Goal: Transaction & Acquisition: Purchase product/service

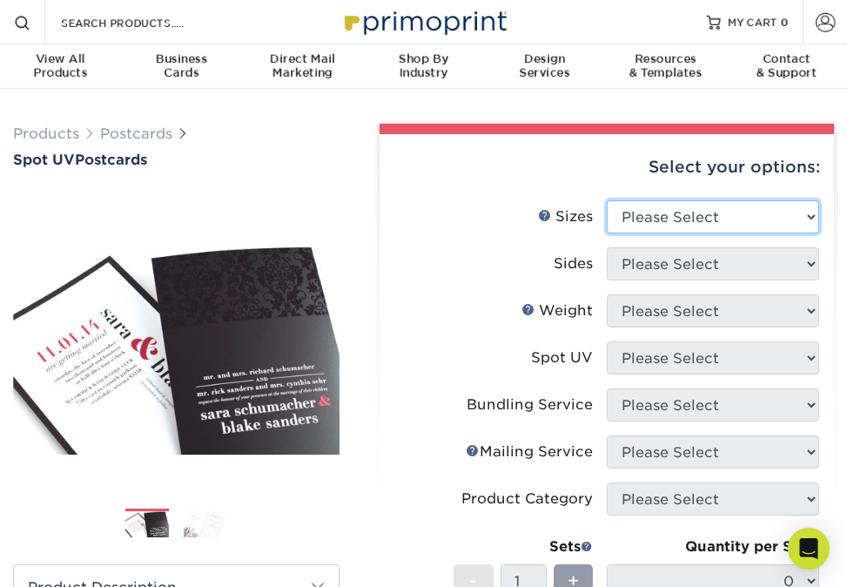
click at [815, 216] on select "Please Select 1.5" x 7" 2" x 6" 2" x 8" 2.12" x 5.5" 2.75" x 4.25" 2.75" x 8.5"…" at bounding box center [713, 216] width 212 height 33
select select "5.00x7.00"
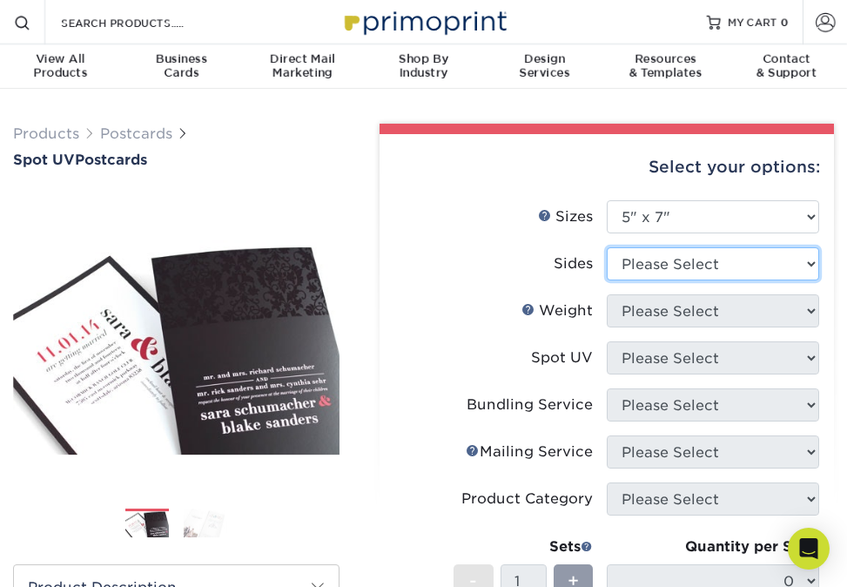
click at [810, 262] on select "Please Select Print Both Sides Print Front Only" at bounding box center [713, 263] width 212 height 33
select select "13abbda7-1d64-4f25-8bb2-c179b224825d"
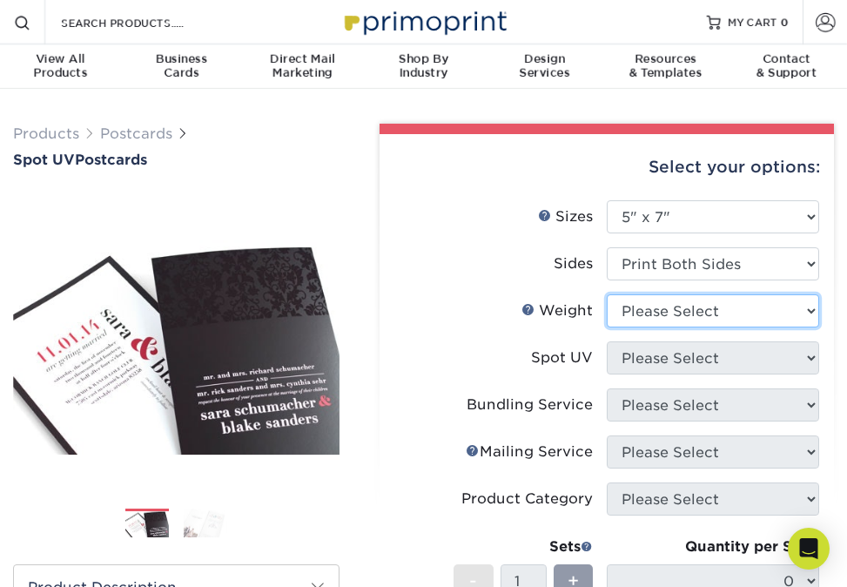
click at [810, 309] on select "Please Select 16PT" at bounding box center [713, 310] width 212 height 33
select select "16PT"
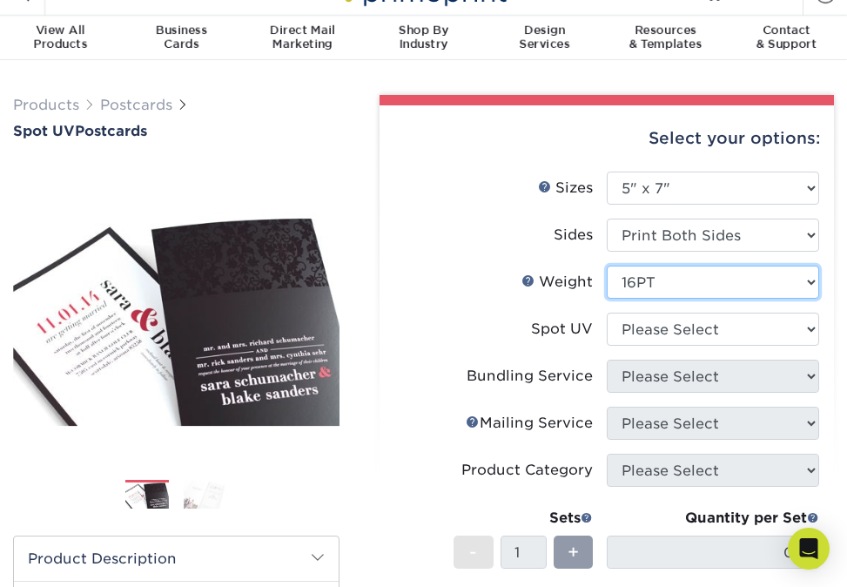
scroll to position [30, 0]
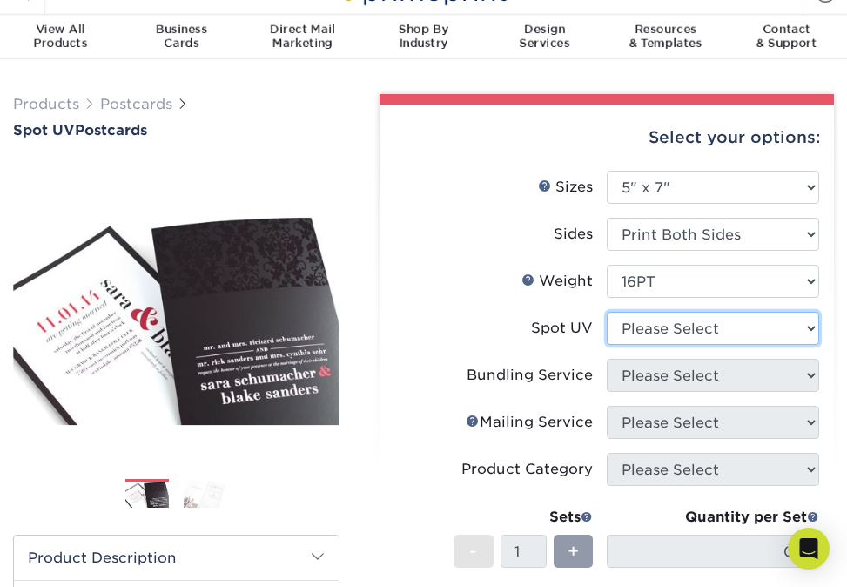
click at [807, 329] on select "Please Select Front and Back (Both Sides) Front Only Back Only" at bounding box center [713, 328] width 212 height 33
click at [809, 329] on select "Please Select Front and Back (Both Sides) Front Only Back Only" at bounding box center [713, 328] width 212 height 33
select select "2"
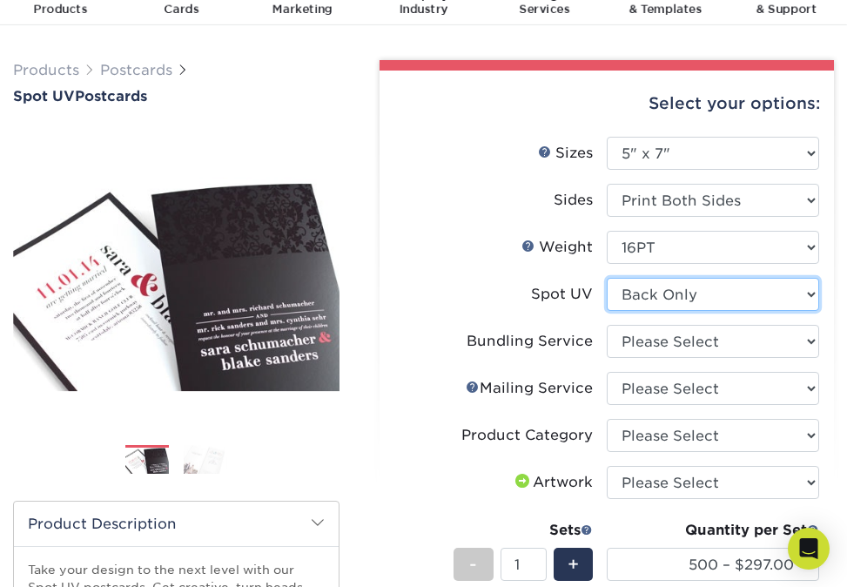
scroll to position [77, 0]
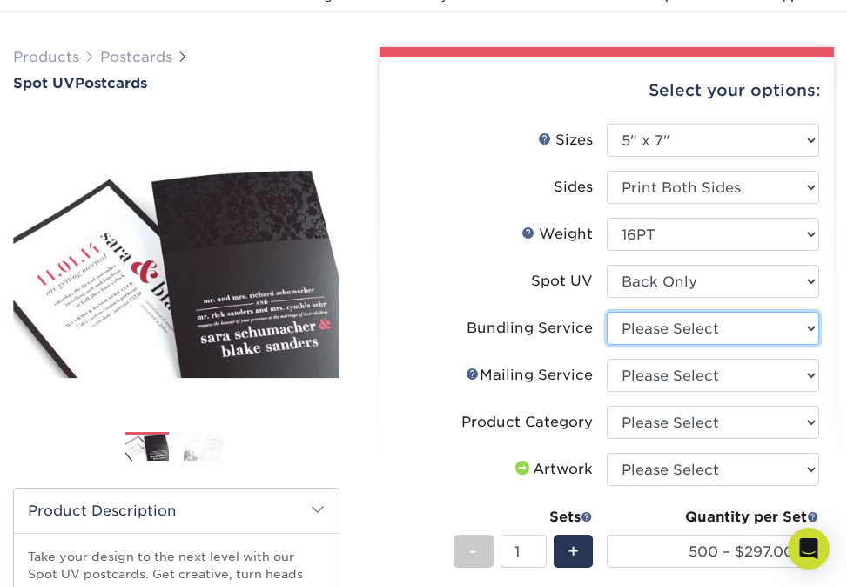
click at [816, 326] on select "Please Select No Bundling Services Yes, Bundles of 50 (+2 Days) Yes, Bundles of…" at bounding box center [713, 328] width 212 height 33
select select "58689abb-25c0-461c-a4c3-a80b627d6649"
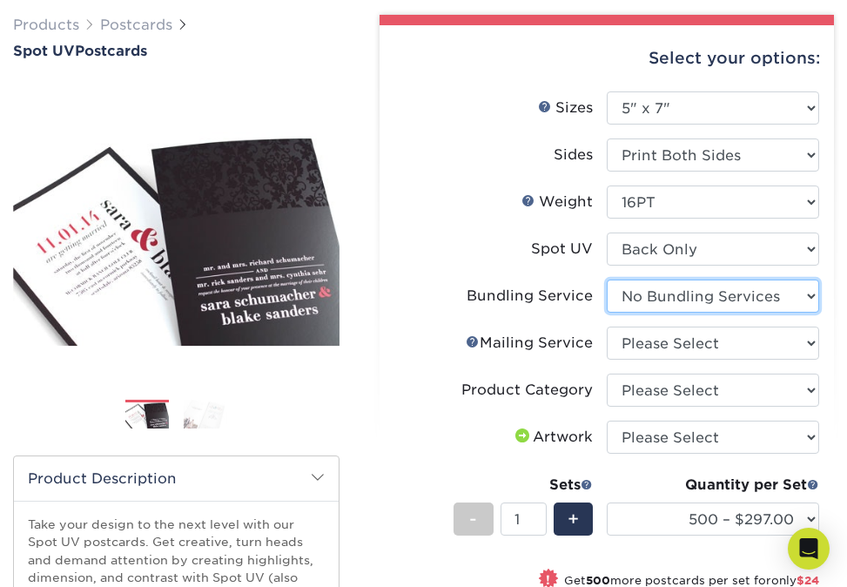
scroll to position [117, 0]
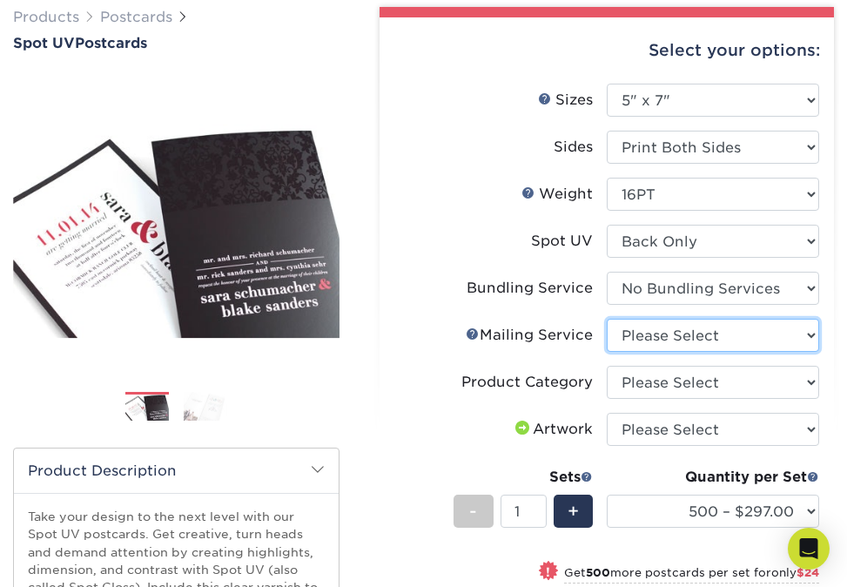
click at [808, 332] on select "Please Select No Direct Mailing Service No, I will mail/stamp/imprint Direct Ma…" at bounding box center [713, 335] width 212 height 33
select select "3e5e9bdd-d78a-4c28-a41d-fe1407925ca6"
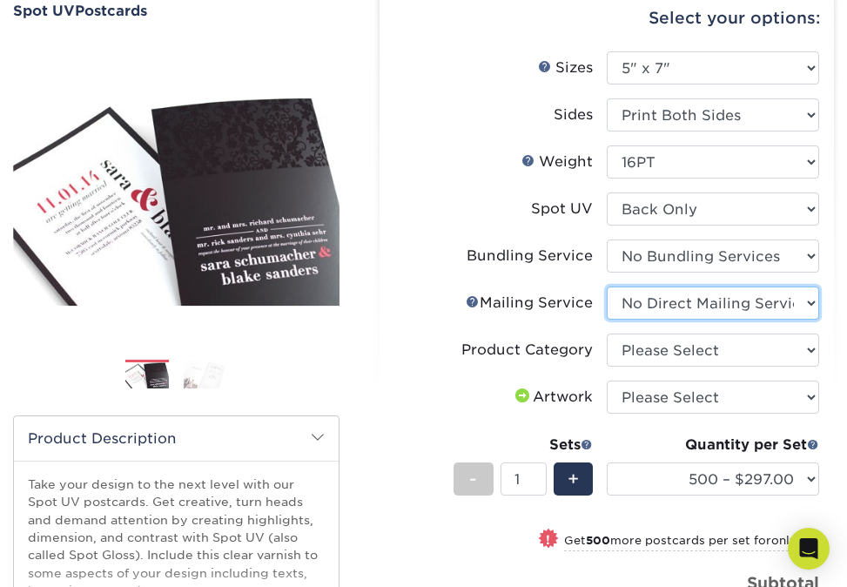
scroll to position [158, 0]
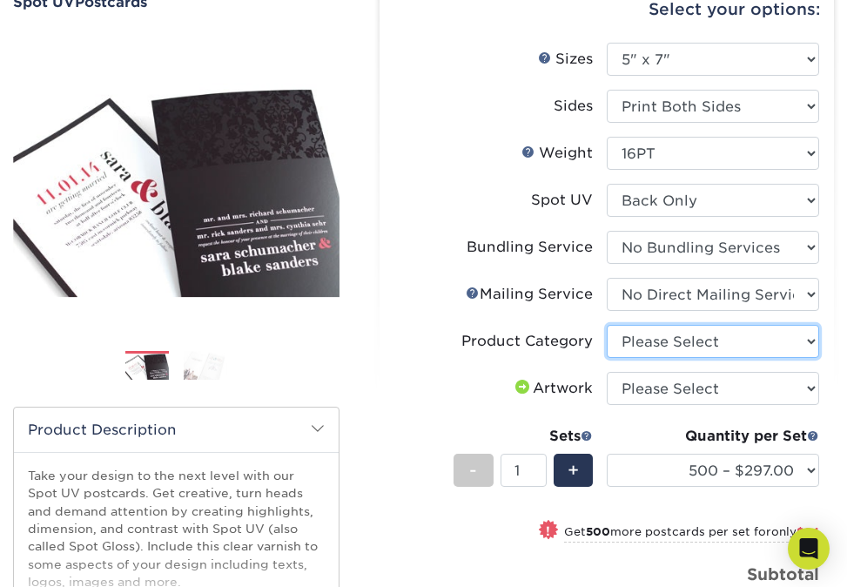
click at [809, 343] on select "Please Select Postcards" at bounding box center [713, 341] width 212 height 33
select select "9b7272e0-d6c8-4c3c-8e97-d3a1bcdab858"
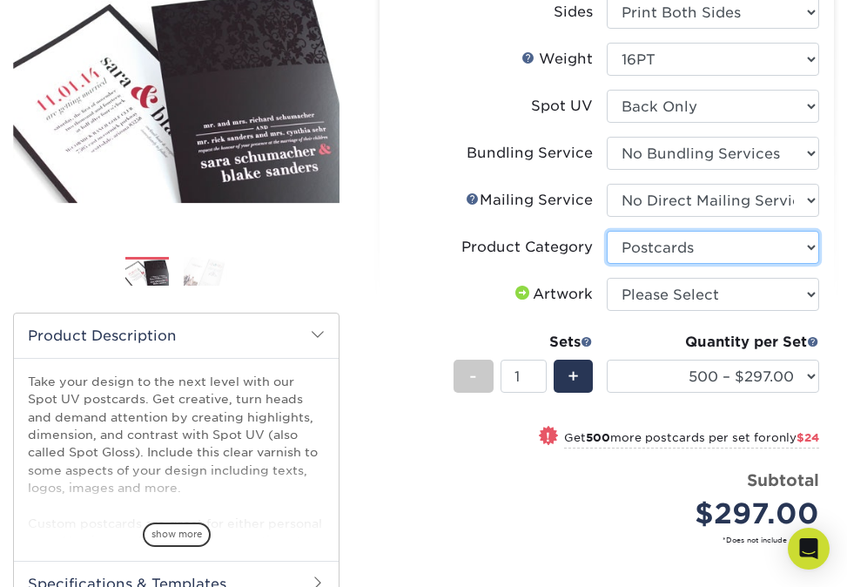
scroll to position [255, 0]
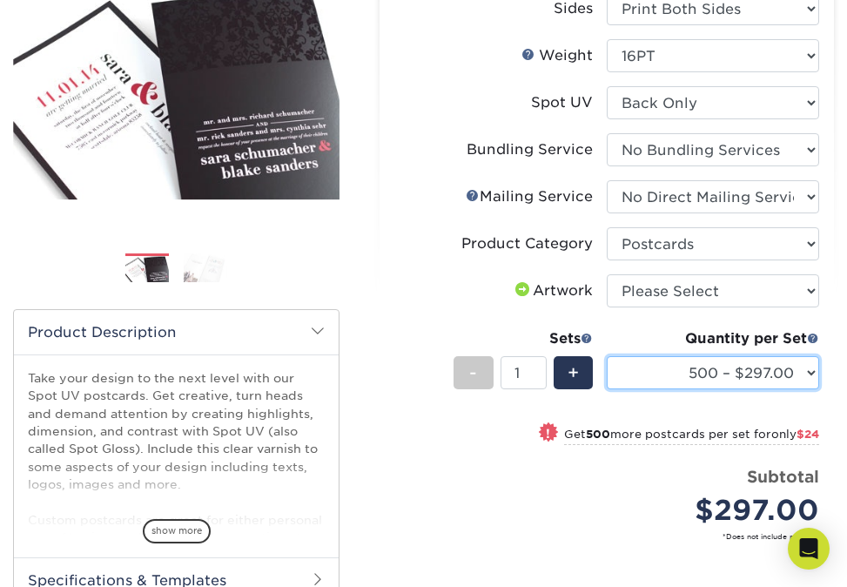
click at [811, 373] on select "500 – $297.00 1000 – $321.00 2500 – $629.00 5000 – $842.00 10000 – $1553.00 150…" at bounding box center [713, 372] width 212 height 33
select select "1000 – $321.00"
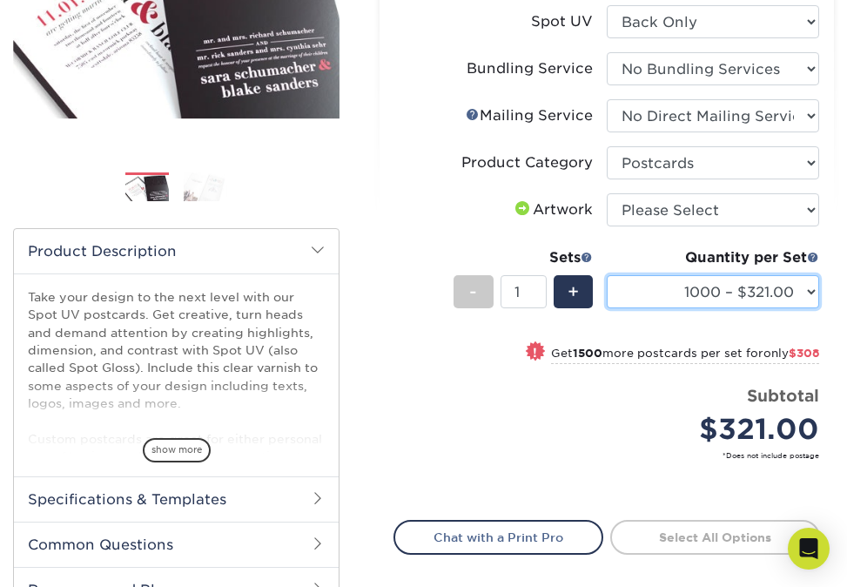
scroll to position [329, 0]
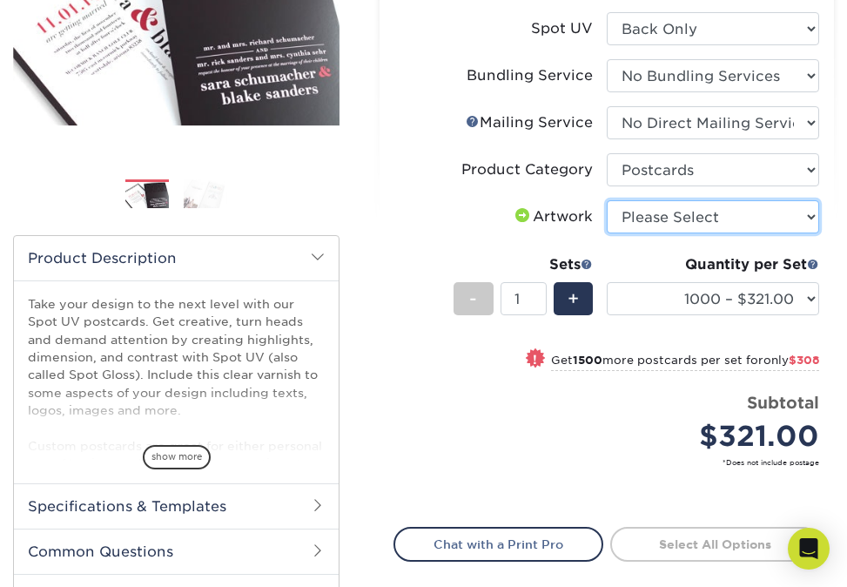
click at [813, 216] on select "Please Select I will upload files I need a design - $150" at bounding box center [713, 216] width 212 height 33
select select "upload"
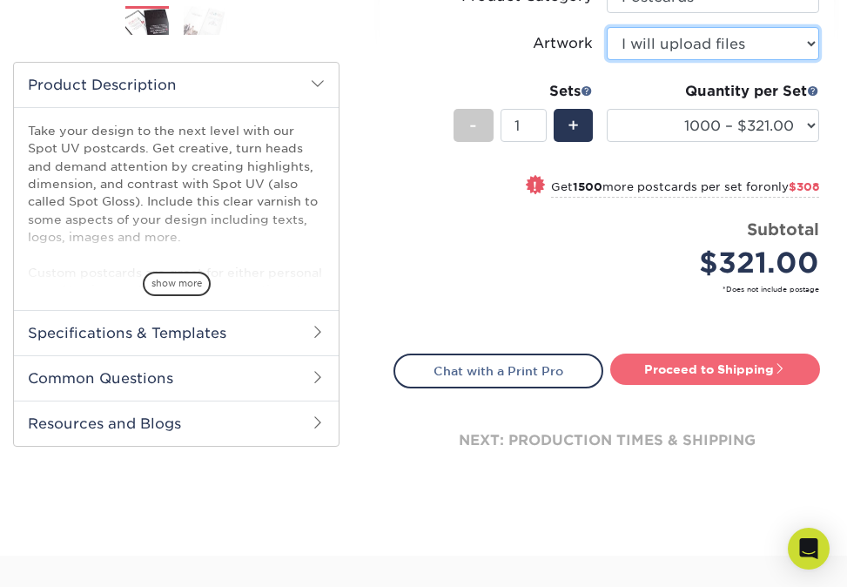
scroll to position [562, 0]
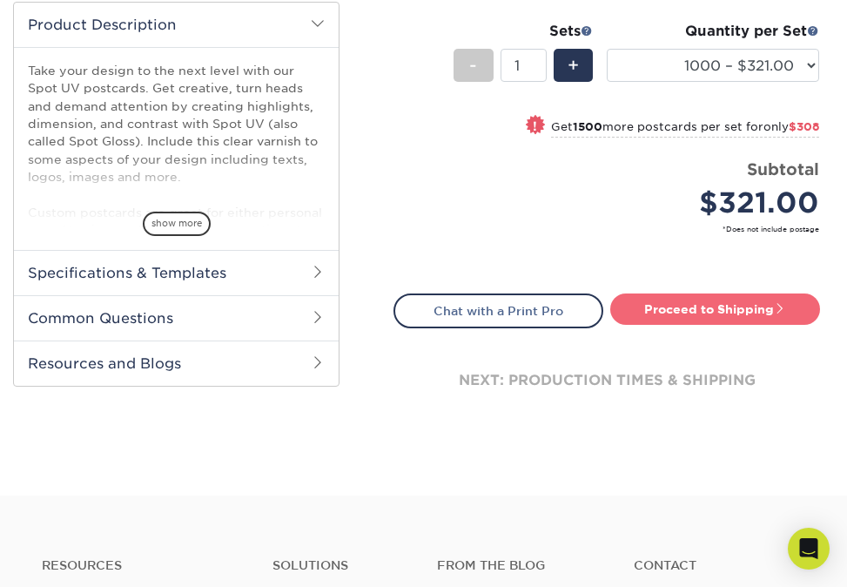
click at [687, 306] on link "Proceed to Shipping" at bounding box center [715, 308] width 210 height 31
type input "Set 1"
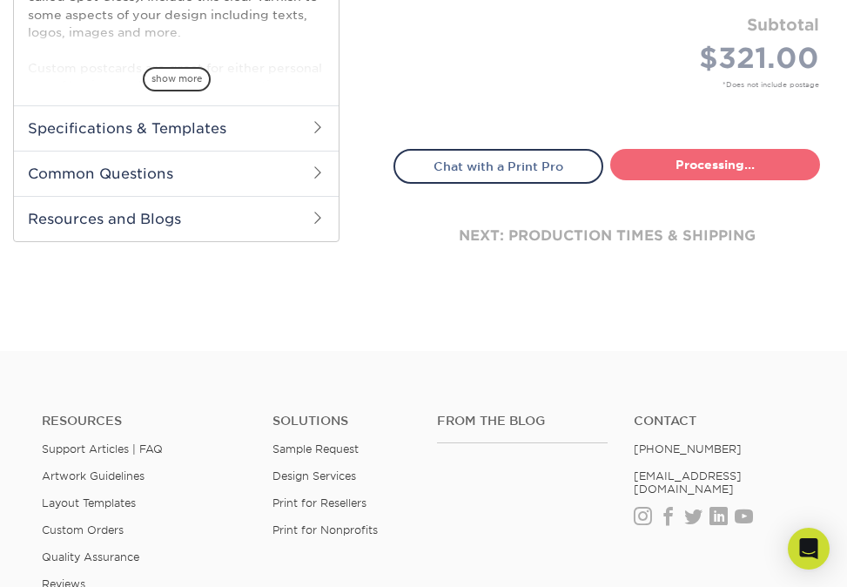
select select "335e2e85-8d81-470f-9188-b21b6eabfad4"
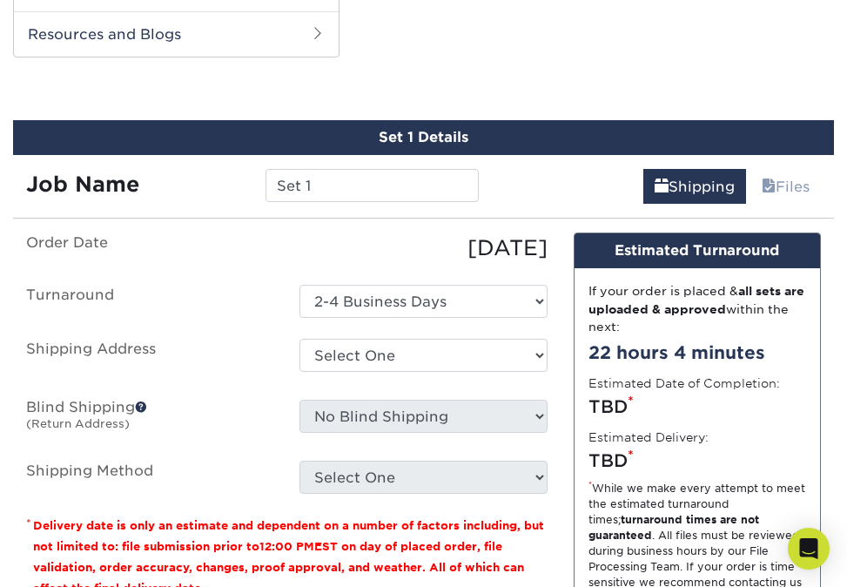
scroll to position [902, 0]
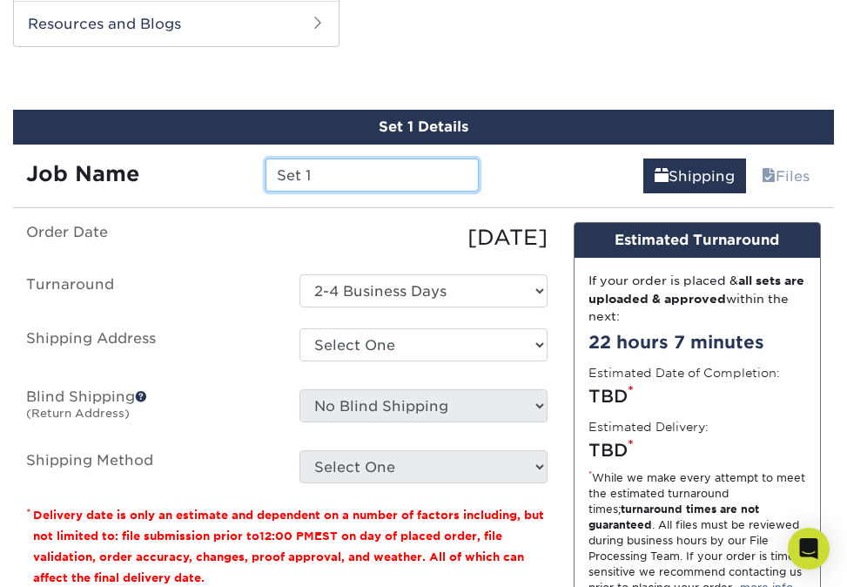
click at [385, 170] on input "Set 1" at bounding box center [372, 174] width 213 height 33
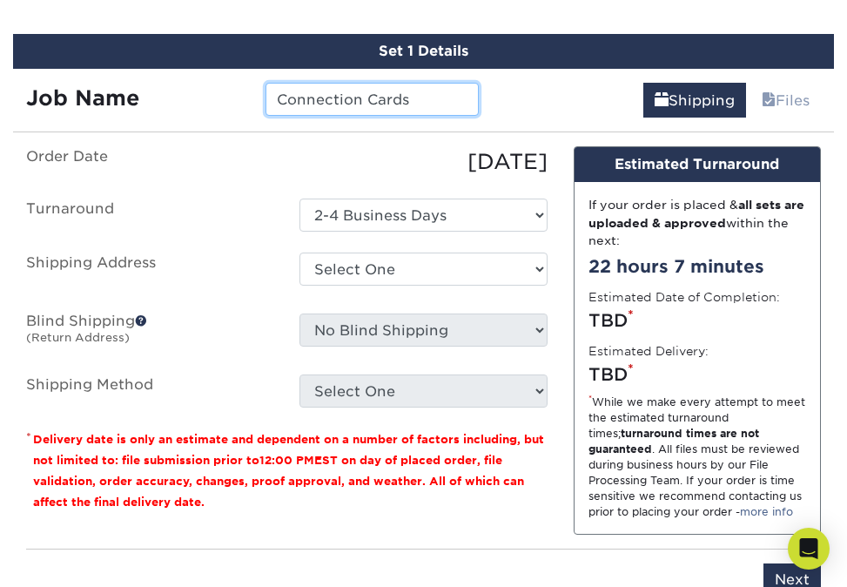
scroll to position [980, 0]
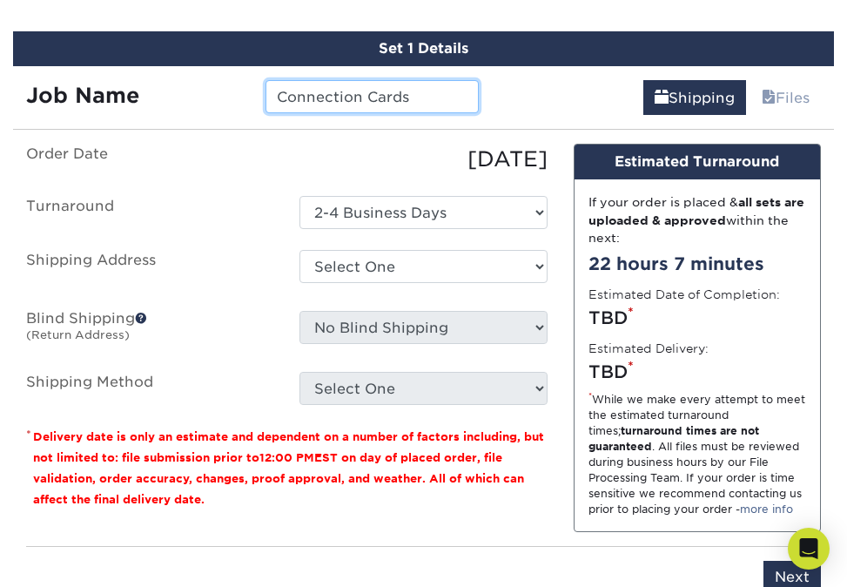
type input "Connection Cards"
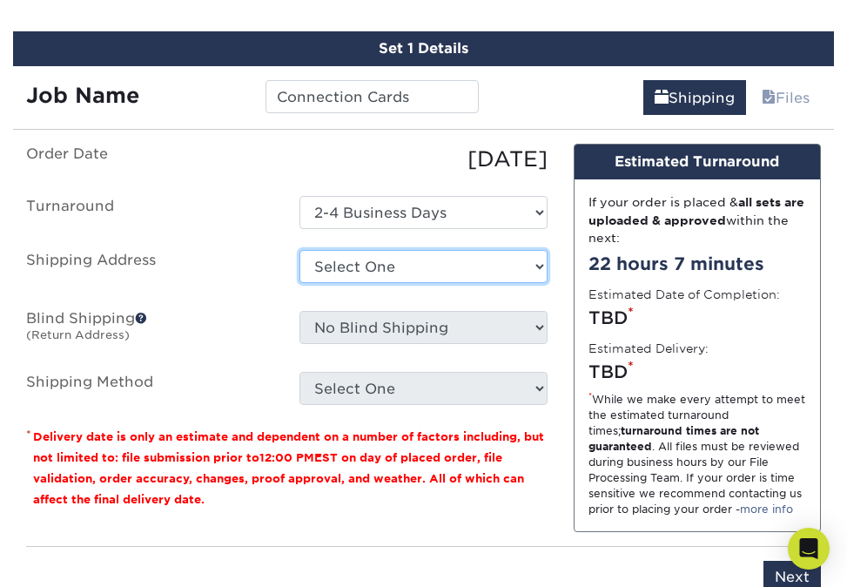
click at [537, 266] on select "Select One + Add New Address - Login" at bounding box center [422, 266] width 247 height 33
select select "newaddress"
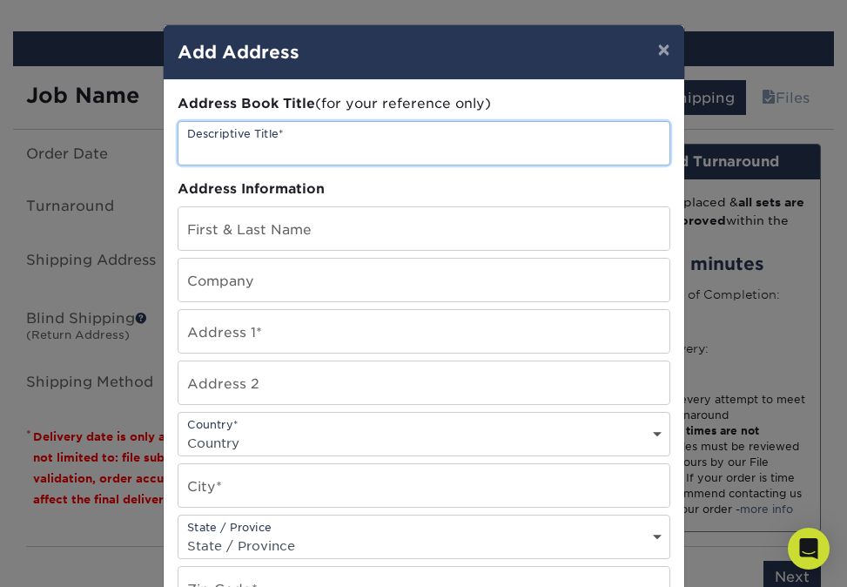
click at [374, 142] on input "text" at bounding box center [423, 143] width 491 height 43
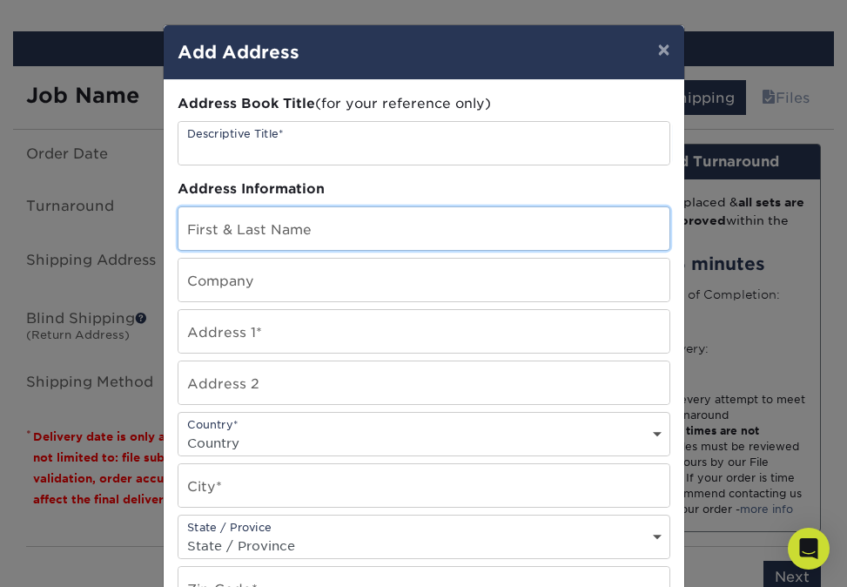
click at [353, 220] on input "text" at bounding box center [423, 228] width 491 height 43
type input "Jamie Warren"
type input "Free People Church"
type input "4244 Bingamon Rd"
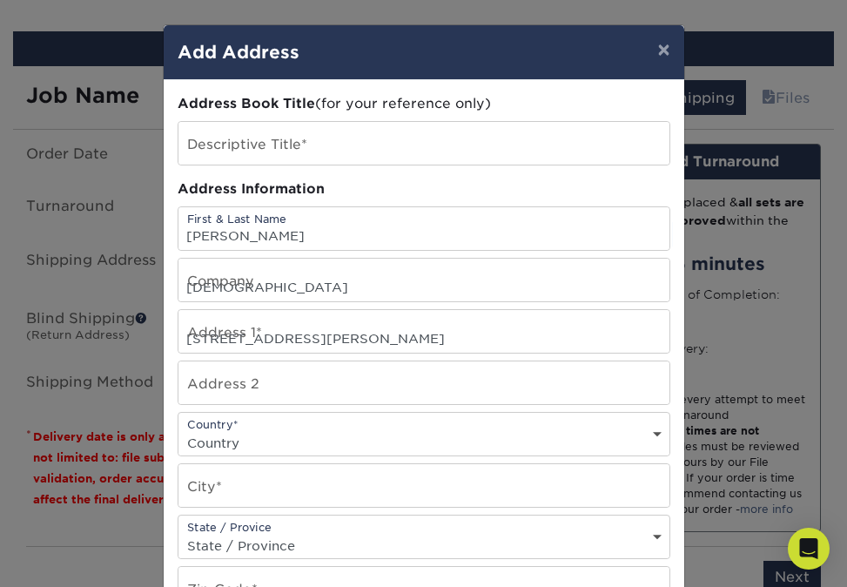
select select "US"
type input "Bethel"
select select "OH"
type input "45106"
type input "9377792733"
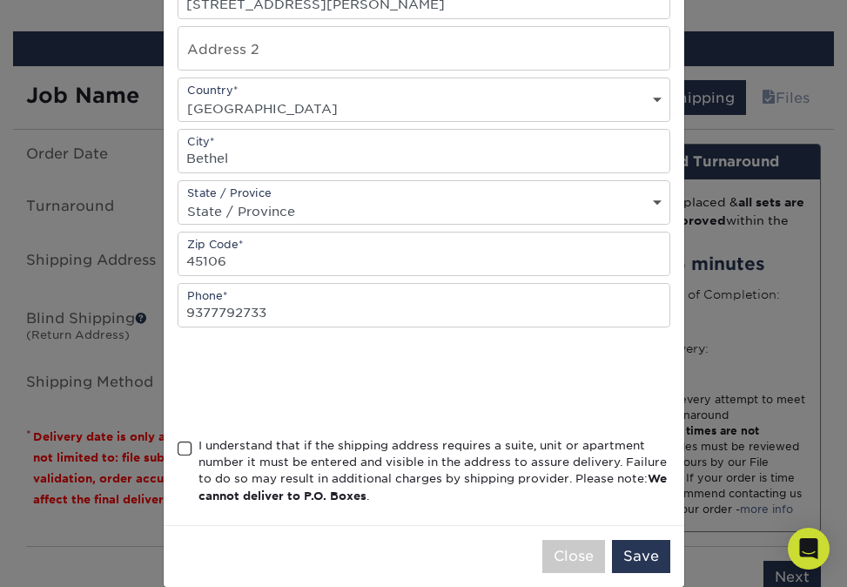
scroll to position [360, 0]
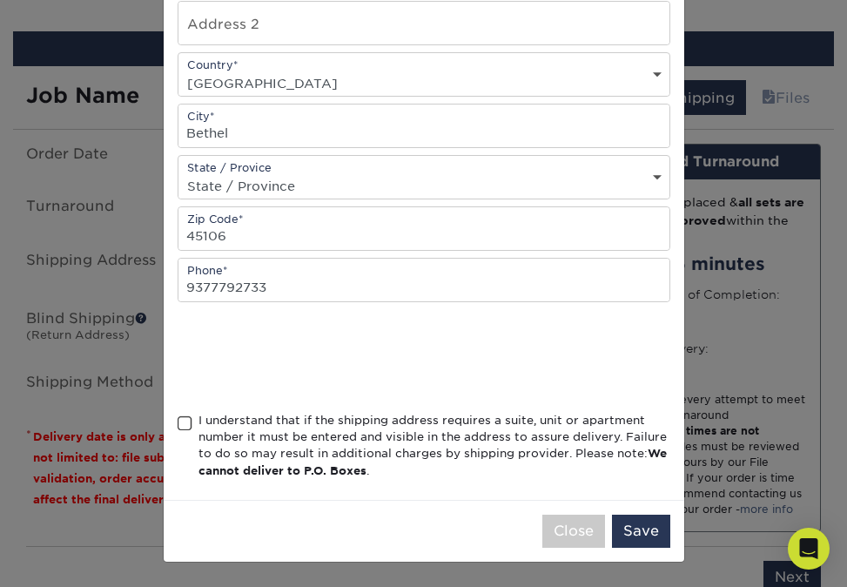
click at [176, 423] on div "Address Book Title (for your reference only) Descriptive Title* Address Informa…" at bounding box center [424, 110] width 521 height 779
click at [182, 423] on span at bounding box center [185, 423] width 15 height 17
click at [0, 0] on input "I understand that if the shipping address requires a suite, unit or apartment n…" at bounding box center [0, 0] width 0 height 0
click at [647, 521] on button "Save" at bounding box center [641, 531] width 58 height 33
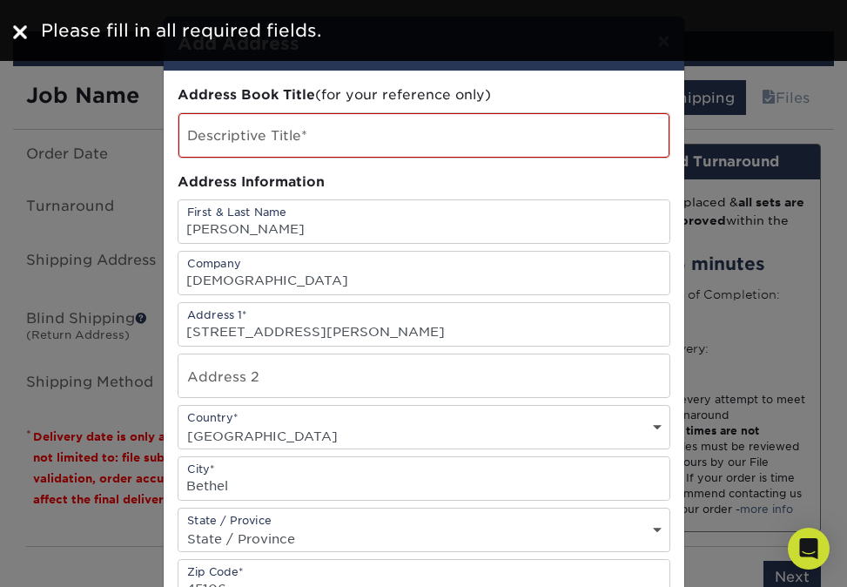
scroll to position [0, 0]
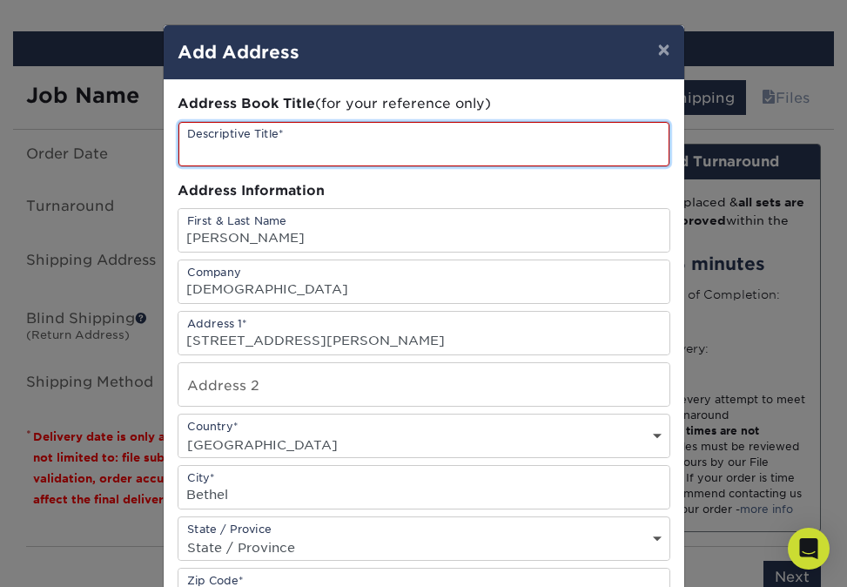
click at [352, 147] on input "text" at bounding box center [423, 144] width 491 height 44
type input "Connection"
drag, startPoint x: 302, startPoint y: 148, endPoint x: 151, endPoint y: 148, distance: 151.5
click at [151, 148] on div "× Add Address Address Book Title (for your reference only) Descriptive Title* C…" at bounding box center [423, 293] width 847 height 587
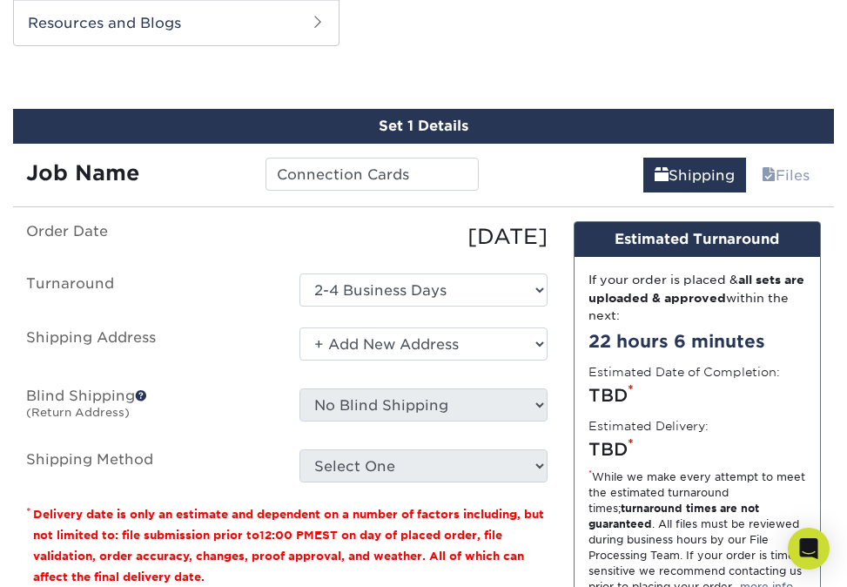
scroll to position [905, 0]
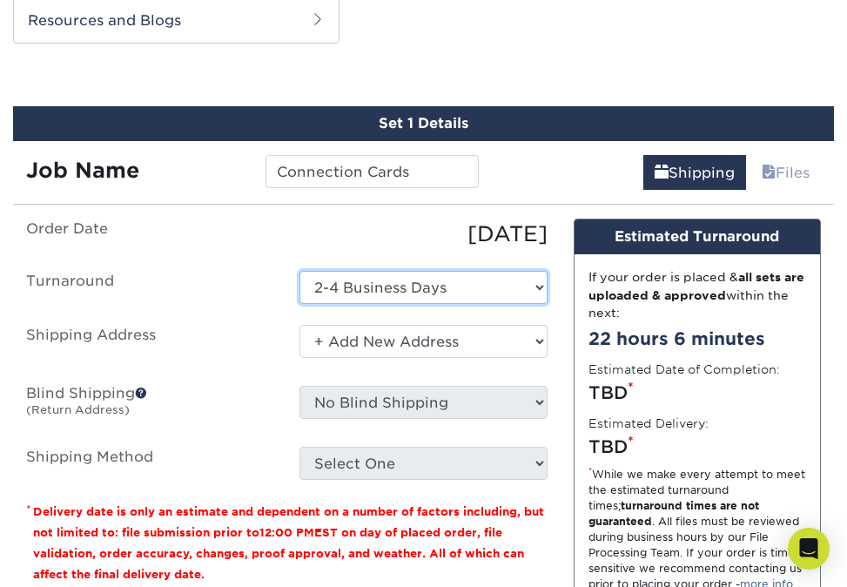
click at [537, 282] on select "Select One 2-4 Business Days" at bounding box center [422, 287] width 247 height 33
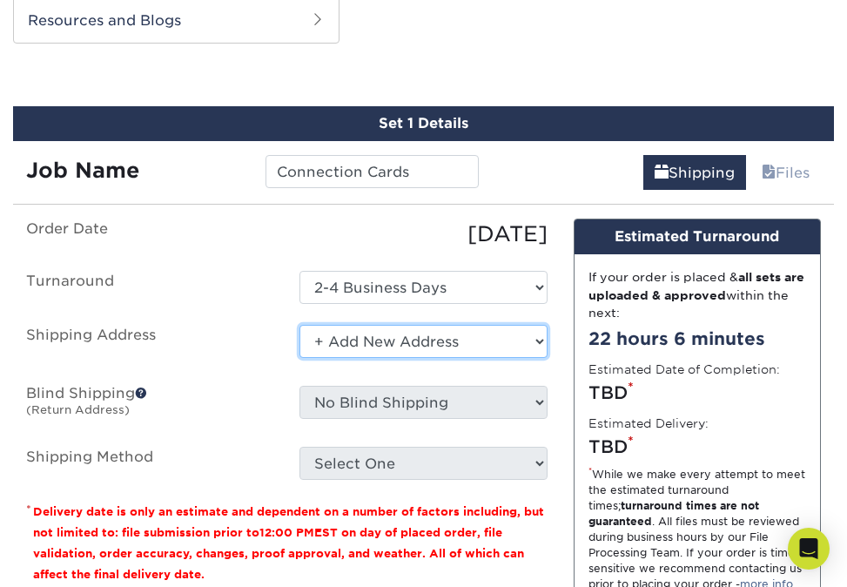
click at [539, 338] on select "Select One + Add New Address - Login" at bounding box center [422, 341] width 247 height 33
click at [542, 342] on select "Select One + Add New Address - Login" at bounding box center [422, 341] width 247 height 33
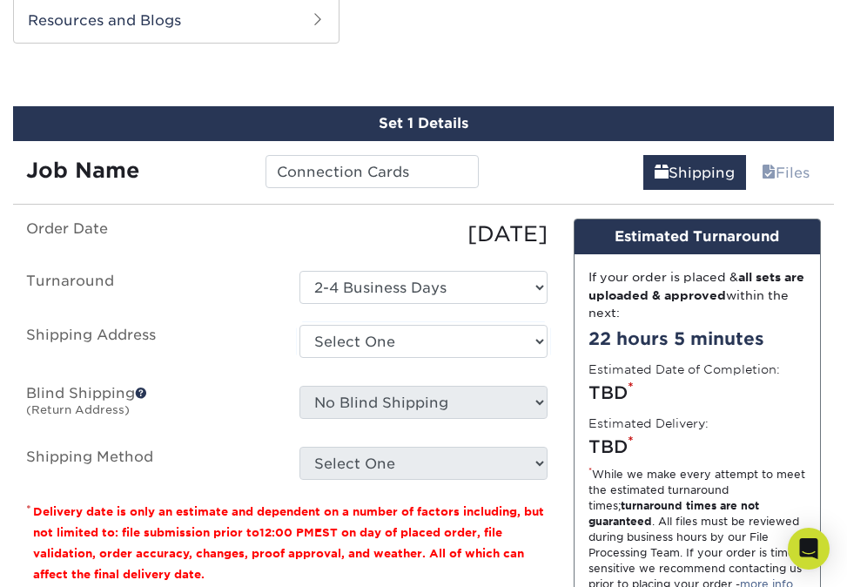
scroll to position [0, 0]
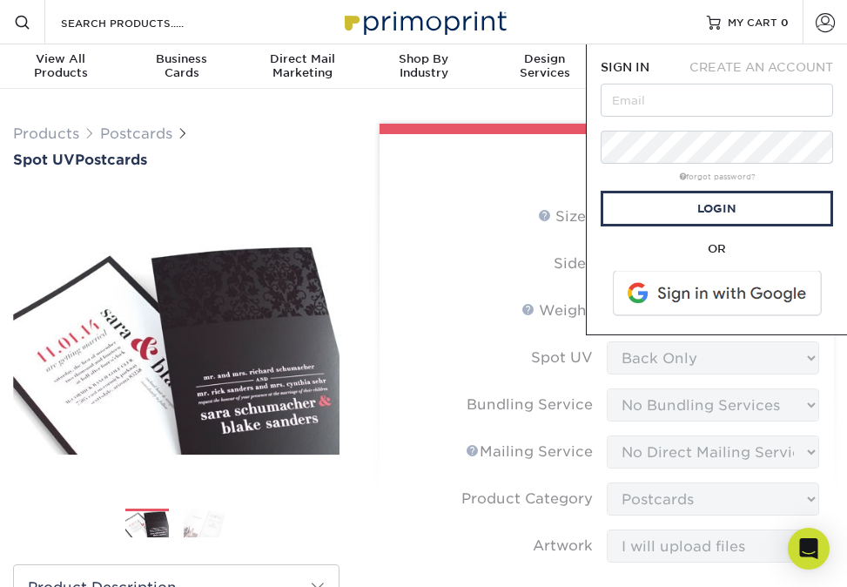
click at [353, 192] on div "Select your options: Sizes Help Sizes Please Select 1.5" x 7" 2" x 6" - 1" at bounding box center [600, 547] width 495 height 846
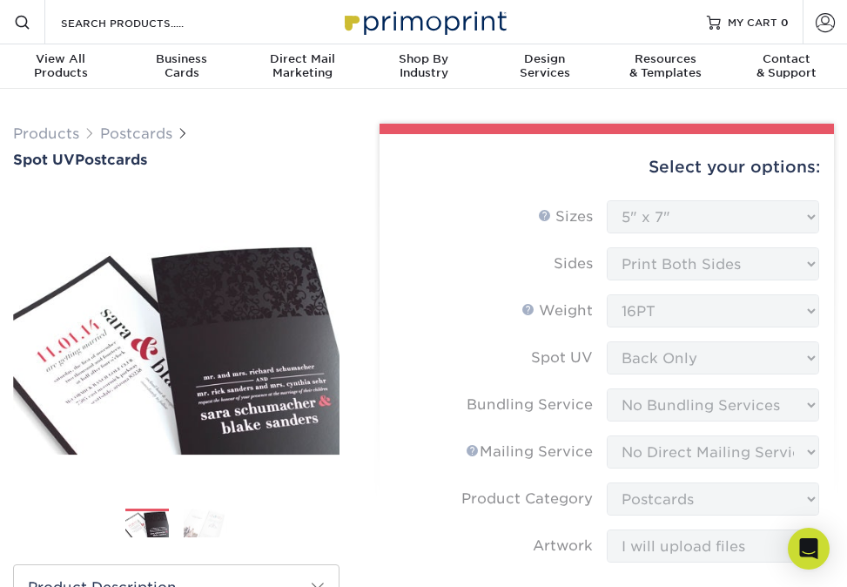
click at [480, 238] on form "Sizes Help Sizes Please Select 1.5" x 7" 2" x 6" 2" x 8" 2.12" x 5.5" 2.75" x 4…" at bounding box center [607, 517] width 427 height 635
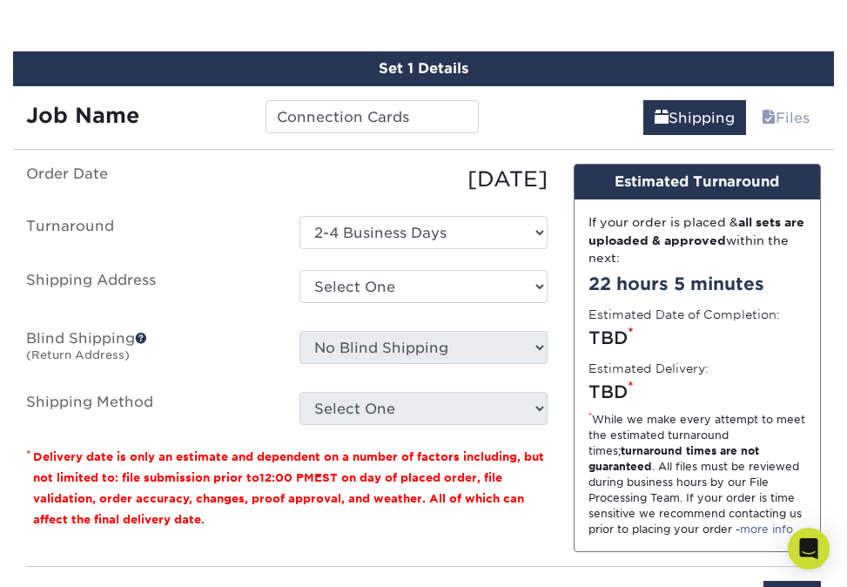
scroll to position [962, 0]
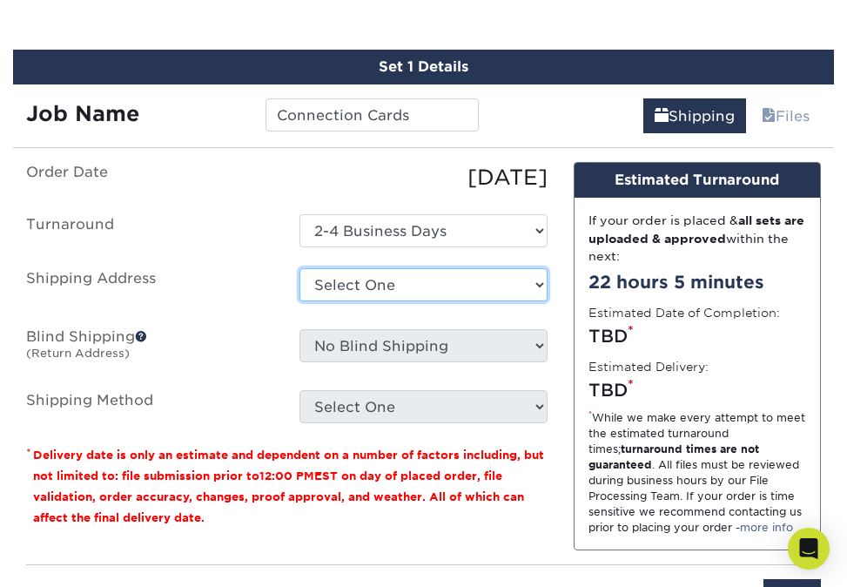
click at [493, 279] on select "Select One + Add New Address - Login" at bounding box center [422, 284] width 247 height 33
select select "newaddress"
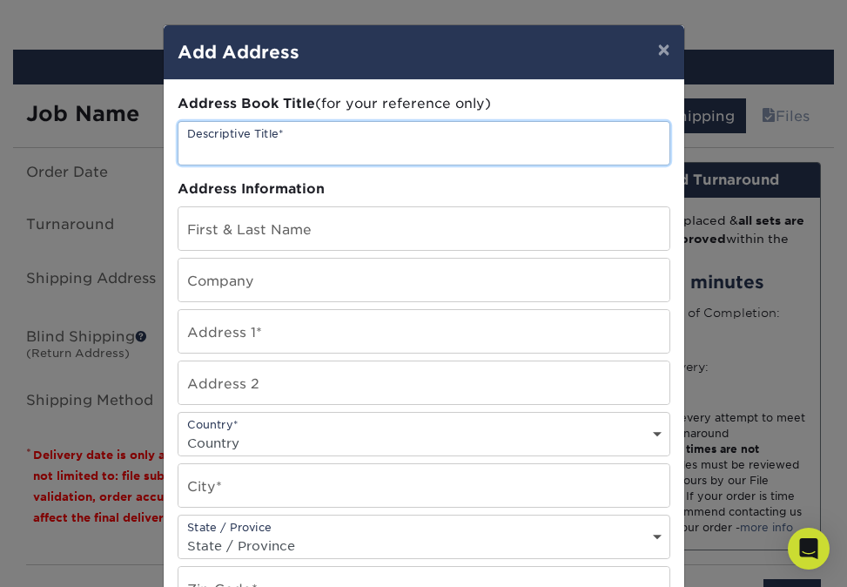
click at [337, 151] on input "text" at bounding box center [423, 143] width 491 height 43
type input "Jamie"
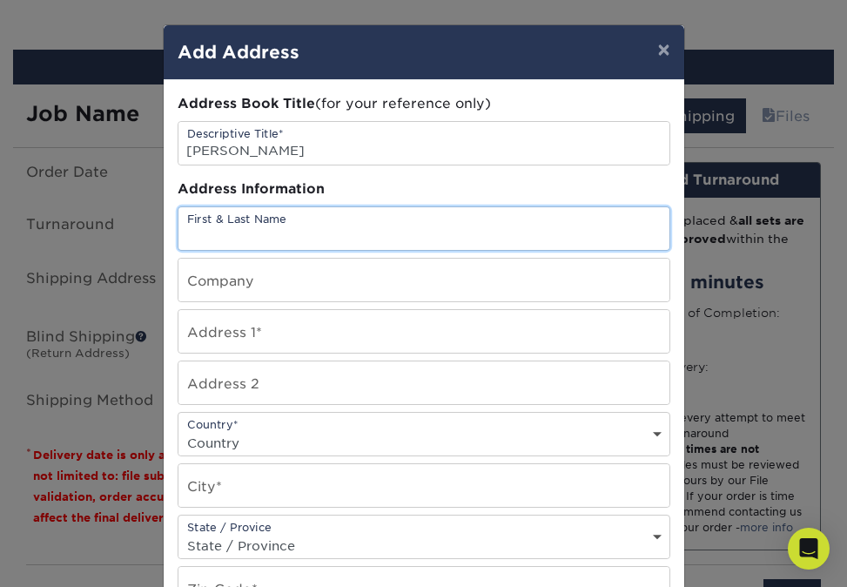
click at [345, 217] on input "text" at bounding box center [423, 228] width 491 height 43
type input "Jamie Warren"
type input "Free People Church"
type input "4244 Bingamon Rd"
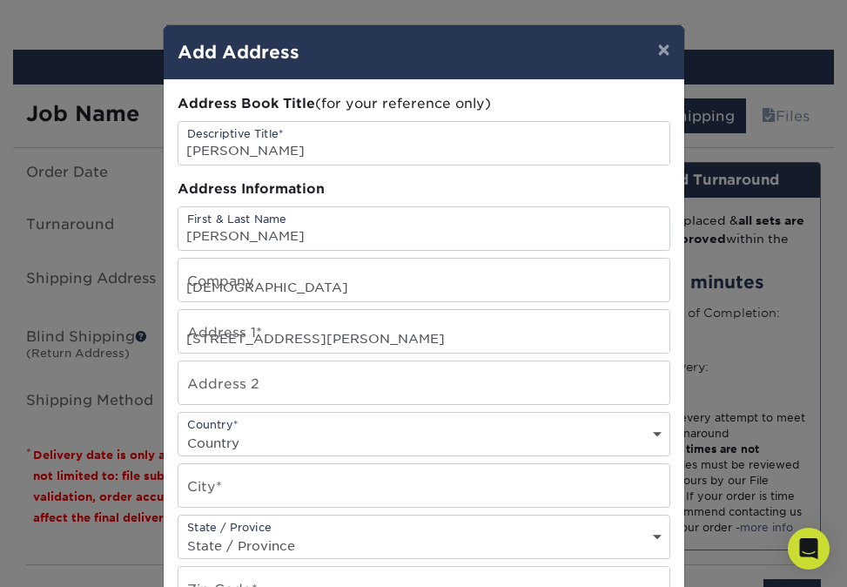
select select "US"
type input "Bethel"
select select "OH"
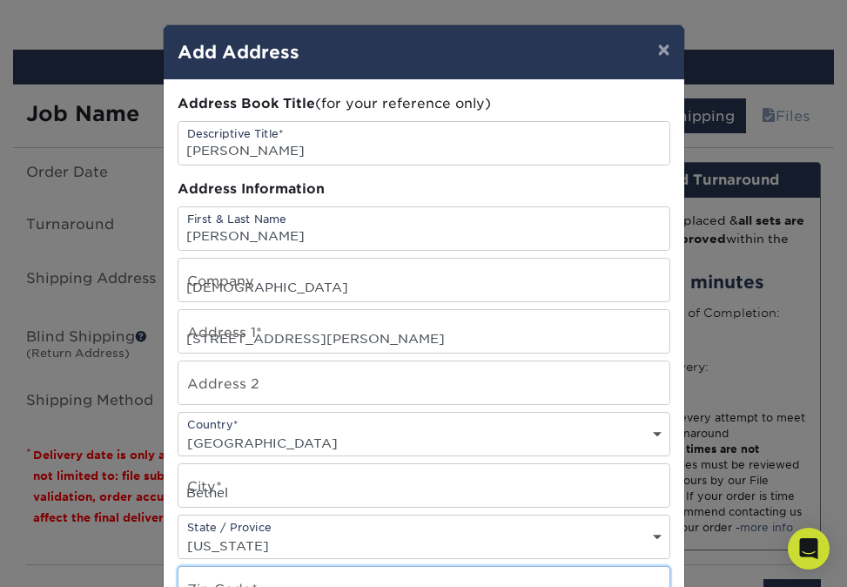
type input "45106"
type input "9377792733"
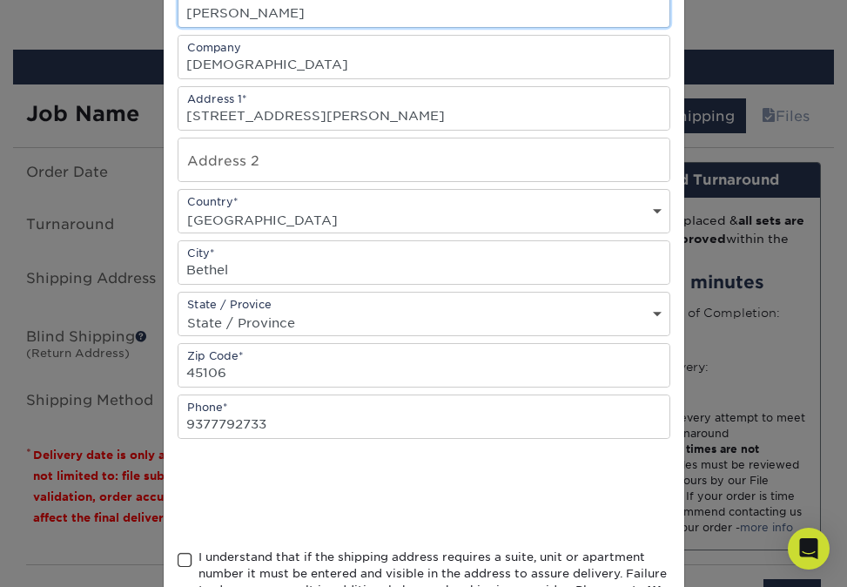
scroll to position [237, 0]
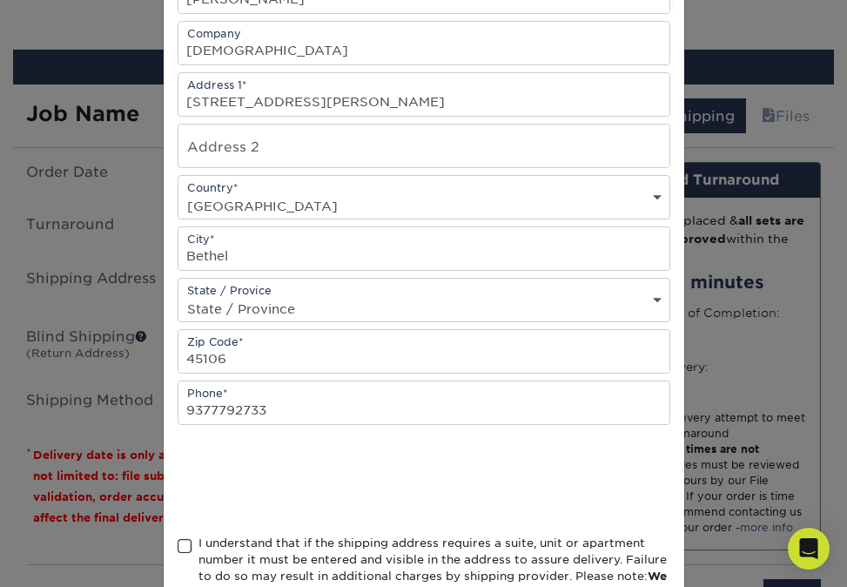
click at [183, 540] on span at bounding box center [185, 546] width 15 height 17
click at [0, 0] on input "I understand that if the shipping address requires a suite, unit or apartment n…" at bounding box center [0, 0] width 0 height 0
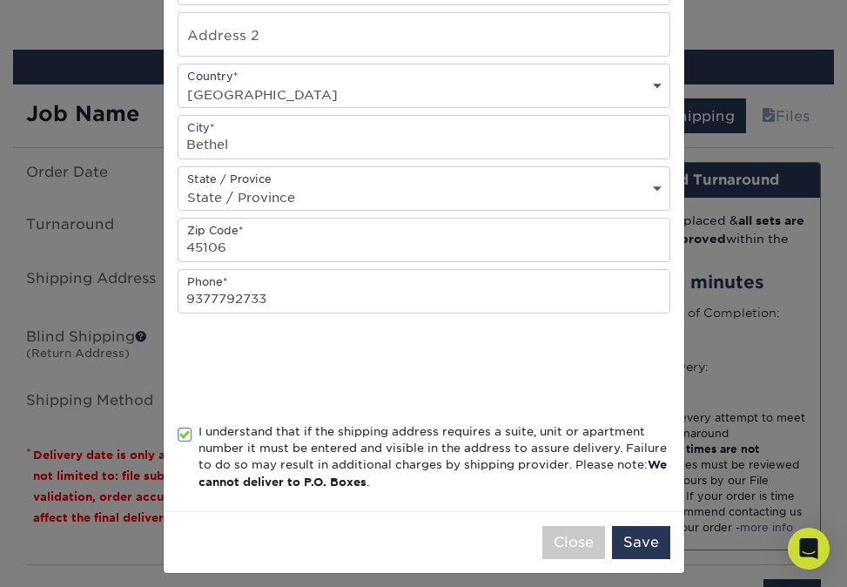
scroll to position [360, 0]
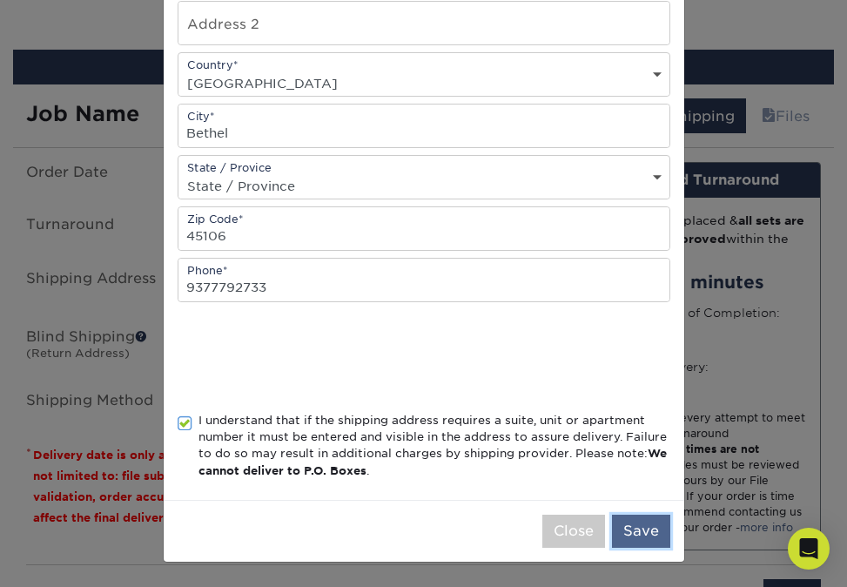
click at [653, 537] on button "Save" at bounding box center [641, 531] width 58 height 33
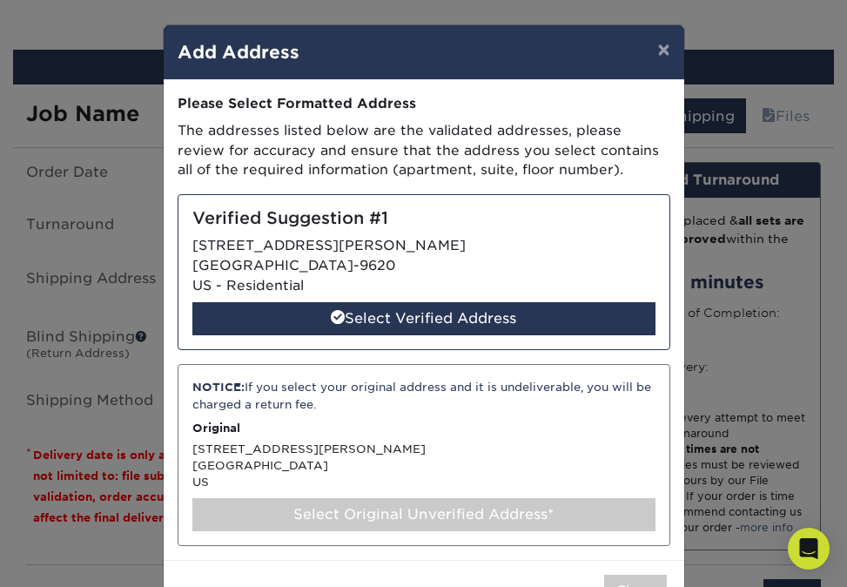
scroll to position [8, 0]
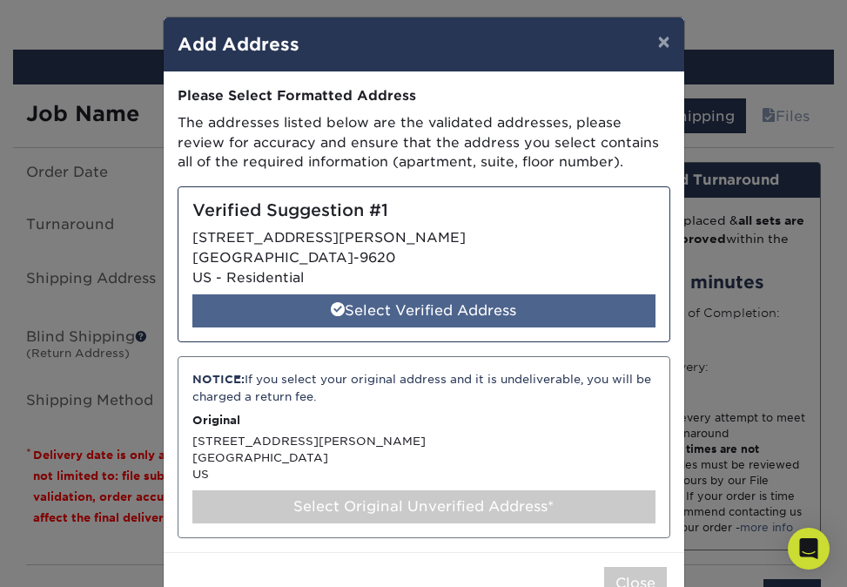
click at [498, 299] on div "Select Verified Address" at bounding box center [423, 310] width 463 height 33
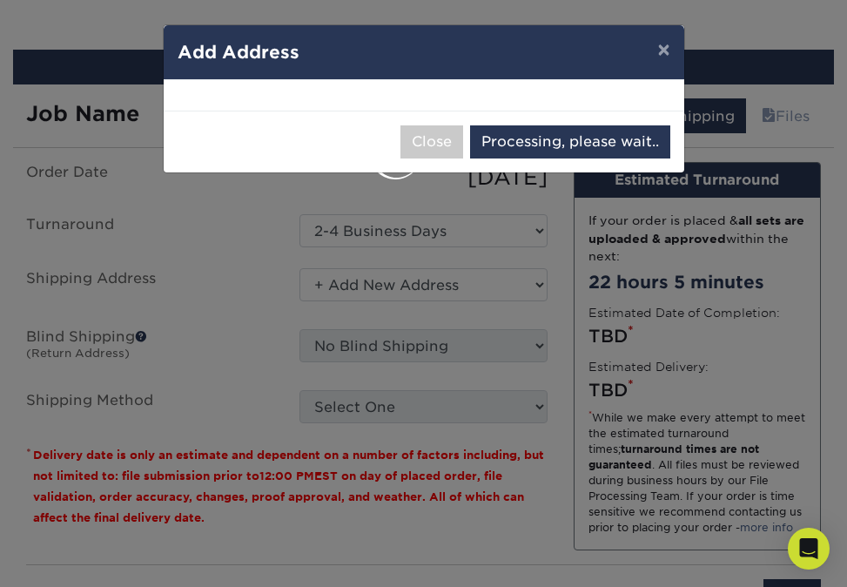
select select "285726"
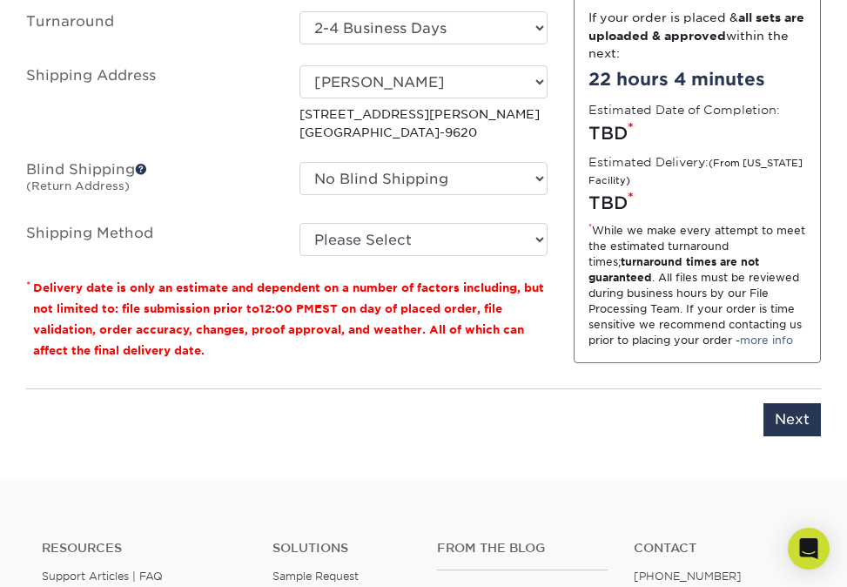
scroll to position [1166, 0]
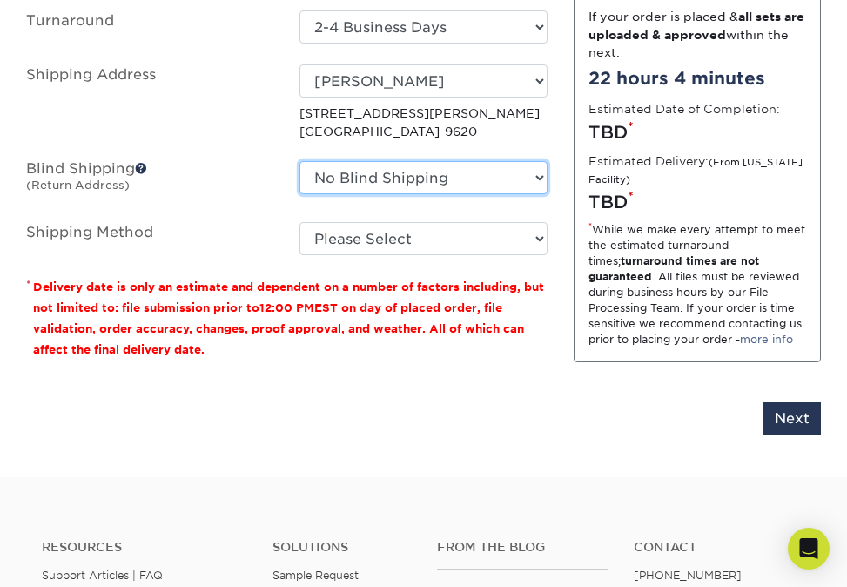
click at [543, 179] on select "No Blind Shipping + Add New Address" at bounding box center [422, 177] width 247 height 33
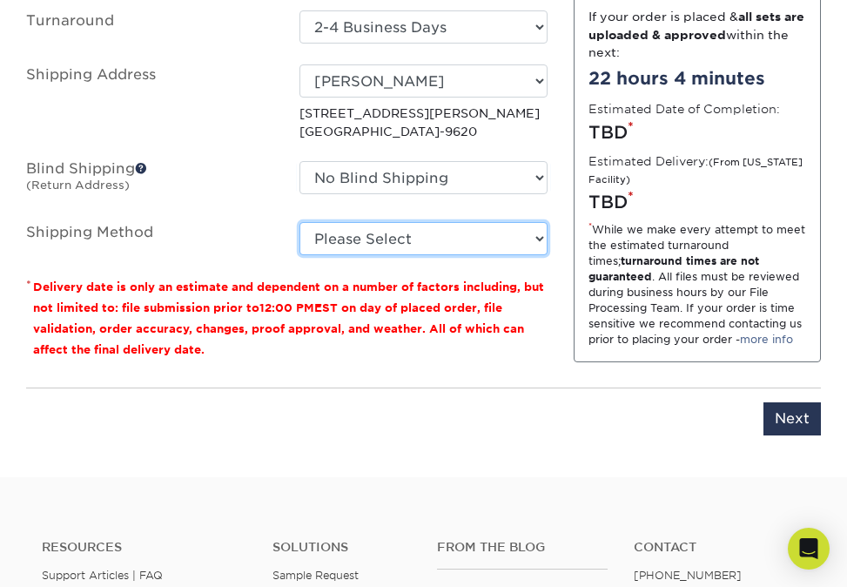
click at [543, 236] on select "Please Select Ground Shipping (+$41.82) 3 Day Shipping Service (+$49.84) 2 Day …" at bounding box center [422, 238] width 247 height 33
select select "03"
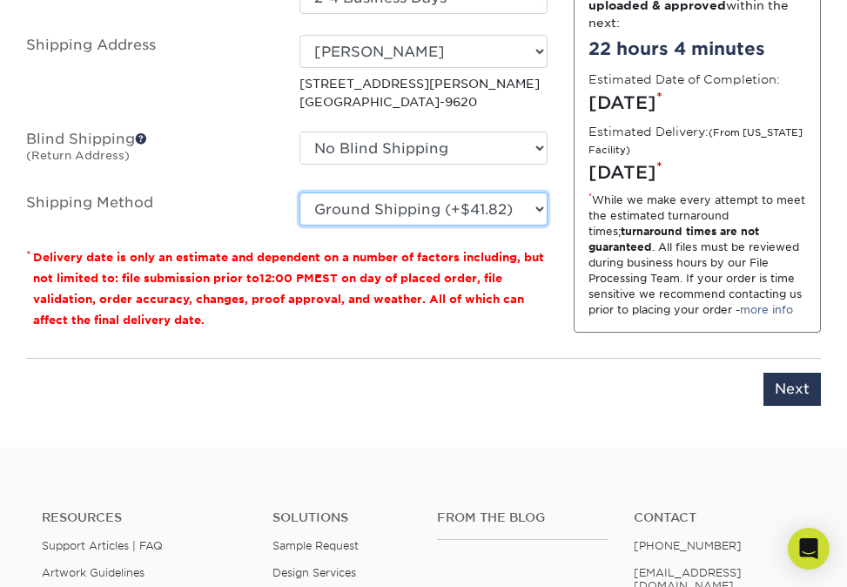
scroll to position [1207, 0]
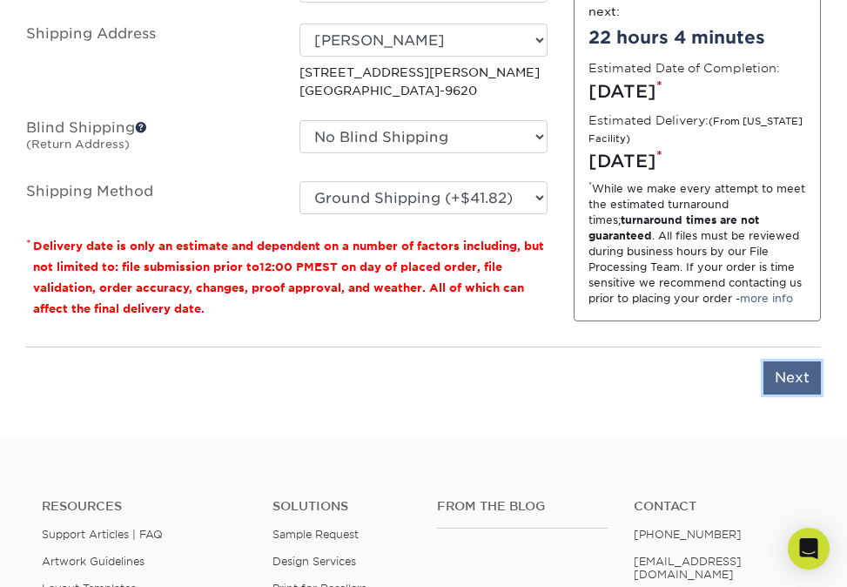
click at [800, 380] on input "Next" at bounding box center [792, 377] width 57 height 33
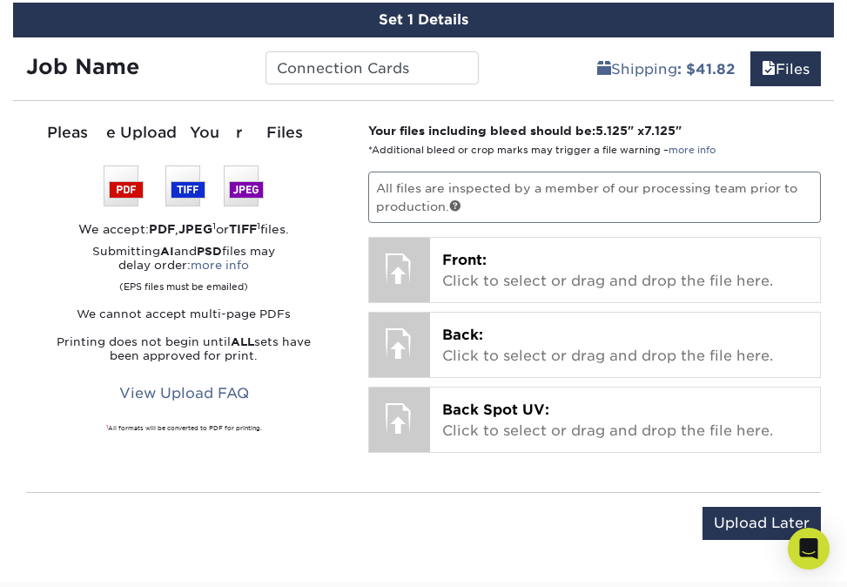
scroll to position [996, 0]
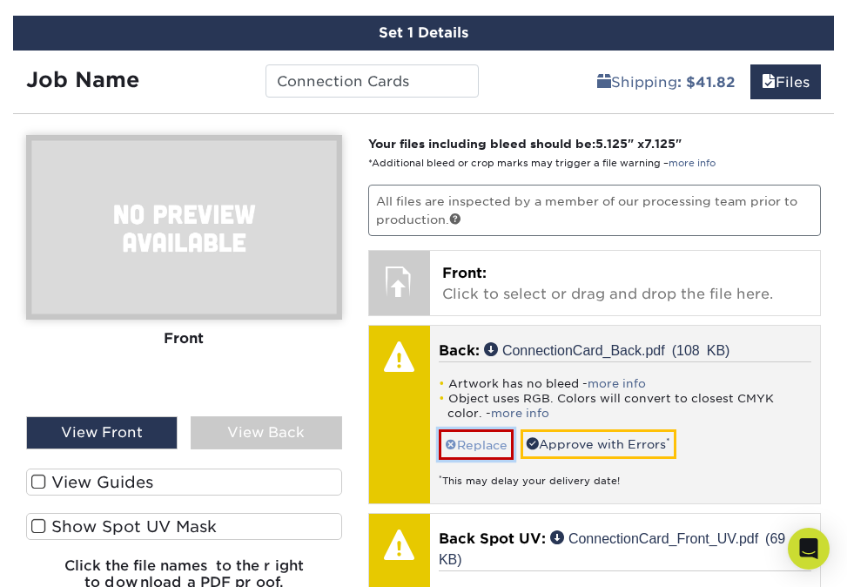
click at [482, 447] on link "Replace" at bounding box center [476, 444] width 75 height 30
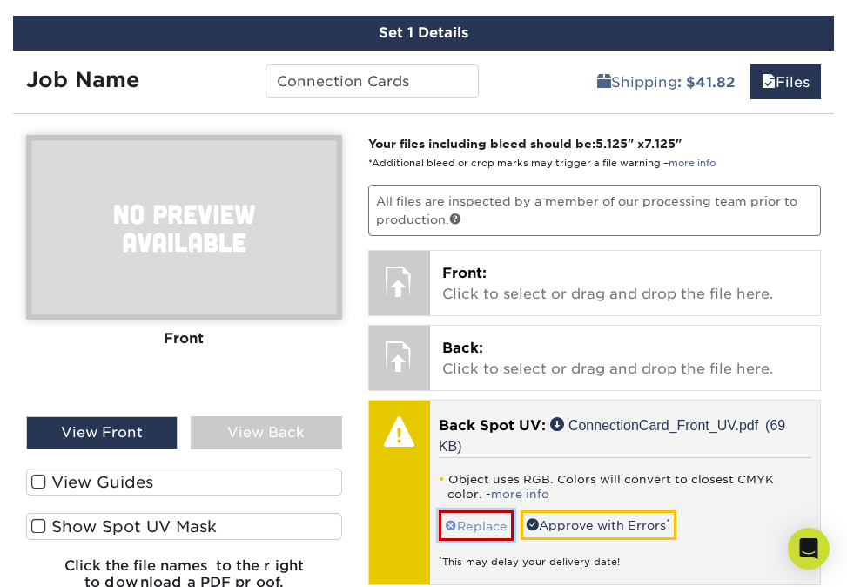
click at [465, 521] on link "Replace" at bounding box center [476, 525] width 75 height 30
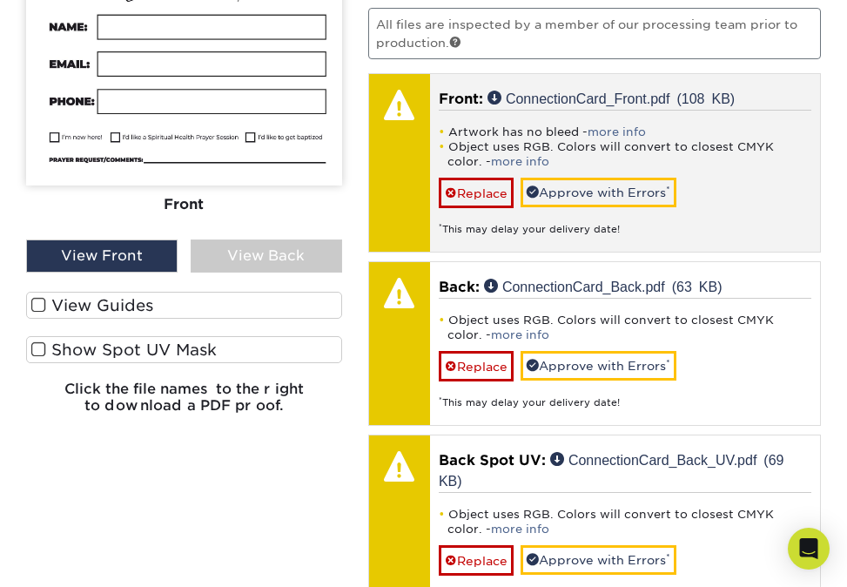
scroll to position [1166, 0]
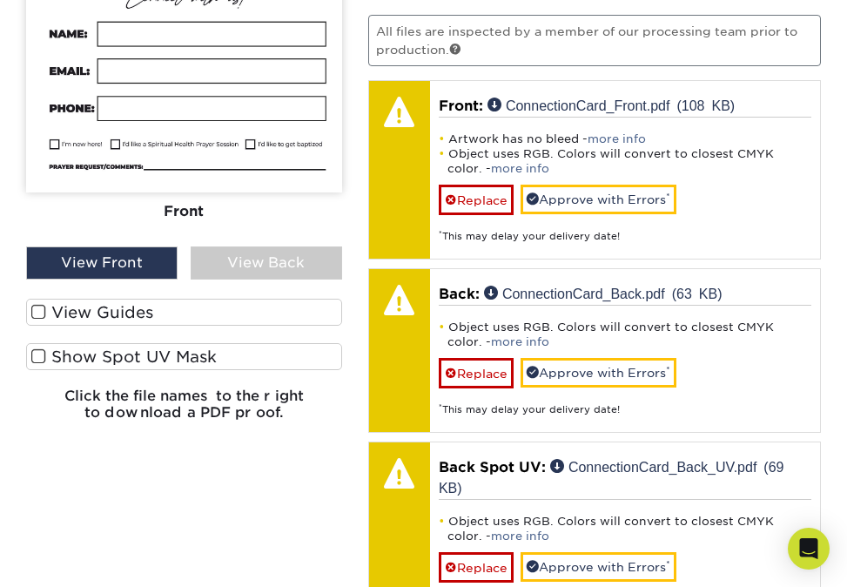
click at [41, 359] on span at bounding box center [38, 356] width 15 height 17
click at [0, 0] on input "Show Spot UV Mask" at bounding box center [0, 0] width 0 height 0
click at [39, 315] on span at bounding box center [38, 312] width 15 height 17
click at [0, 0] on input "View Guides" at bounding box center [0, 0] width 0 height 0
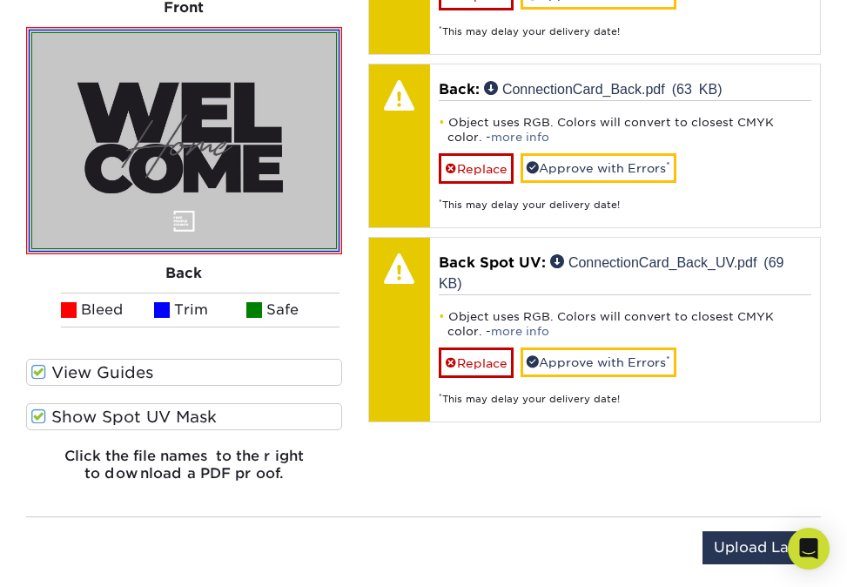
scroll to position [1369, 0]
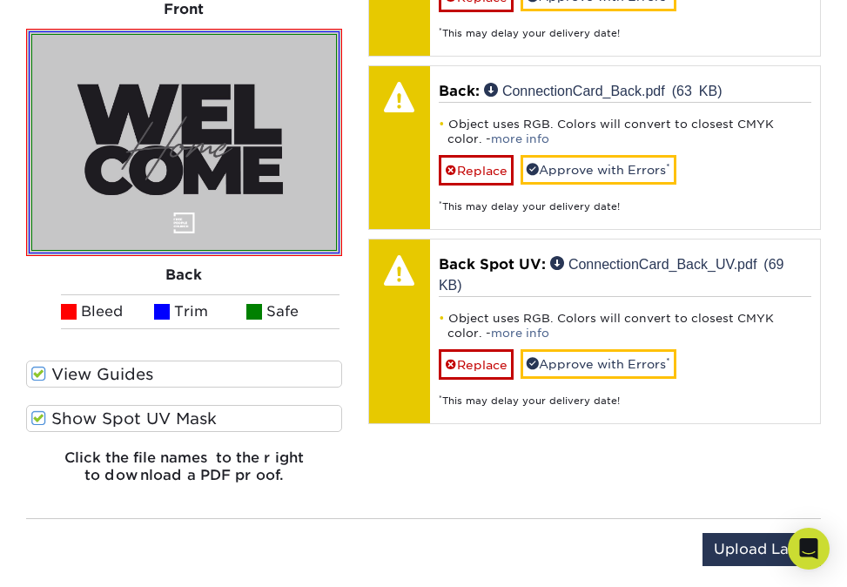
click at [41, 414] on span at bounding box center [38, 418] width 15 height 17
click at [0, 0] on input "Show Spot UV Mask" at bounding box center [0, 0] width 0 height 0
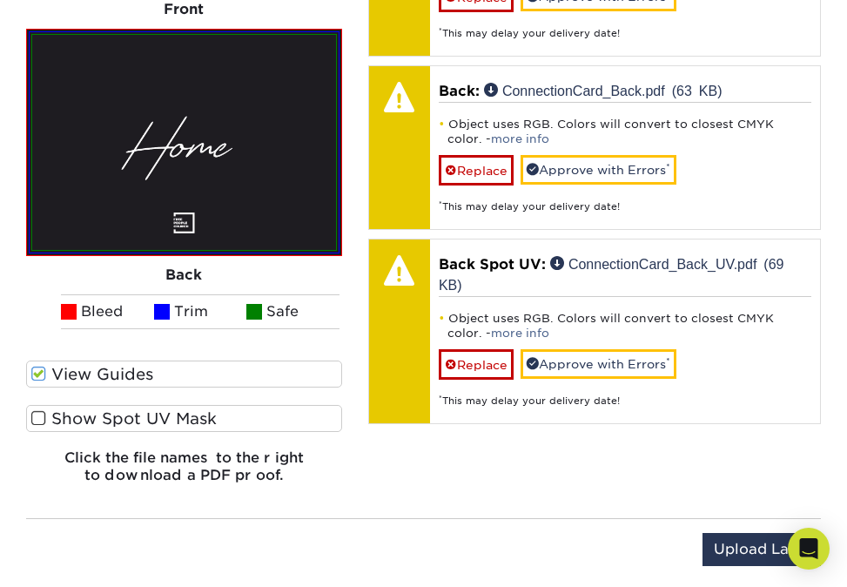
click at [41, 414] on span at bounding box center [38, 418] width 15 height 17
click at [0, 0] on input "Show Spot UV Mask" at bounding box center [0, 0] width 0 height 0
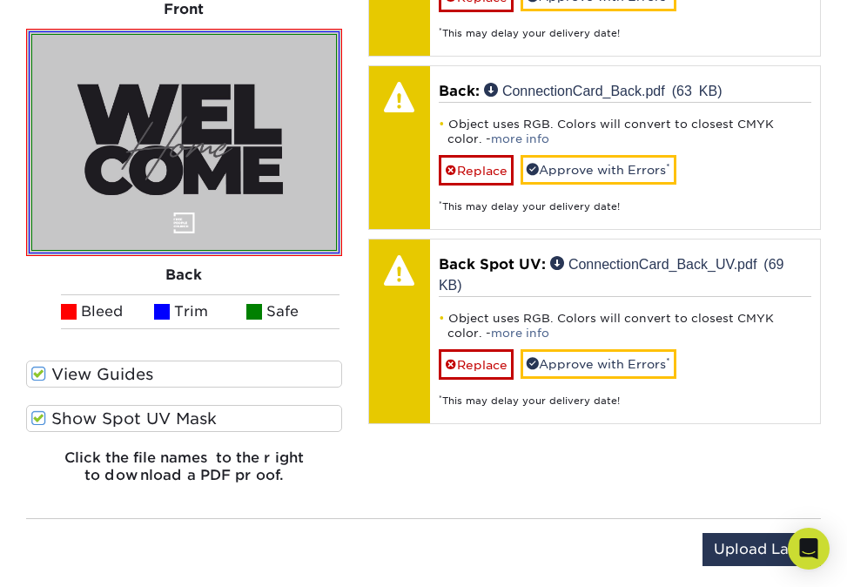
click at [41, 414] on span at bounding box center [38, 418] width 15 height 17
click at [0, 0] on input "Show Spot UV Mask" at bounding box center [0, 0] width 0 height 0
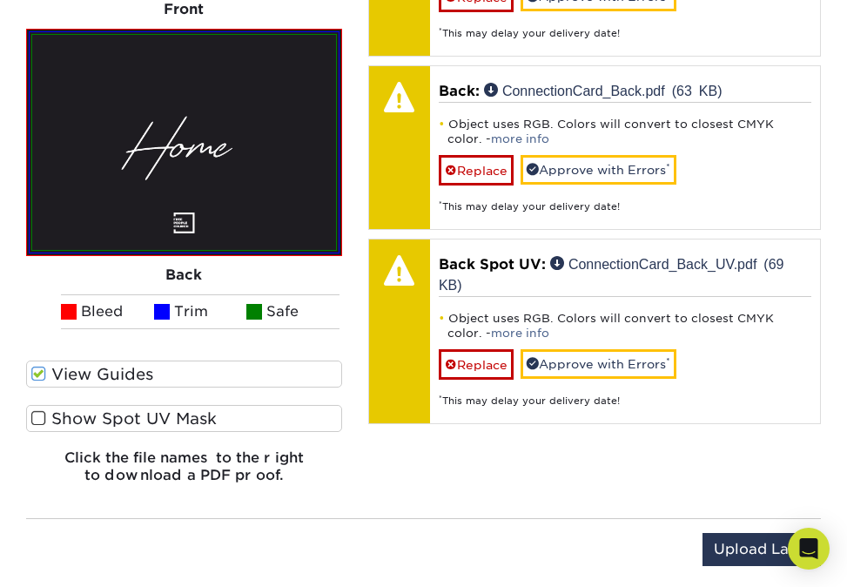
click at [41, 414] on span at bounding box center [38, 418] width 15 height 17
click at [0, 0] on input "Show Spot UV Mask" at bounding box center [0, 0] width 0 height 0
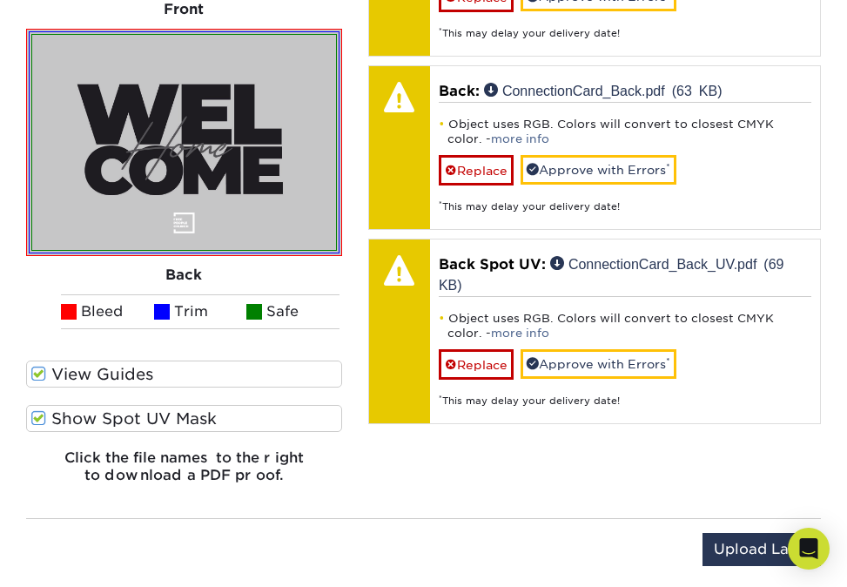
click at [41, 420] on span at bounding box center [38, 418] width 15 height 17
click at [0, 0] on input "Show Spot UV Mask" at bounding box center [0, 0] width 0 height 0
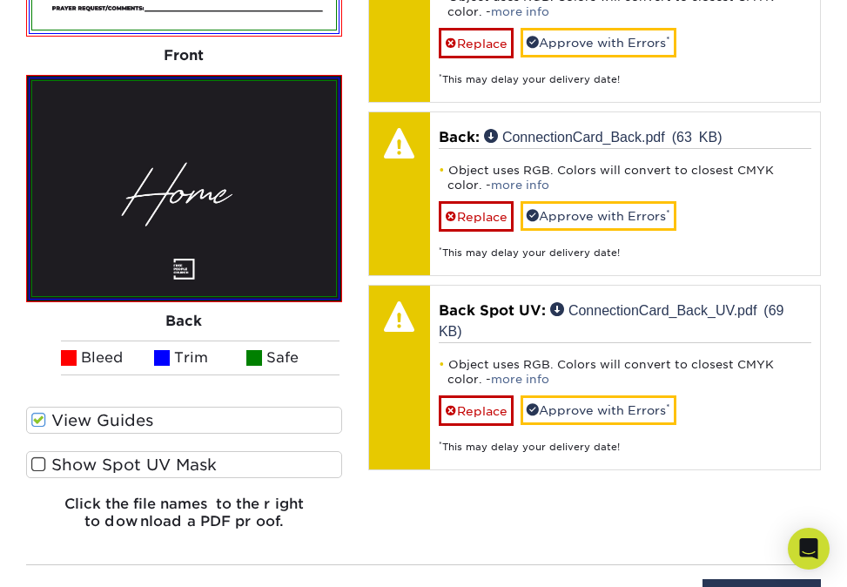
scroll to position [1321, 0]
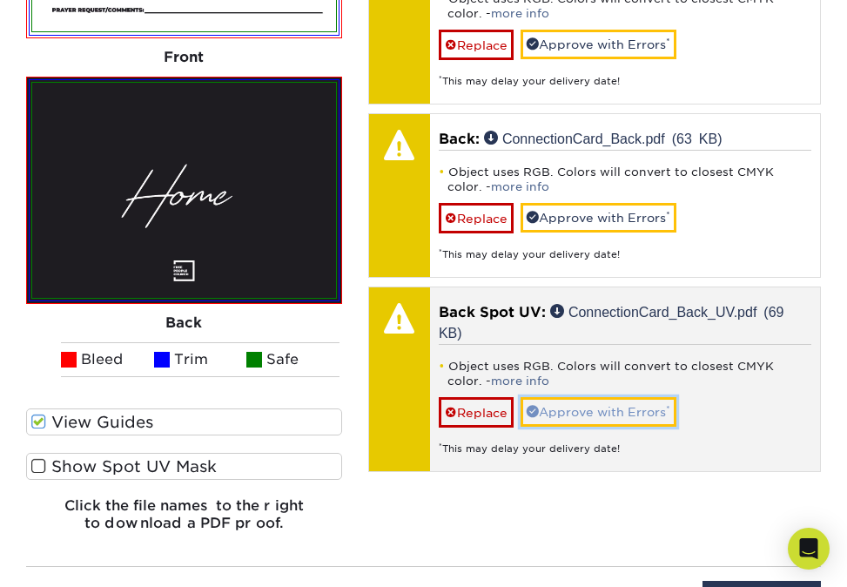
click at [554, 418] on link "Approve with Errors *" at bounding box center [599, 412] width 156 height 30
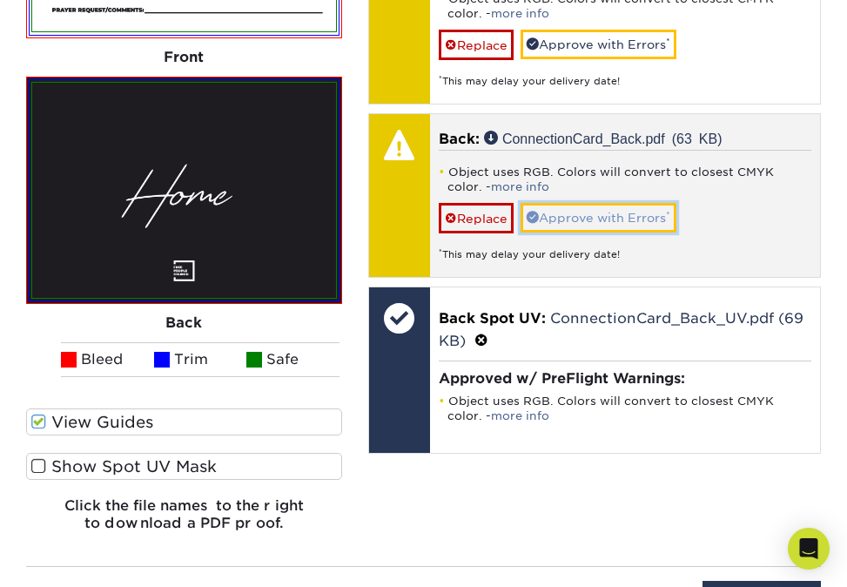
click at [601, 212] on link "Approve with Errors *" at bounding box center [599, 218] width 156 height 30
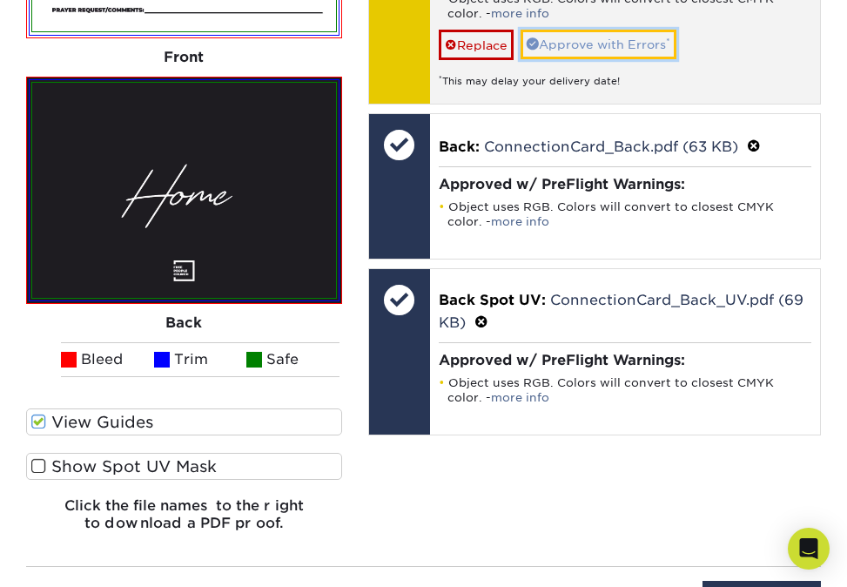
click at [606, 53] on link "Approve with Errors *" at bounding box center [599, 45] width 156 height 30
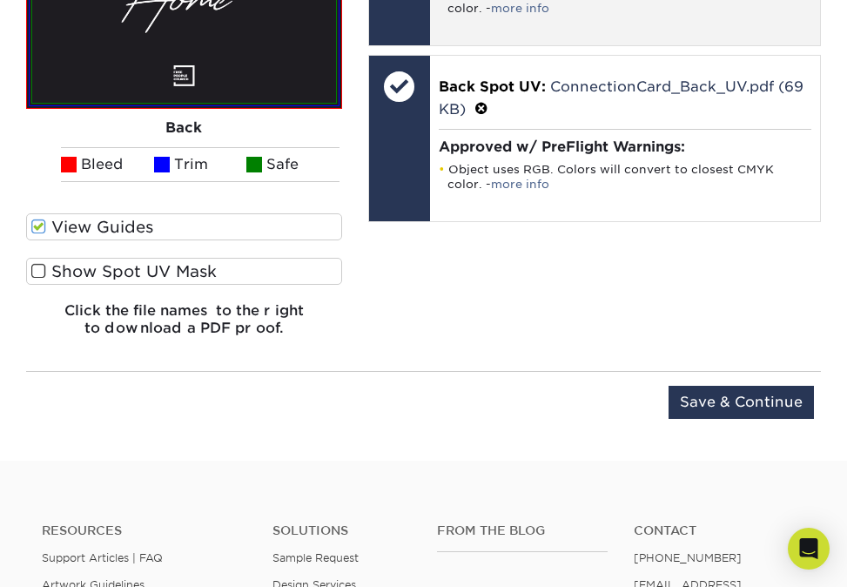
scroll to position [1517, 0]
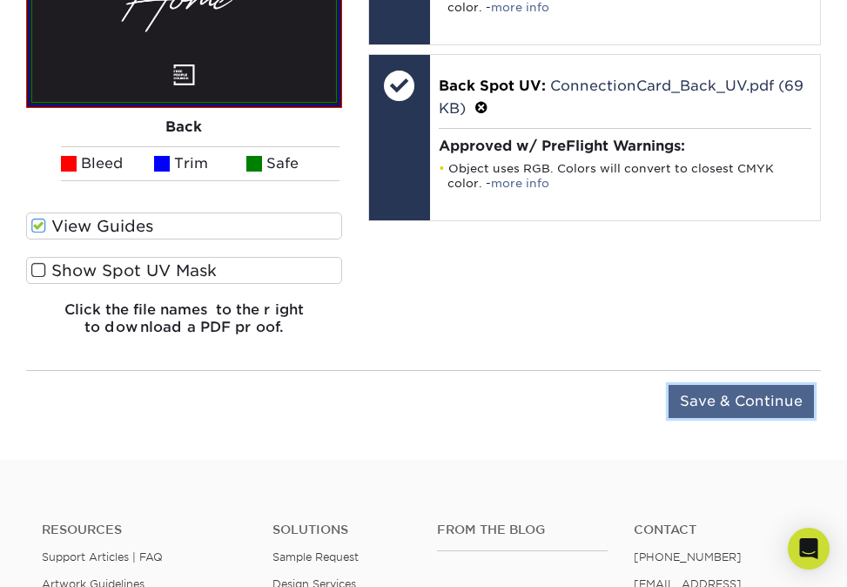
click at [760, 394] on input "Save & Continue" at bounding box center [741, 401] width 145 height 33
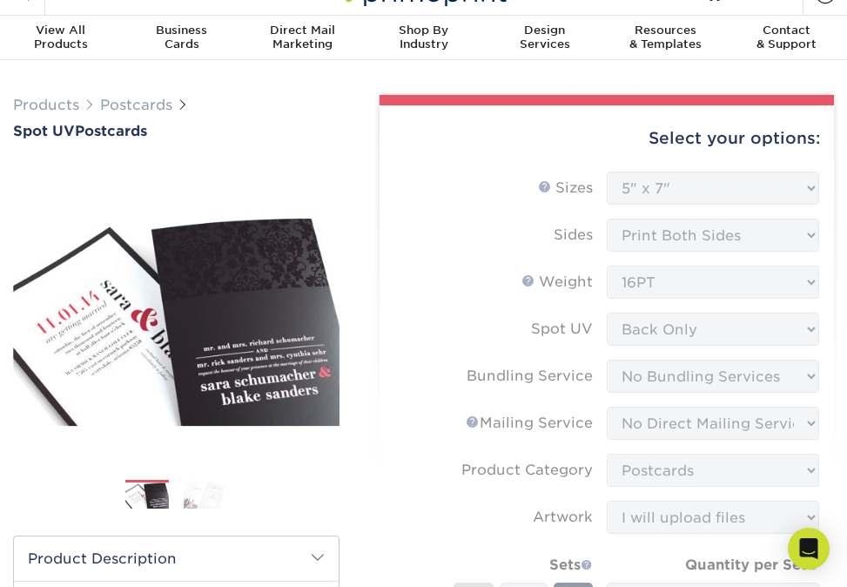
scroll to position [0, 0]
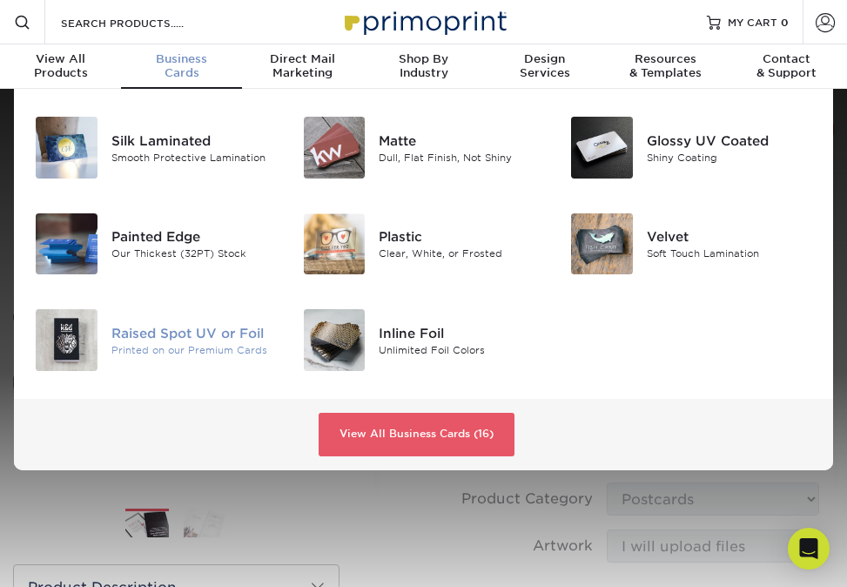
click at [169, 333] on div "Raised Spot UV or Foil" at bounding box center [193, 332] width 165 height 19
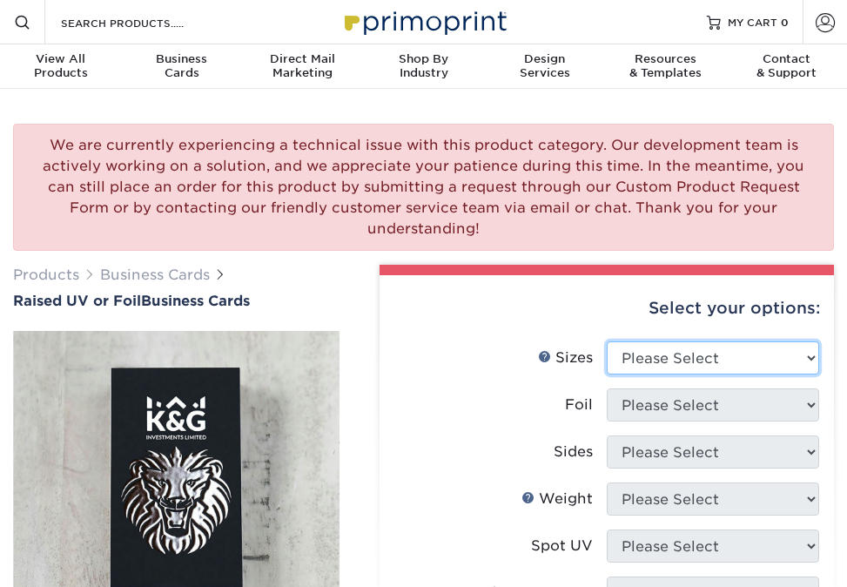
click at [811, 341] on select "Please Select 2" x 3.5" - Standard" at bounding box center [713, 357] width 212 height 33
select select "2.00x3.50"
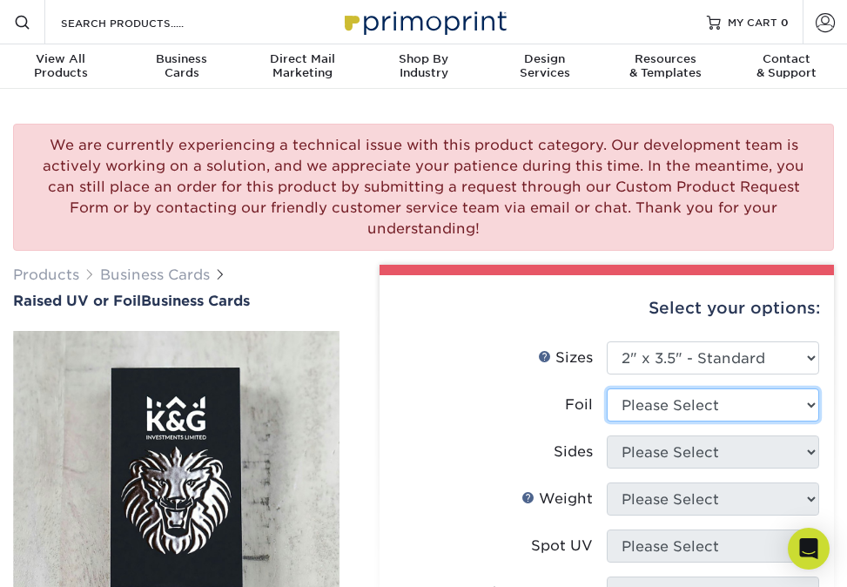
click at [812, 388] on select "Please Select No Yes" at bounding box center [713, 404] width 212 height 33
select select "0"
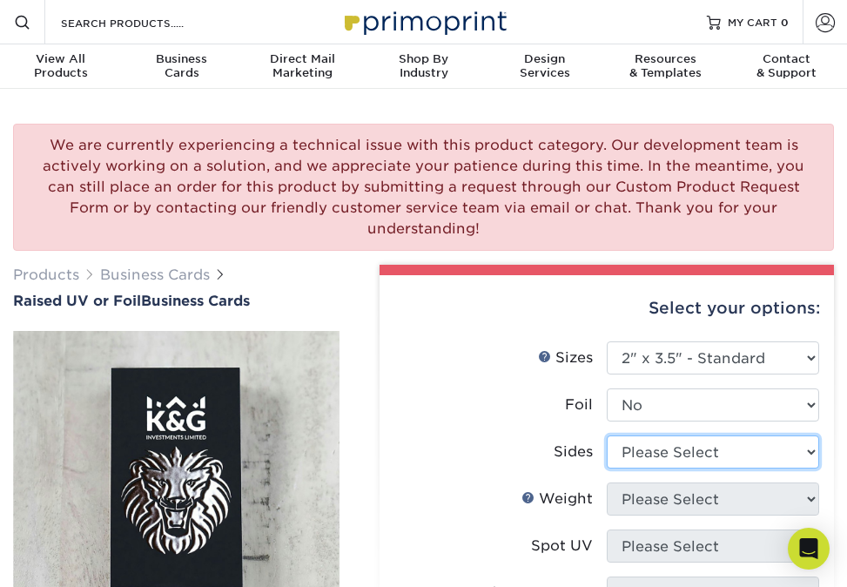
click at [809, 435] on select "Please Select Print Both Sides Print Front Only" at bounding box center [713, 451] width 212 height 33
select select "13abbda7-1d64-4f25-8bb2-c179b224825d"
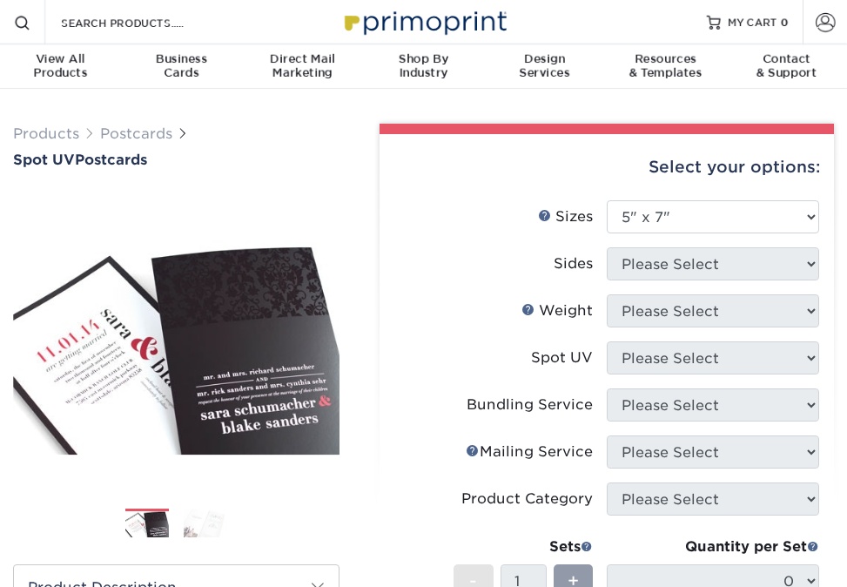
select select "5.00x7.00"
click at [771, 24] on span "MY CART" at bounding box center [753, 22] width 50 height 15
select select "5.00x7.00"
click at [821, 28] on span at bounding box center [825, 21] width 19 height 19
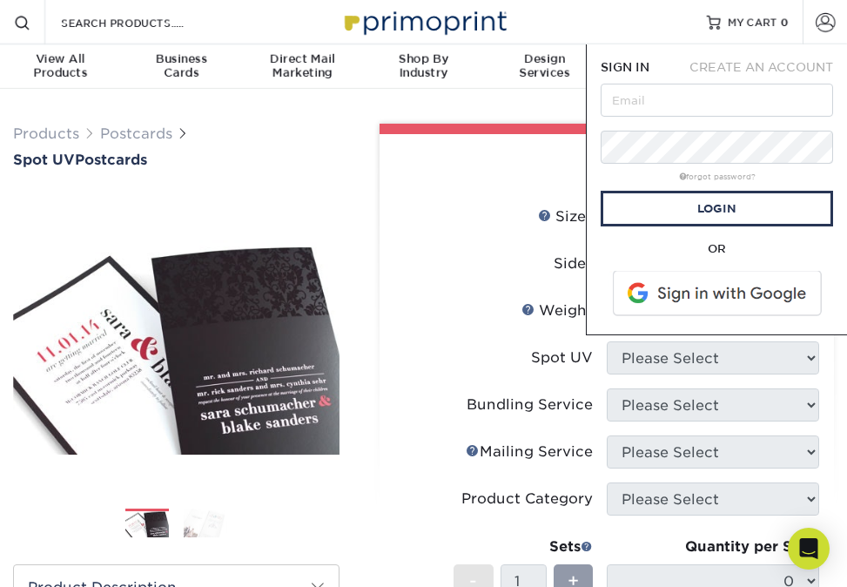
click at [729, 66] on span "CREATE AN ACCOUNT" at bounding box center [762, 67] width 144 height 14
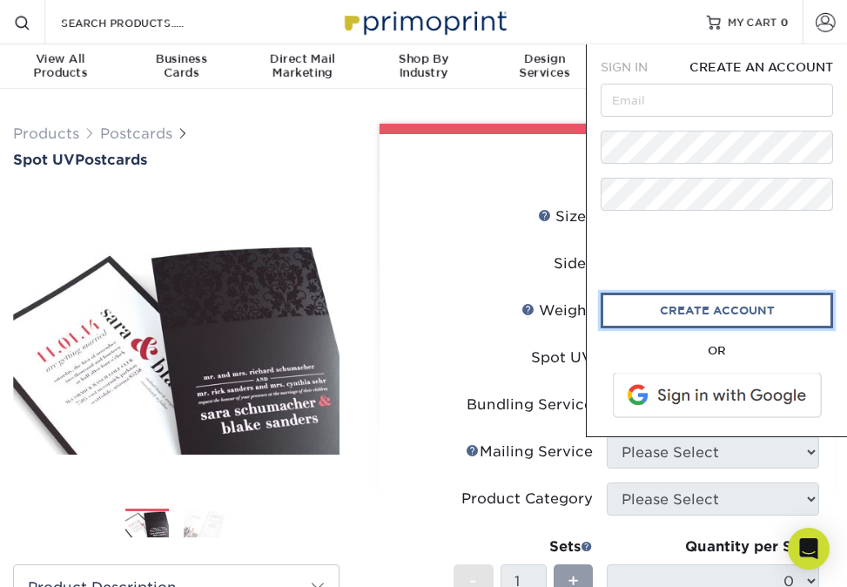
click at [673, 311] on link "create account" at bounding box center [717, 311] width 232 height 36
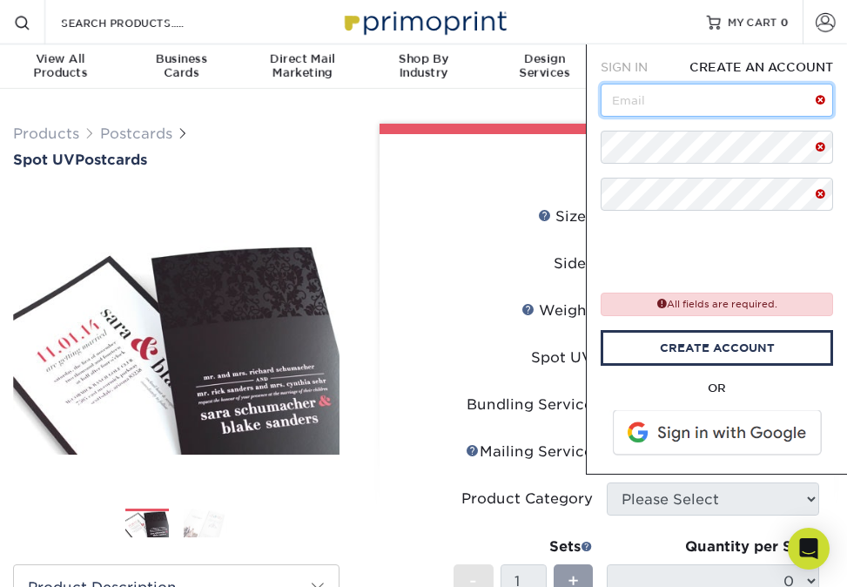
click at [632, 97] on input "text" at bounding box center [717, 100] width 232 height 33
type input "[PERSON_NAME][EMAIL_ADDRESS][DOMAIN_NAME]"
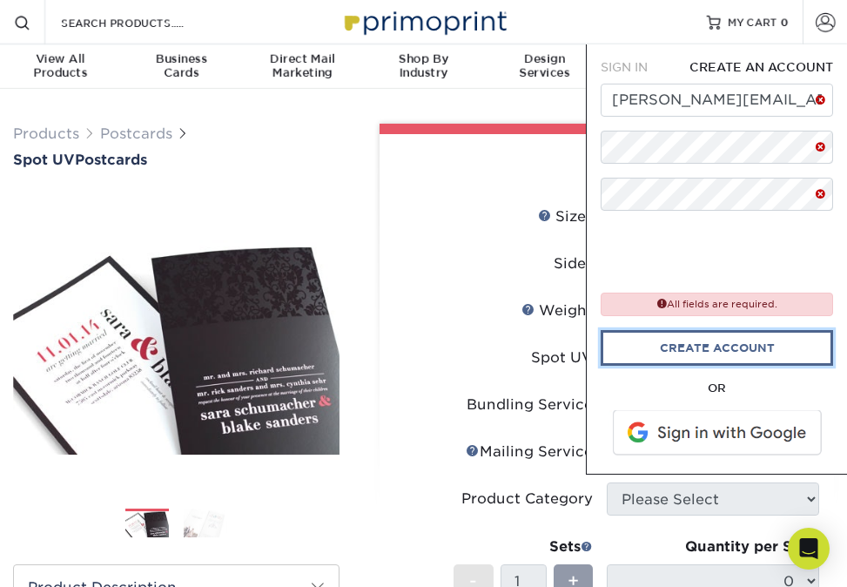
click at [705, 347] on link "create account" at bounding box center [717, 348] width 232 height 36
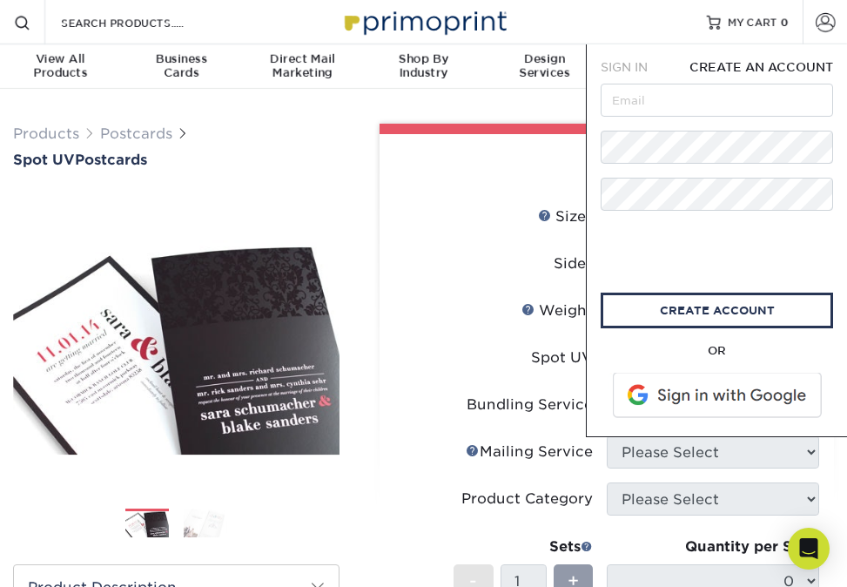
click at [619, 70] on span "SIGN IN" at bounding box center [624, 67] width 47 height 14
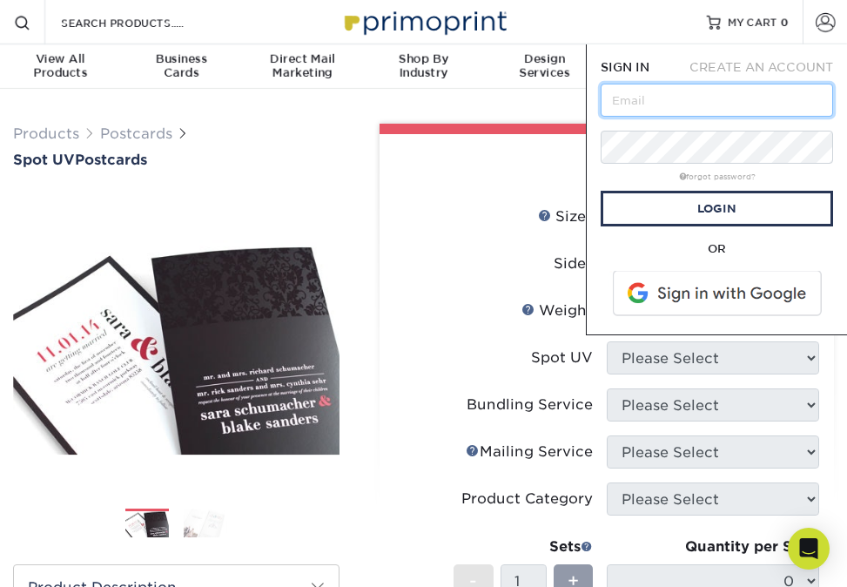
type input "[PERSON_NAME][EMAIL_ADDRESS][DOMAIN_NAME]"
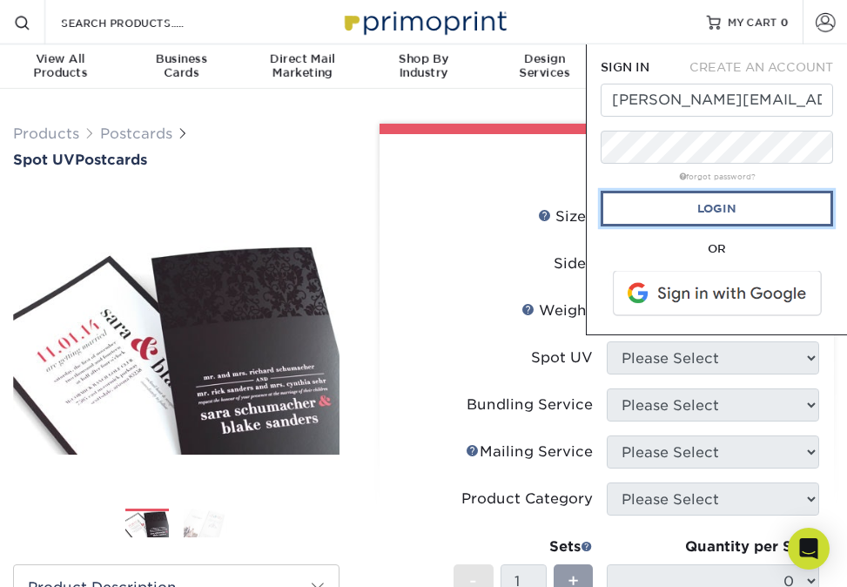
click at [697, 204] on link "Login" at bounding box center [717, 209] width 232 height 36
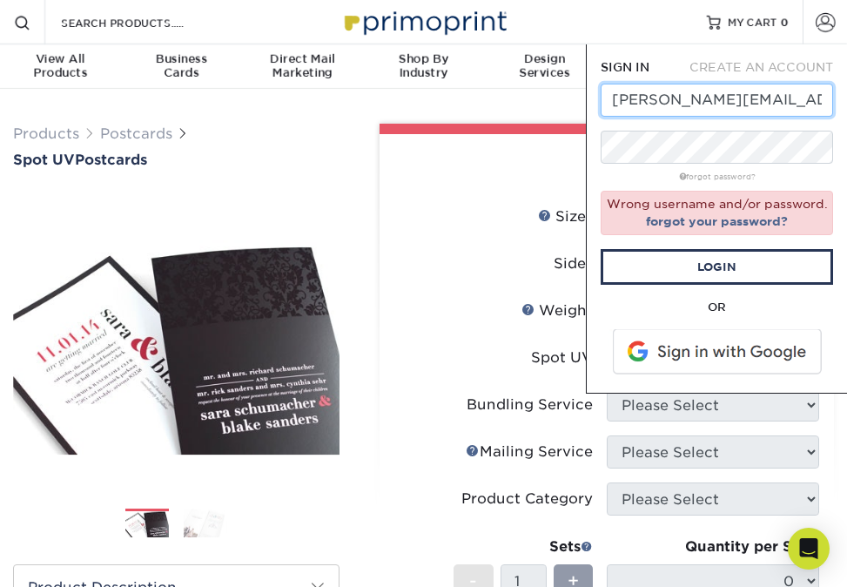
click at [797, 106] on input "[PERSON_NAME][EMAIL_ADDRESS][DOMAIN_NAME]" at bounding box center [717, 100] width 232 height 33
click at [627, 233] on div "Wrong username and/or password. forgot your password?" at bounding box center [717, 213] width 232 height 44
click at [742, 67] on span "CREATE AN ACCOUNT" at bounding box center [762, 67] width 144 height 14
type input "[PERSON_NAME][EMAIL_ADDRESS][DOMAIN_NAME]"
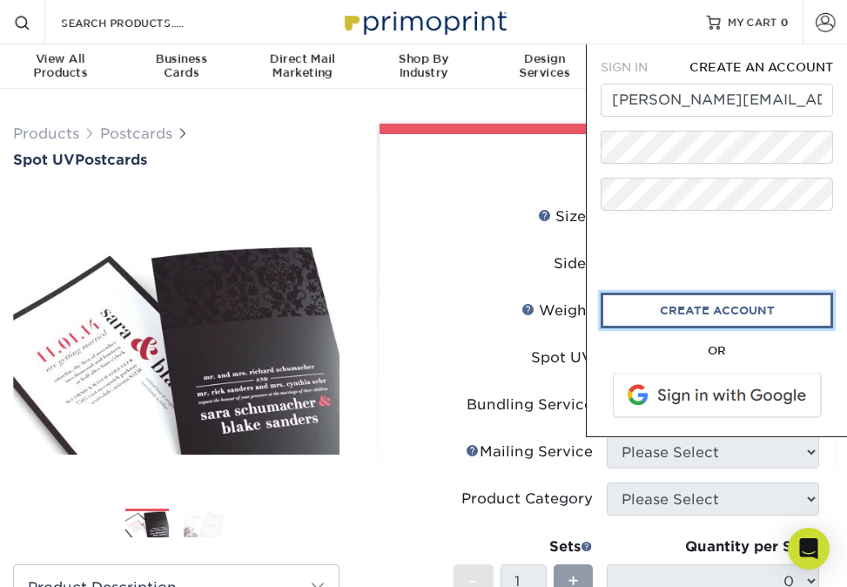
click at [744, 304] on link "CREATE ACCOUNT" at bounding box center [717, 311] width 232 height 36
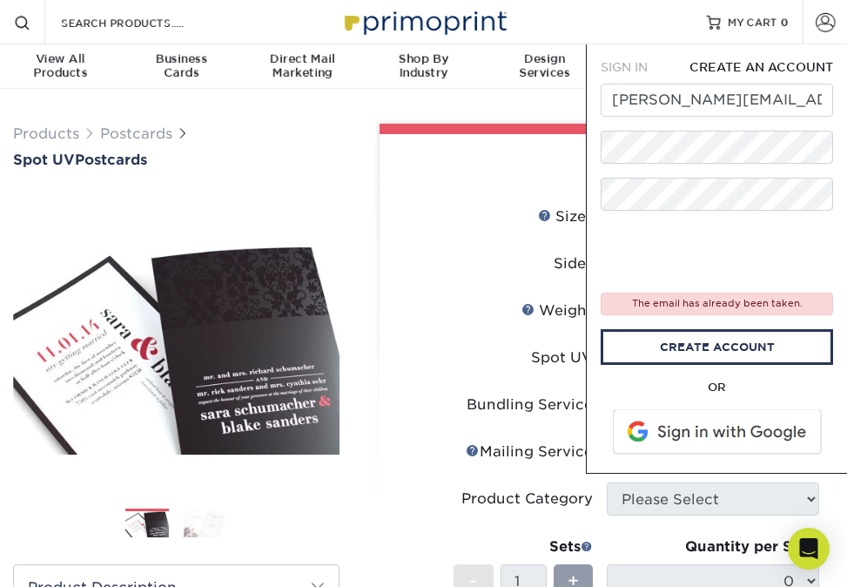
click at [632, 69] on span "SIGN IN" at bounding box center [624, 67] width 47 height 14
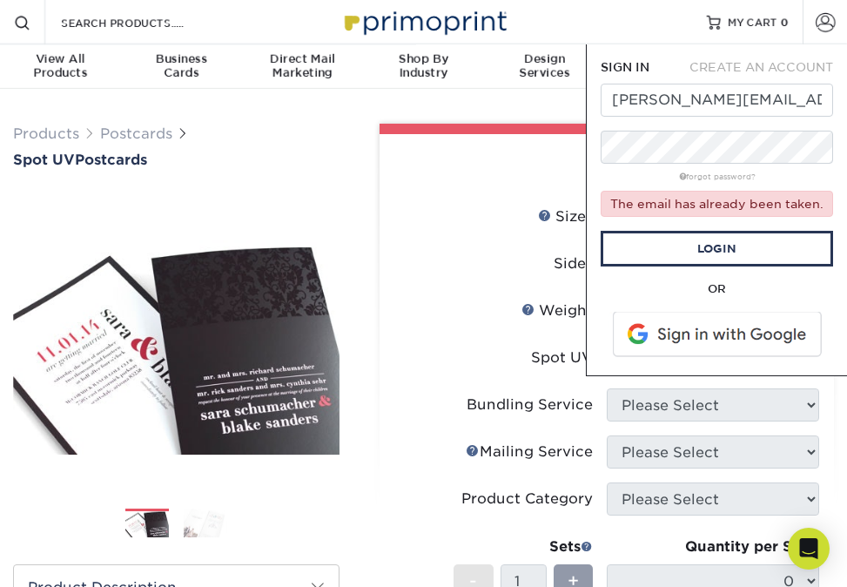
click at [614, 214] on div "The email has already been taken." at bounding box center [717, 204] width 232 height 26
click at [643, 246] on link "Login" at bounding box center [717, 249] width 232 height 36
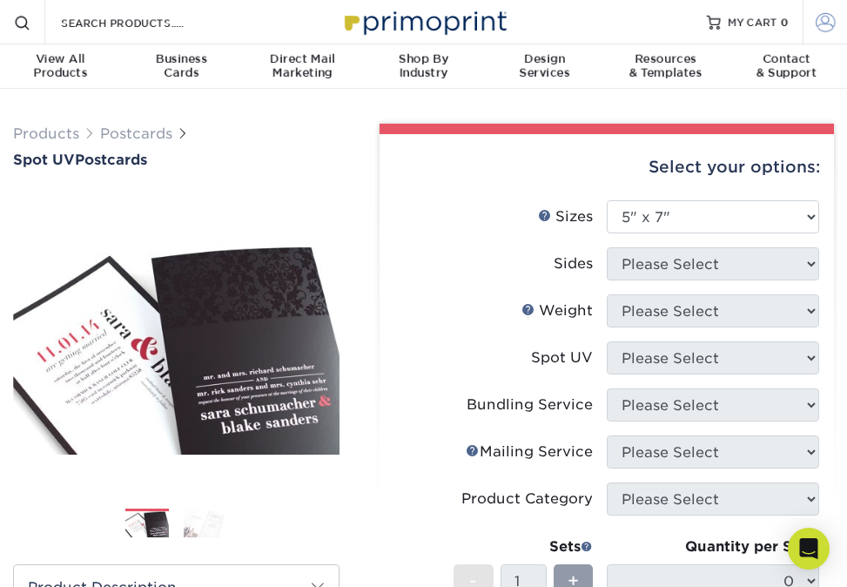
click at [824, 31] on span at bounding box center [825, 21] width 19 height 19
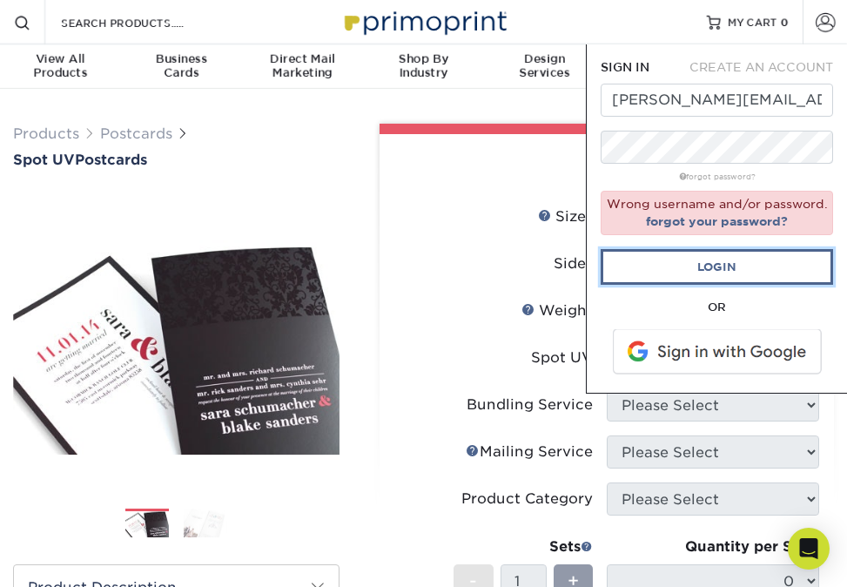
click at [737, 259] on link "Login" at bounding box center [717, 267] width 232 height 36
click at [721, 227] on link "forgot your password?" at bounding box center [717, 221] width 142 height 14
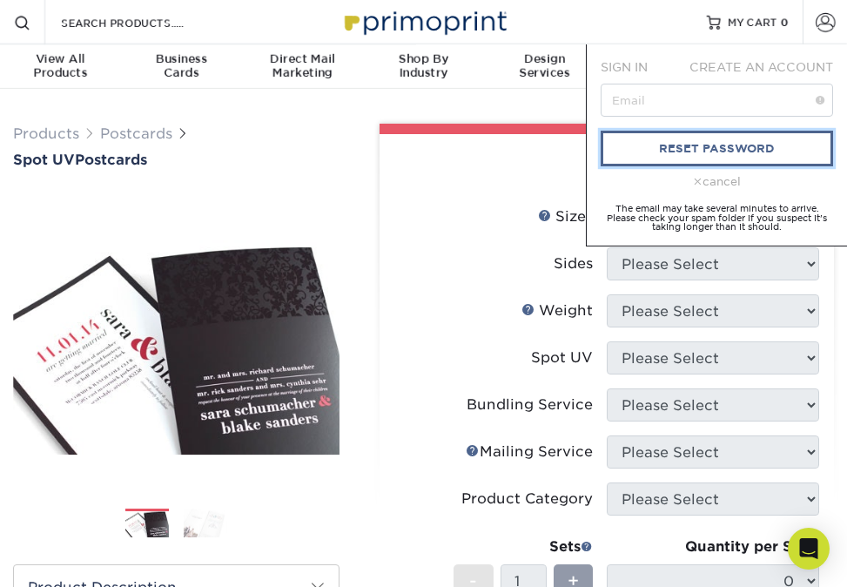
click at [707, 153] on link "reset password" at bounding box center [717, 149] width 232 height 36
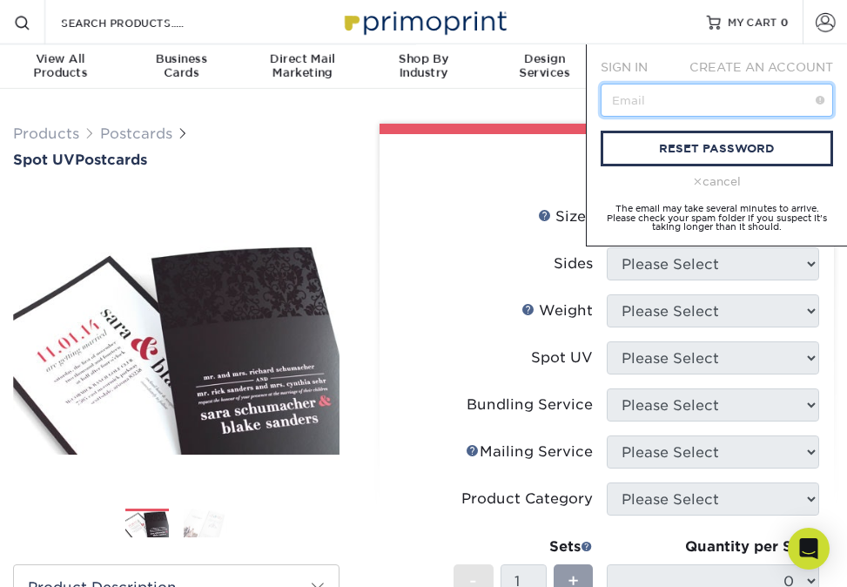
click at [650, 101] on input "text" at bounding box center [717, 100] width 232 height 33
type input "[PERSON_NAME][EMAIL_ADDRESS][DOMAIN_NAME]"
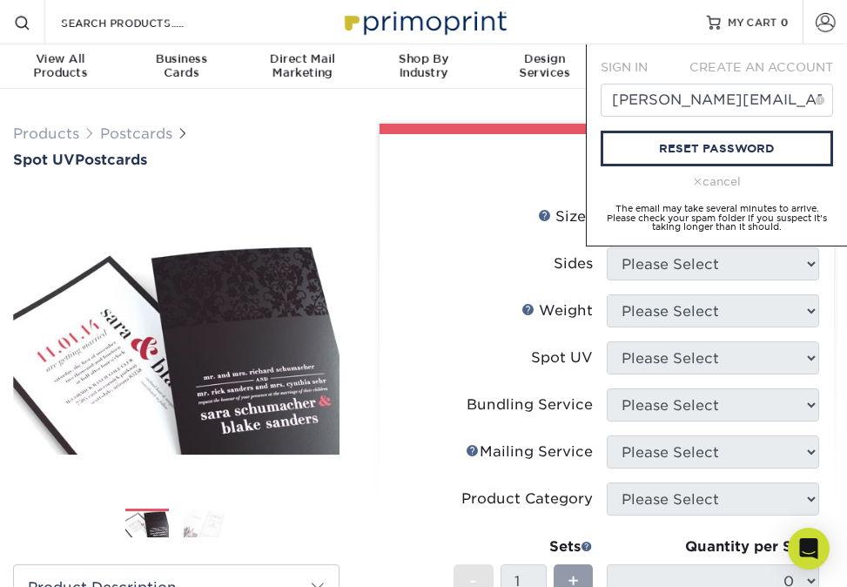
click at [601, 177] on div "cancel" at bounding box center [717, 181] width 232 height 17
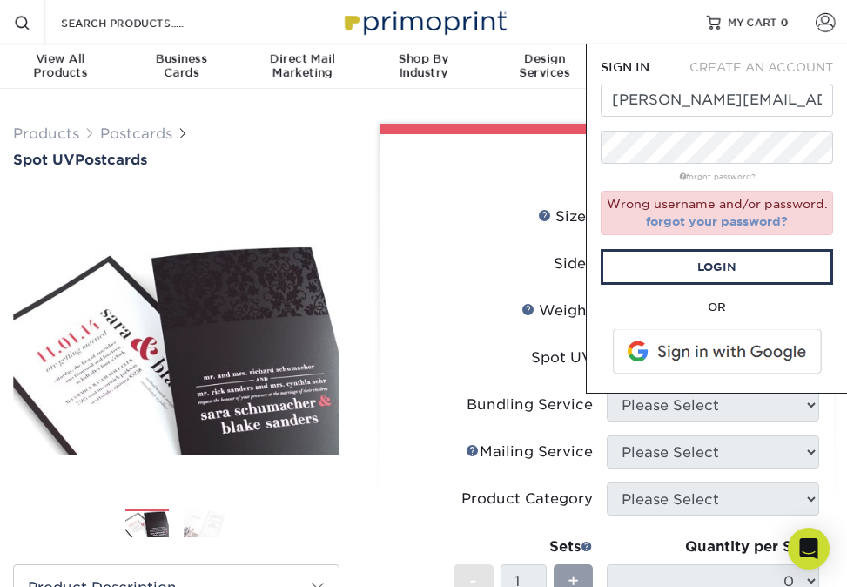
click at [714, 221] on link "forgot your password?" at bounding box center [717, 221] width 142 height 14
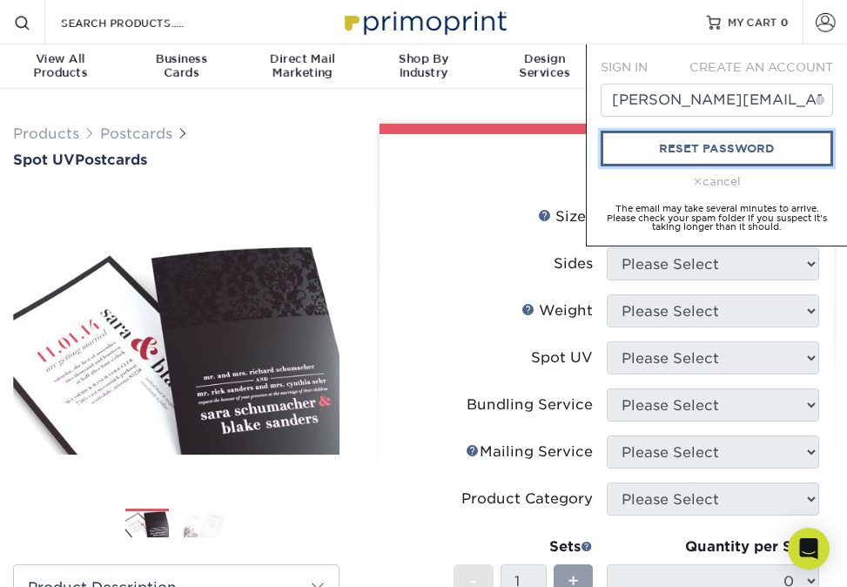
click at [696, 144] on link "reset password" at bounding box center [717, 149] width 232 height 36
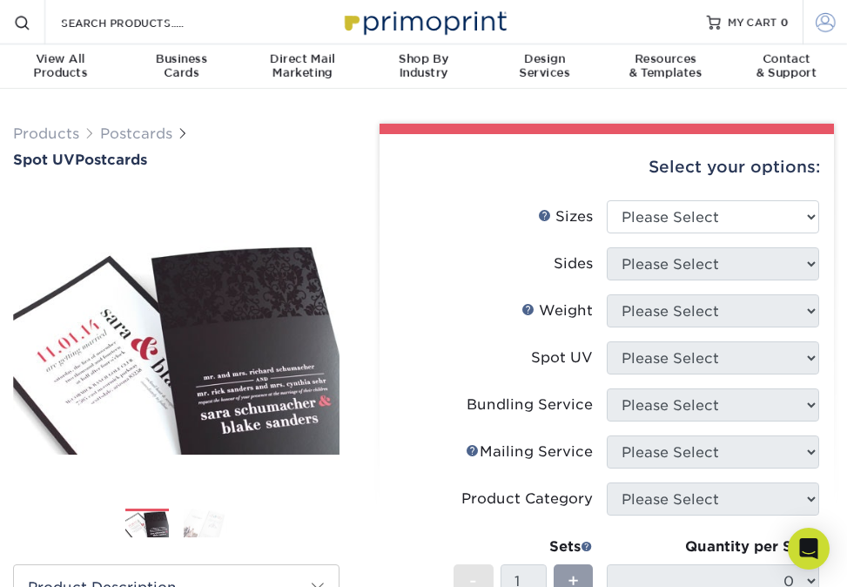
type input "[PERSON_NAME][EMAIL_ADDRESS][DOMAIN_NAME]"
click at [818, 24] on span at bounding box center [825, 21] width 19 height 19
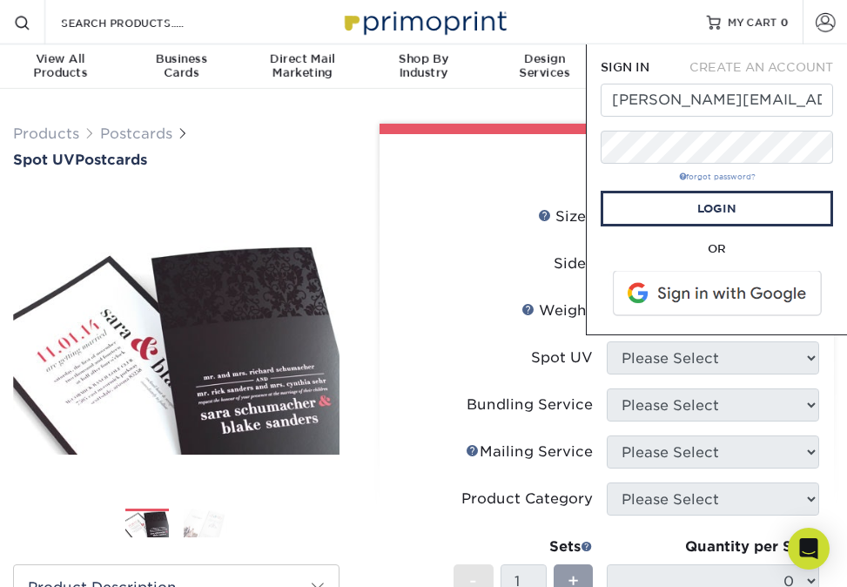
click at [741, 174] on link "forgot password?" at bounding box center [717, 176] width 77 height 9
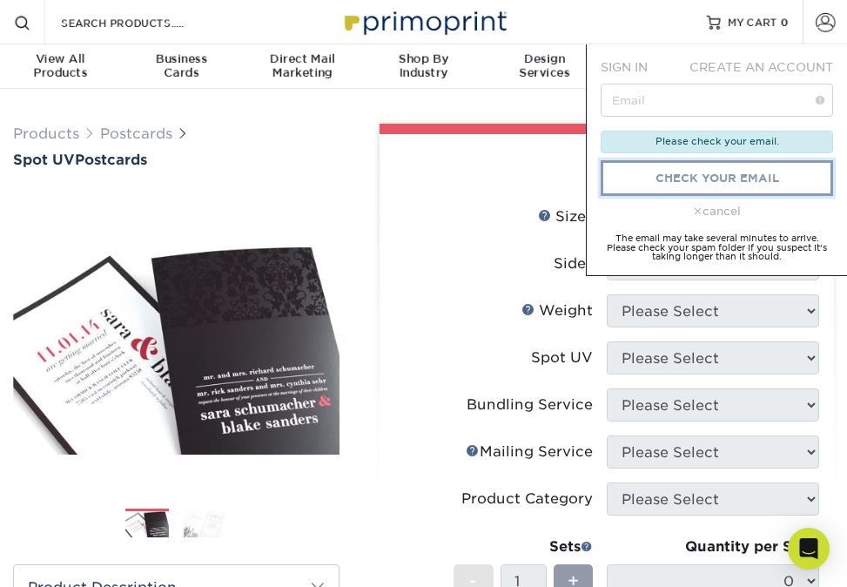
click at [715, 183] on link "check your email" at bounding box center [717, 178] width 232 height 36
click at [710, 170] on link "check your email" at bounding box center [717, 178] width 232 height 36
click at [708, 138] on div "Please check your email." at bounding box center [717, 142] width 232 height 23
click at [828, 19] on span at bounding box center [825, 21] width 19 height 19
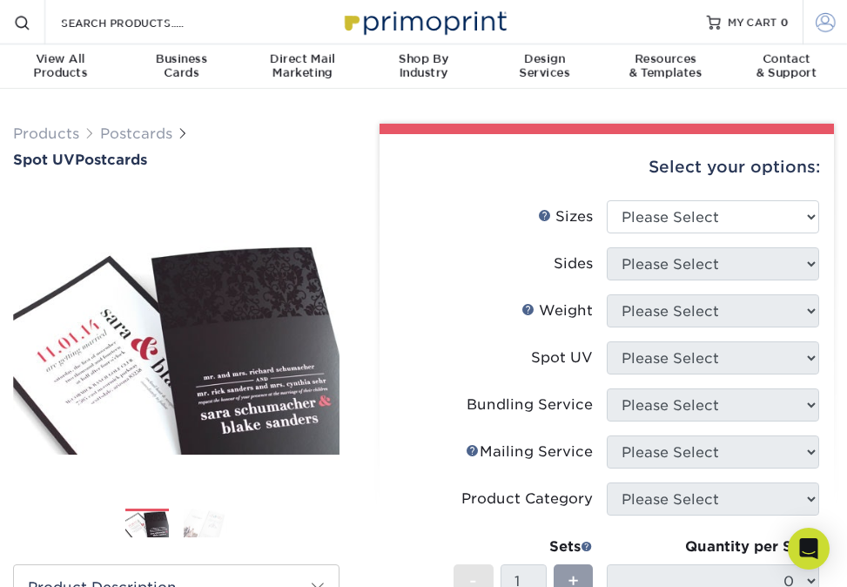
click at [825, 19] on span at bounding box center [825, 21] width 19 height 19
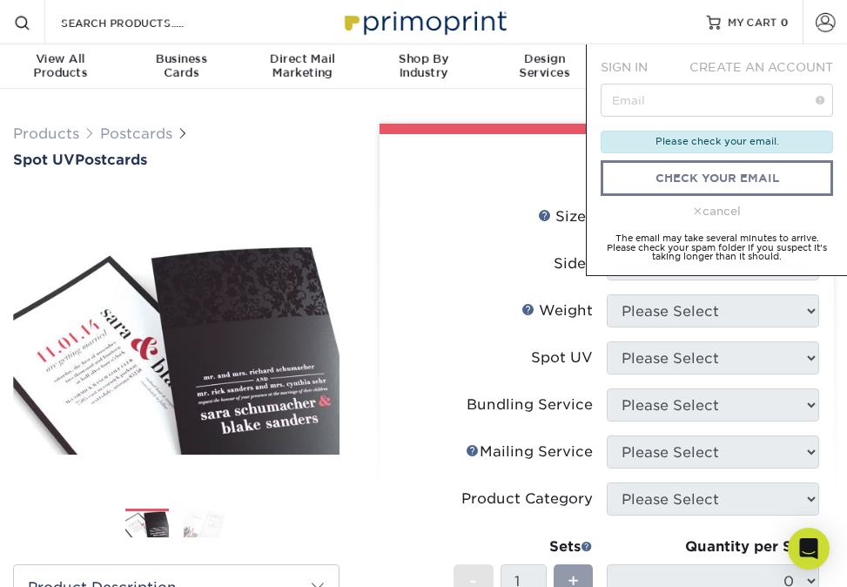
click at [636, 70] on span "SIGN IN" at bounding box center [624, 67] width 47 height 14
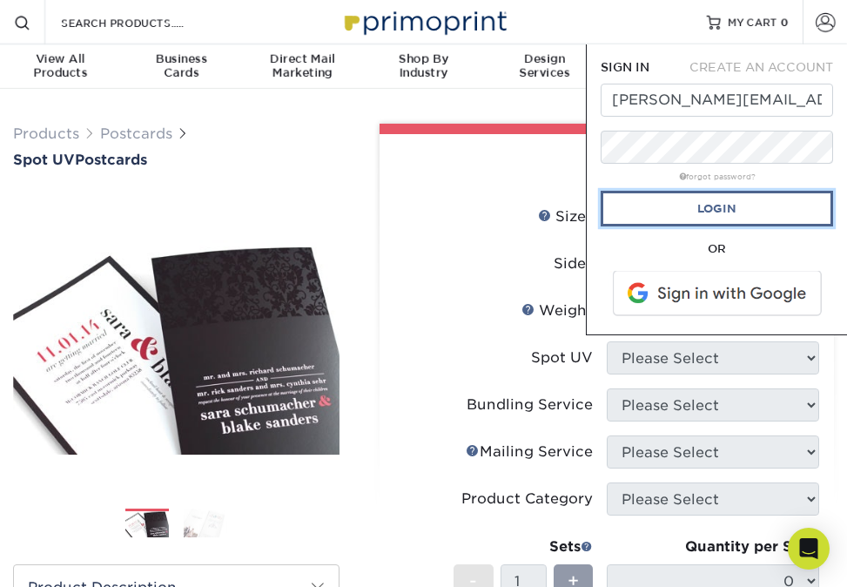
click at [717, 200] on link "Login" at bounding box center [717, 209] width 232 height 36
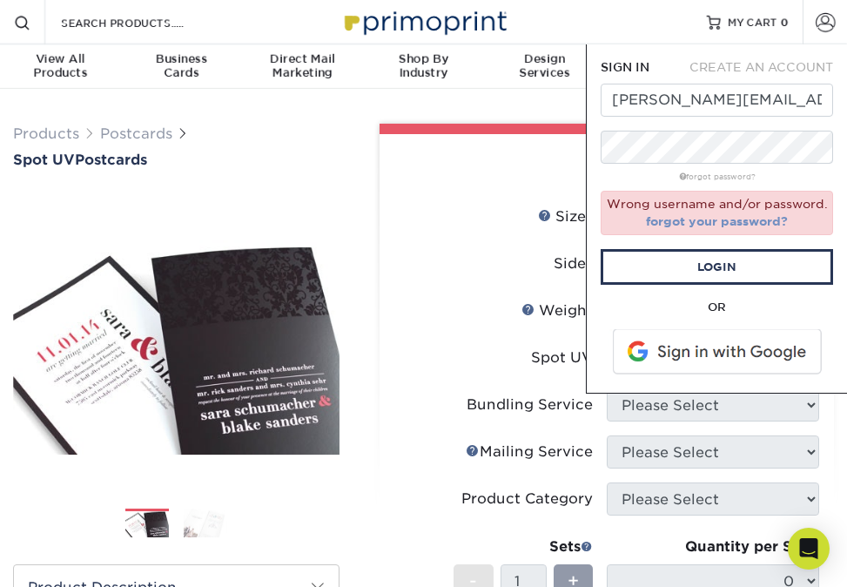
click at [718, 218] on link "forgot your password?" at bounding box center [717, 221] width 142 height 14
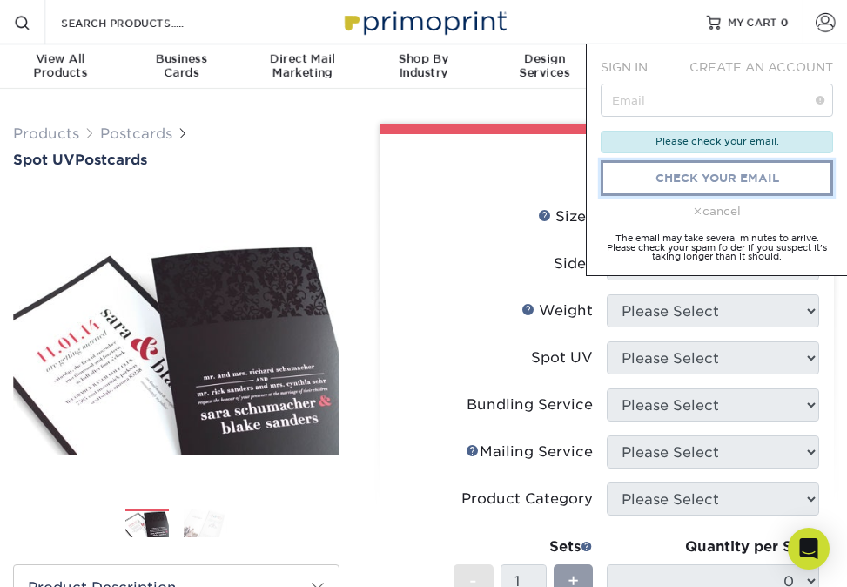
click at [717, 177] on link "check your email" at bounding box center [717, 178] width 232 height 36
click at [738, 145] on div "Please check your email." at bounding box center [717, 142] width 232 height 23
click at [637, 68] on span "SIGN IN" at bounding box center [624, 67] width 47 height 14
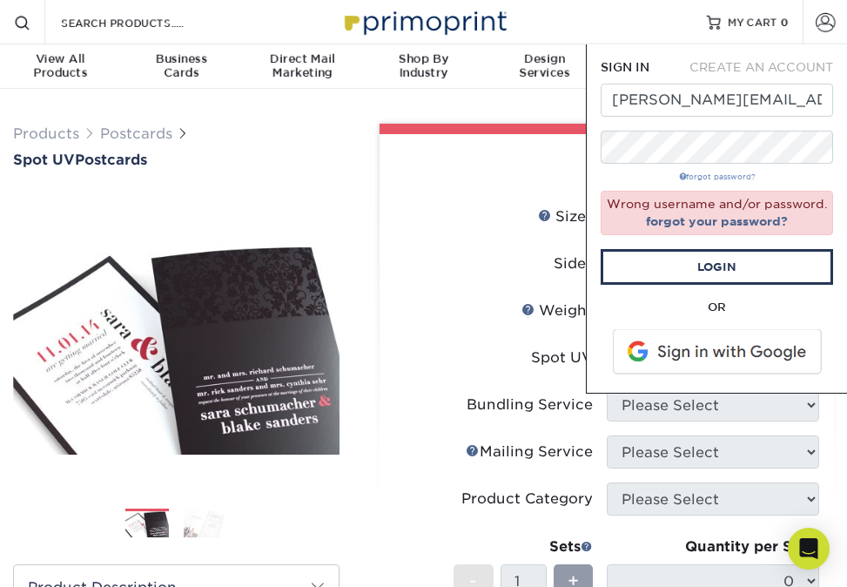
click at [716, 178] on link "forgot password?" at bounding box center [717, 176] width 77 height 9
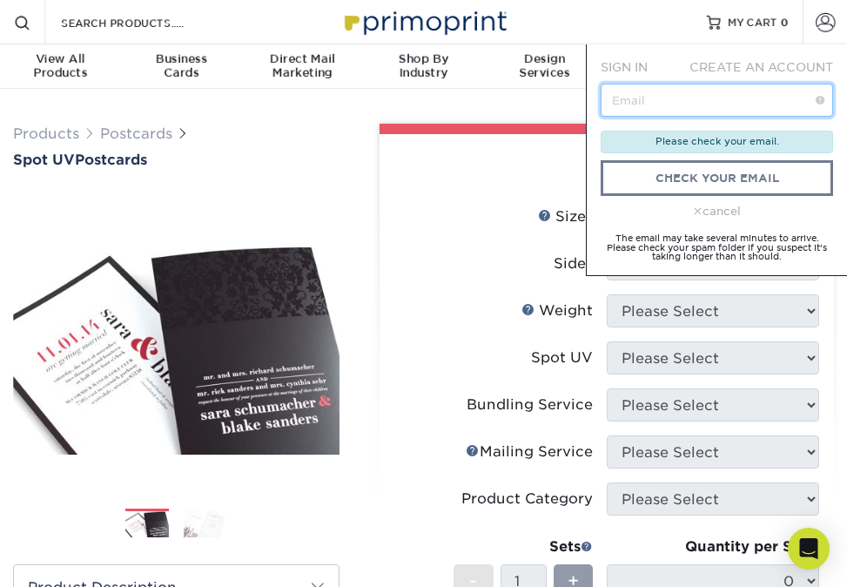
click at [659, 100] on input "text" at bounding box center [717, 100] width 232 height 33
type input "jamie@freepeople.church"
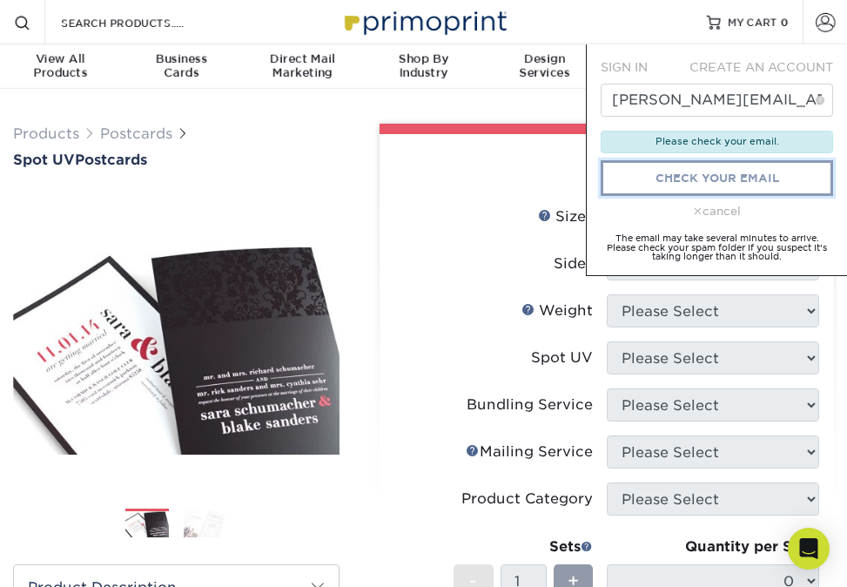
click at [703, 172] on link "check your email" at bounding box center [717, 178] width 232 height 36
click at [702, 172] on link "check your email" at bounding box center [717, 178] width 232 height 36
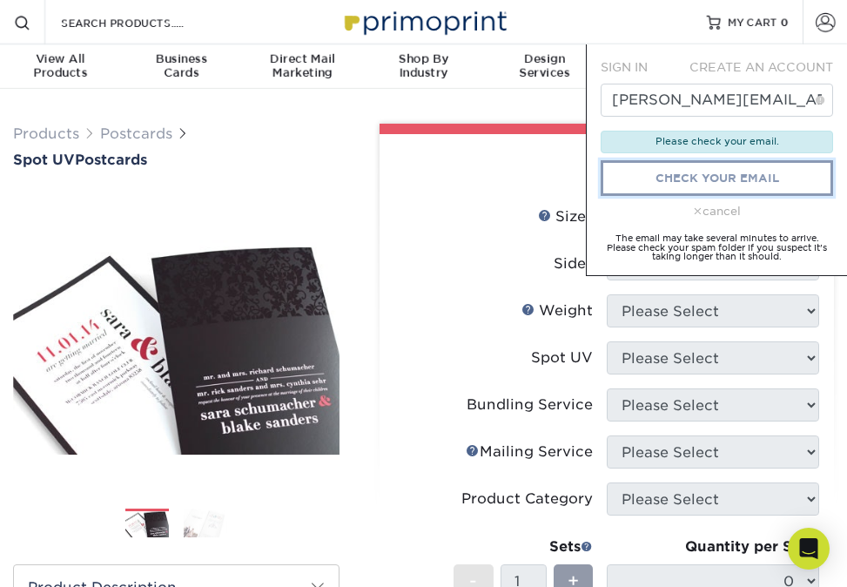
click at [702, 172] on link "check your email" at bounding box center [717, 178] width 232 height 36
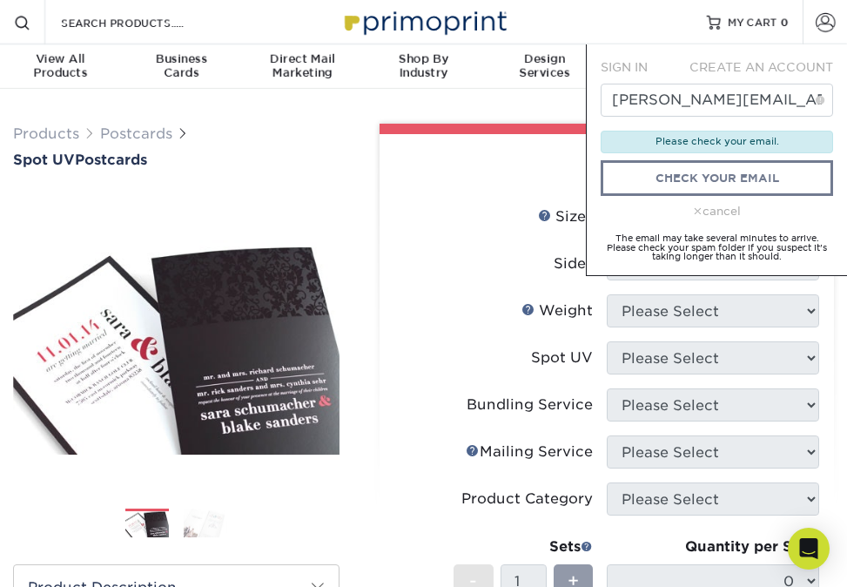
click at [703, 208] on div "cancel" at bounding box center [717, 211] width 232 height 17
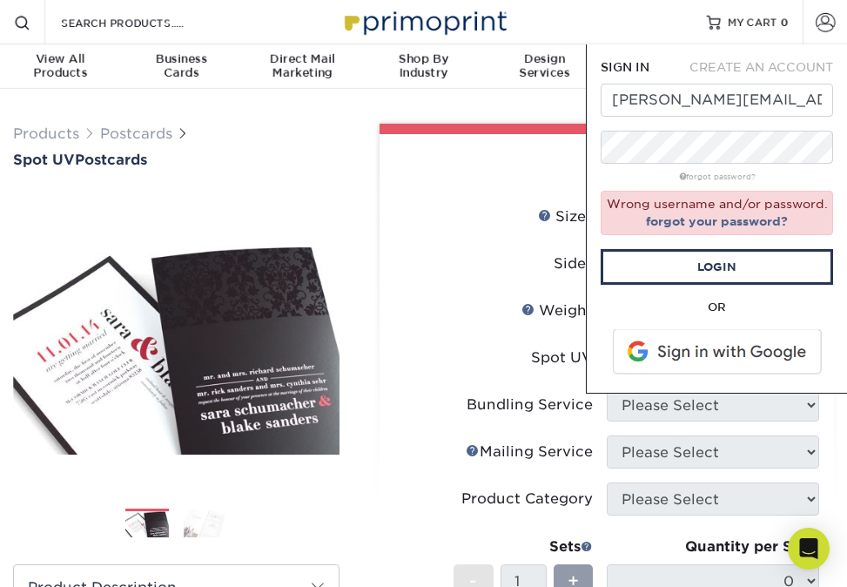
click at [510, 172] on div "Select your options:" at bounding box center [607, 167] width 427 height 66
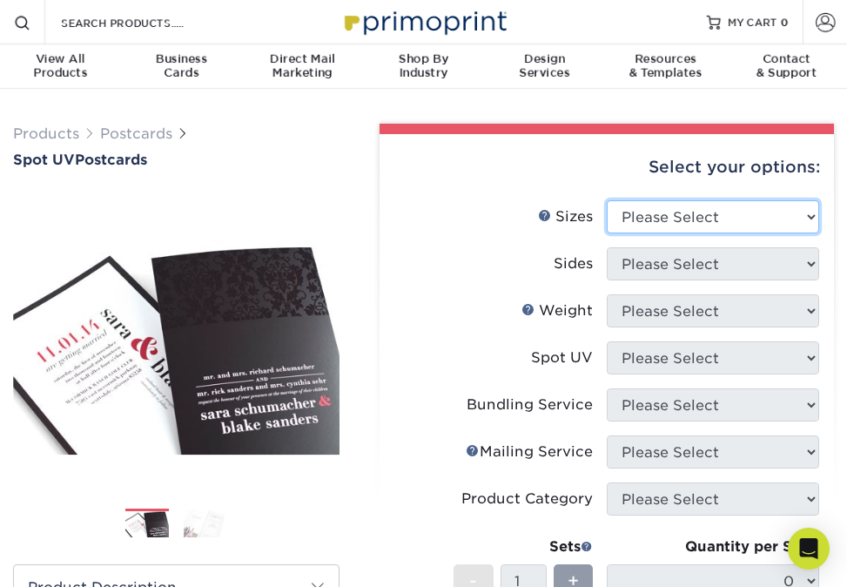
click at [808, 215] on select "Please Select 1.5" x 7" 2" x 6" 2" x 8" 2.12" x 5.5" 2.75" x 4.25" 2.75" x 8.5"…" at bounding box center [713, 216] width 212 height 33
click at [476, 230] on label "Sizes Help Sizes" at bounding box center [500, 216] width 212 height 33
click at [810, 214] on select "Please Select 1.5" x 7" 2" x 6" 2" x 8" 2.12" x 5.5" 2.75" x 4.25" 2.75" x 8.5"…" at bounding box center [713, 216] width 212 height 33
select select "5.00x7.00"
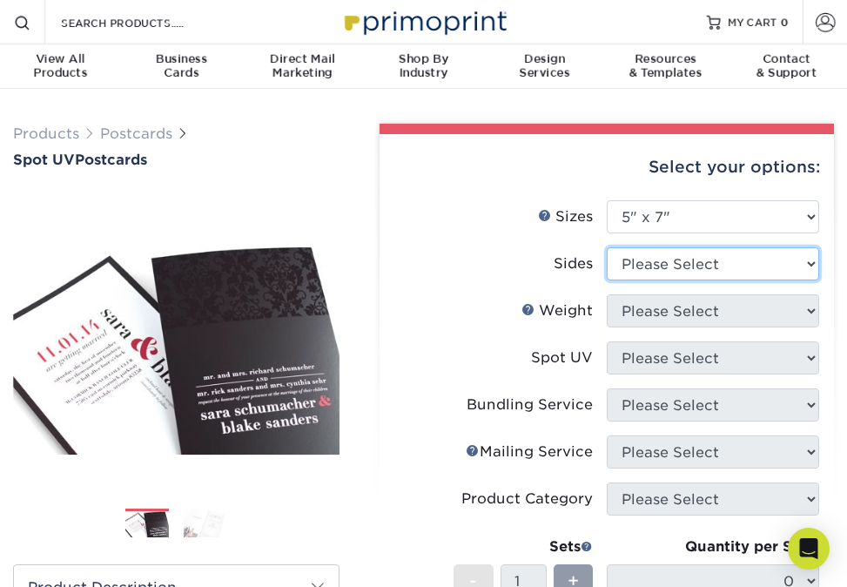
click at [812, 264] on select "Please Select Print Both Sides Print Front Only" at bounding box center [713, 263] width 212 height 33
select select "13abbda7-1d64-4f25-8bb2-c179b224825d"
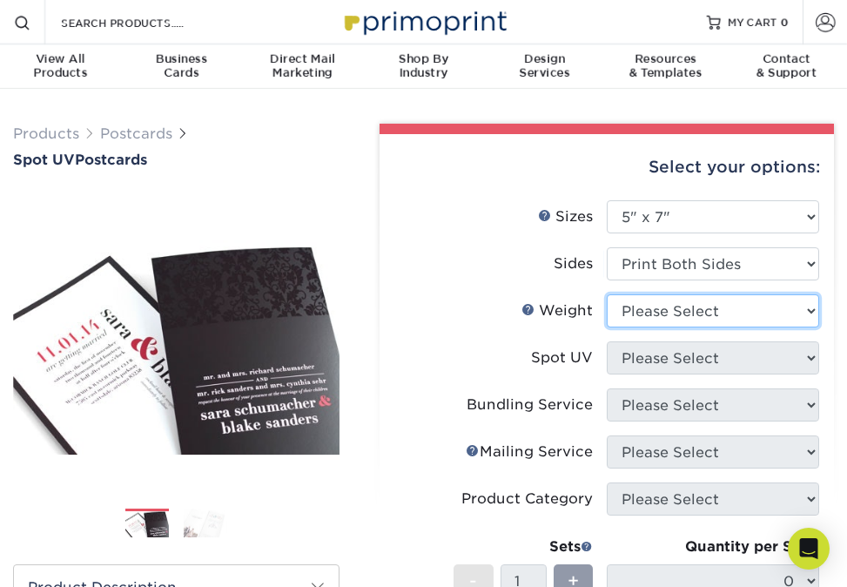
click at [811, 307] on select "Please Select 16PT" at bounding box center [713, 310] width 212 height 33
select select "16PT"
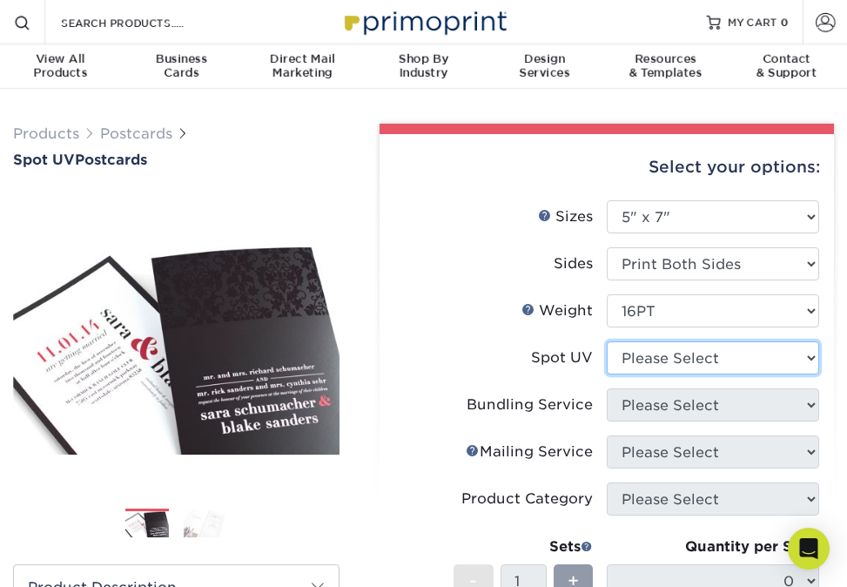
click at [815, 352] on select "Please Select Front and Back (Both Sides) Front Only Back Only" at bounding box center [713, 357] width 212 height 33
select select "2"
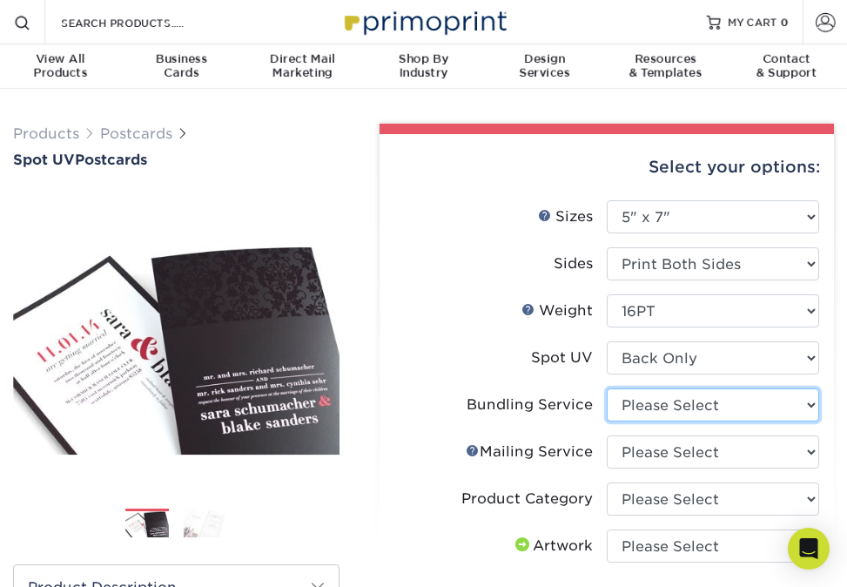
click at [808, 406] on select "Please Select No Bundling Services Yes, Bundles of 50 (+2 Days) Yes, Bundles of…" at bounding box center [713, 404] width 212 height 33
select select "58689abb-25c0-461c-a4c3-a80b627d6649"
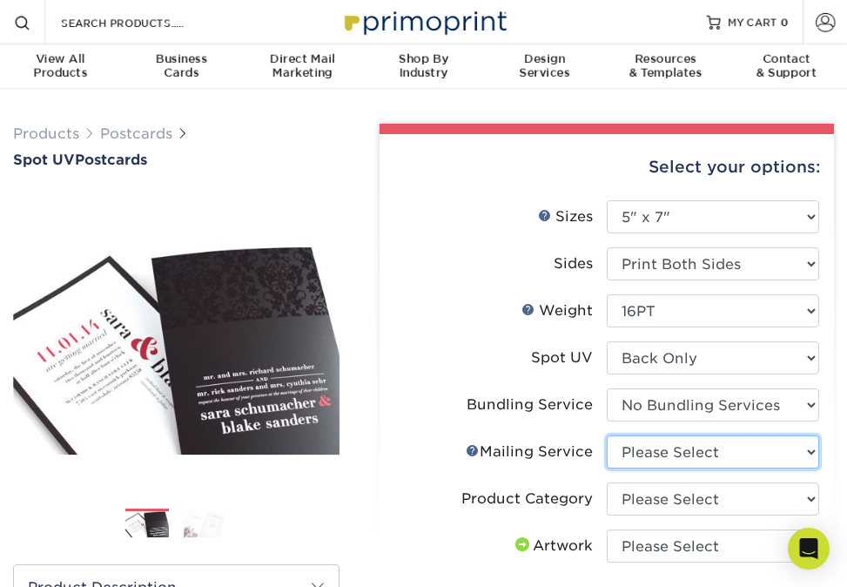
click at [811, 449] on select "Please Select No Direct Mailing Service No, I will mail/stamp/imprint Direct Ma…" at bounding box center [713, 451] width 212 height 33
select select "3e5e9bdd-d78a-4c28-a41d-fe1407925ca6"
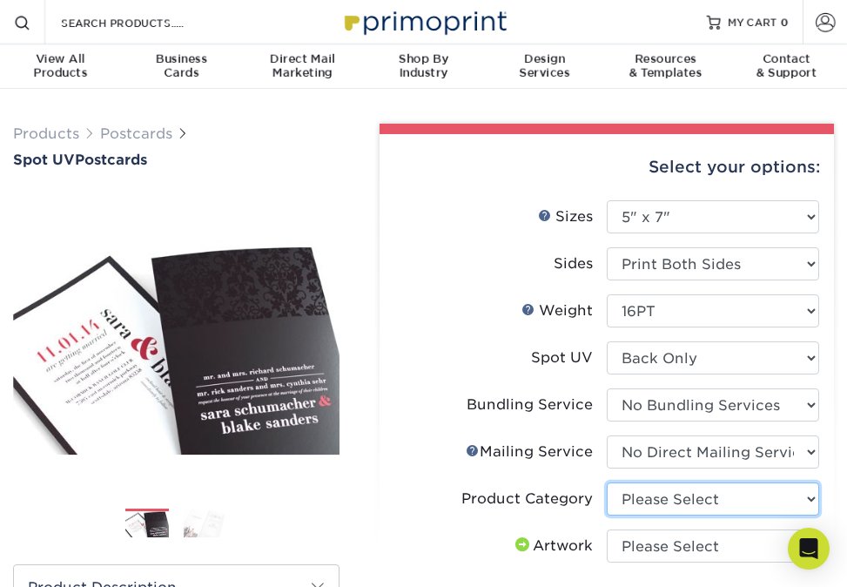
click at [809, 495] on select "Please Select Postcards" at bounding box center [713, 498] width 212 height 33
select select "9b7272e0-d6c8-4c3c-8e97-d3a1bcdab858"
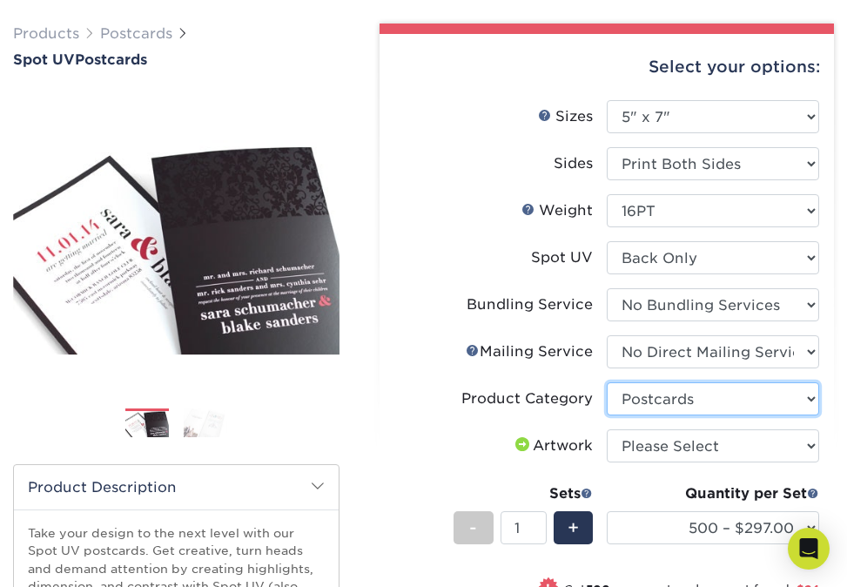
scroll to position [102, 0]
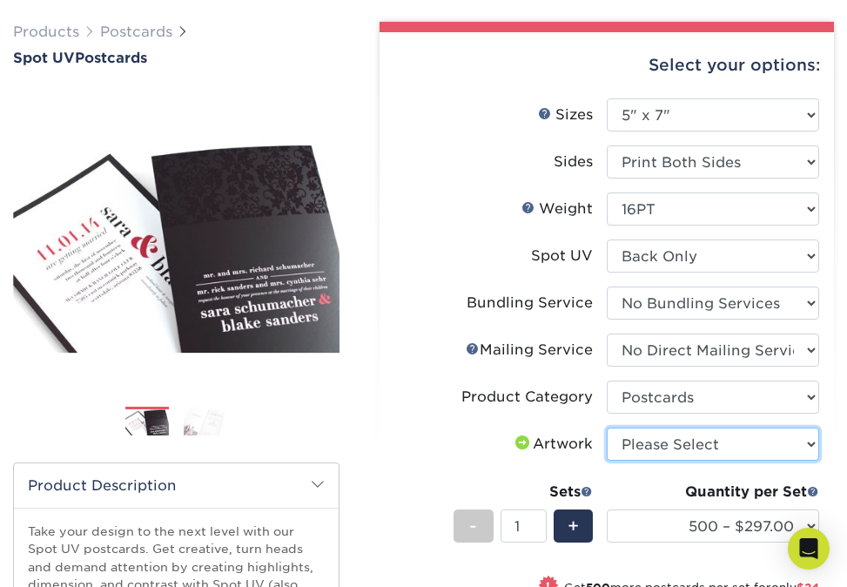
click at [811, 440] on select "Please Select I will upload files I need a design - $150" at bounding box center [713, 443] width 212 height 33
select select "upload"
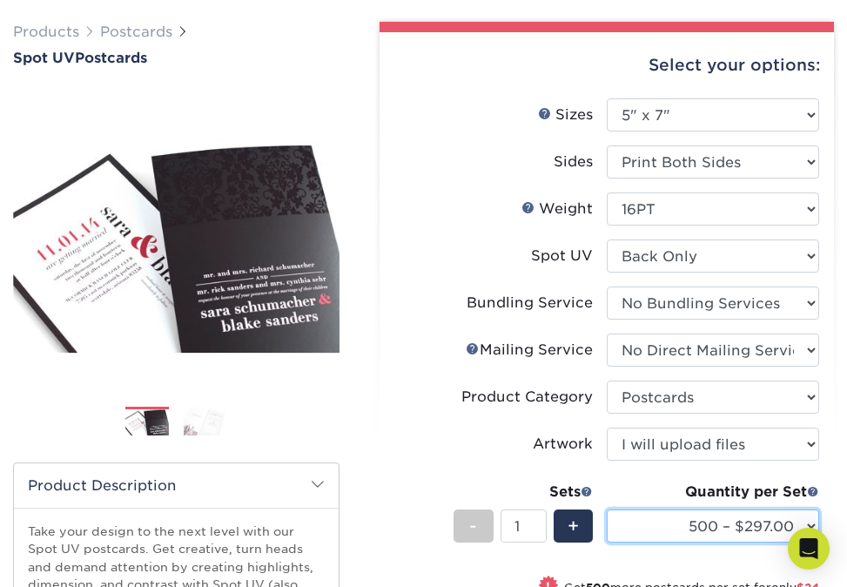
click at [713, 524] on select "500 – $297.00 1000 – $321.00 2500 – $629.00 5000 – $842.00 10000 – $1553.00 150…" at bounding box center [713, 525] width 212 height 33
select select "1000 – $321.00"
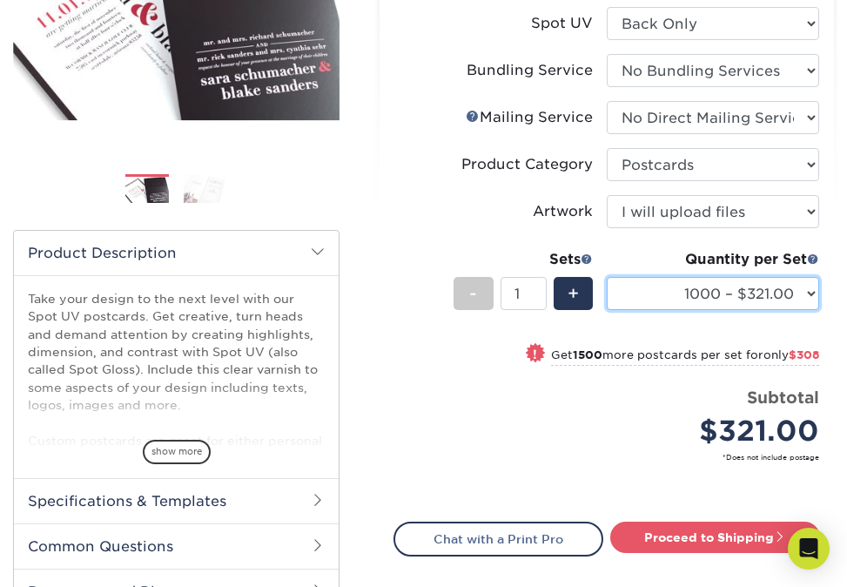
scroll to position [338, 0]
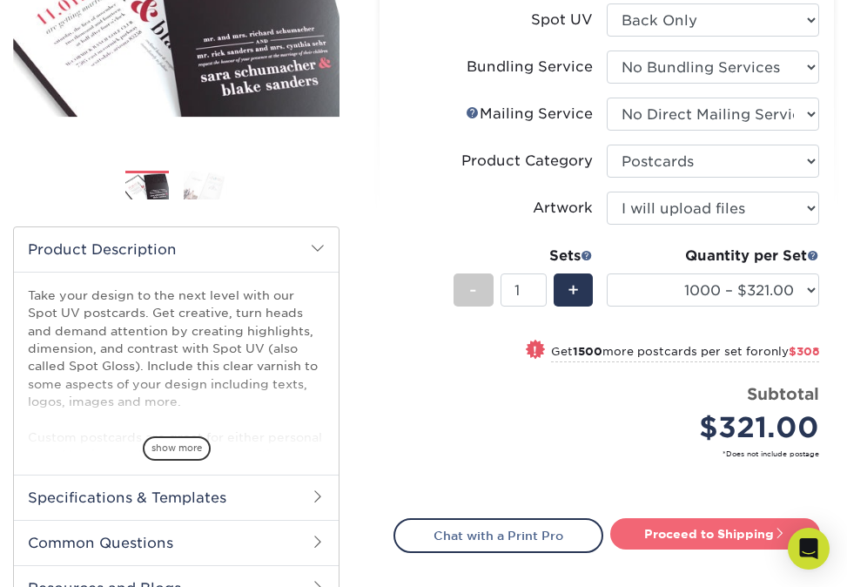
click at [712, 526] on link "Proceed to Shipping" at bounding box center [715, 533] width 210 height 31
type input "Set 1"
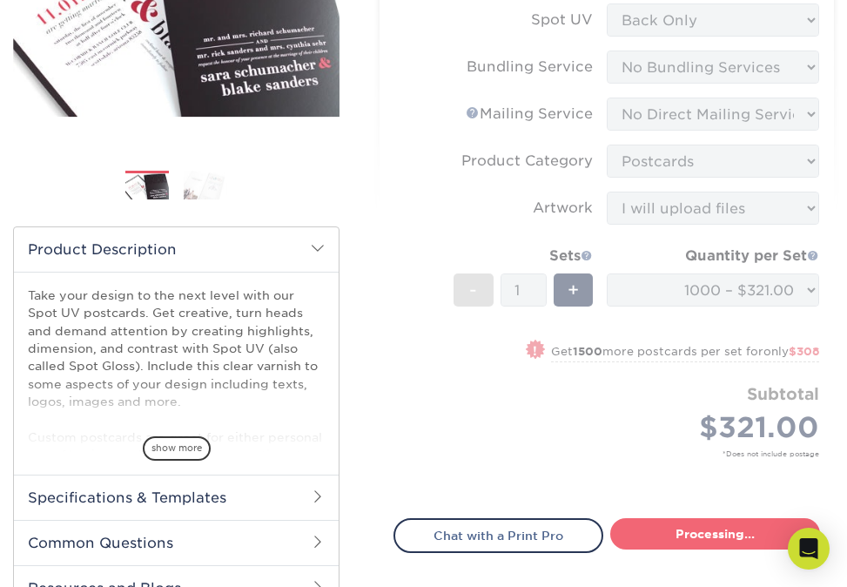
select select "335e2e85-8d81-470f-9188-b21b6eabfad4"
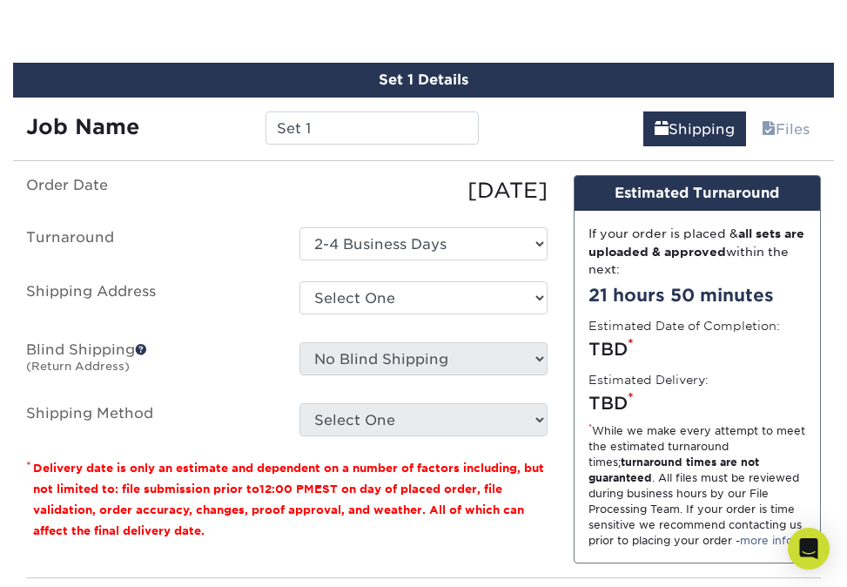
scroll to position [952, 0]
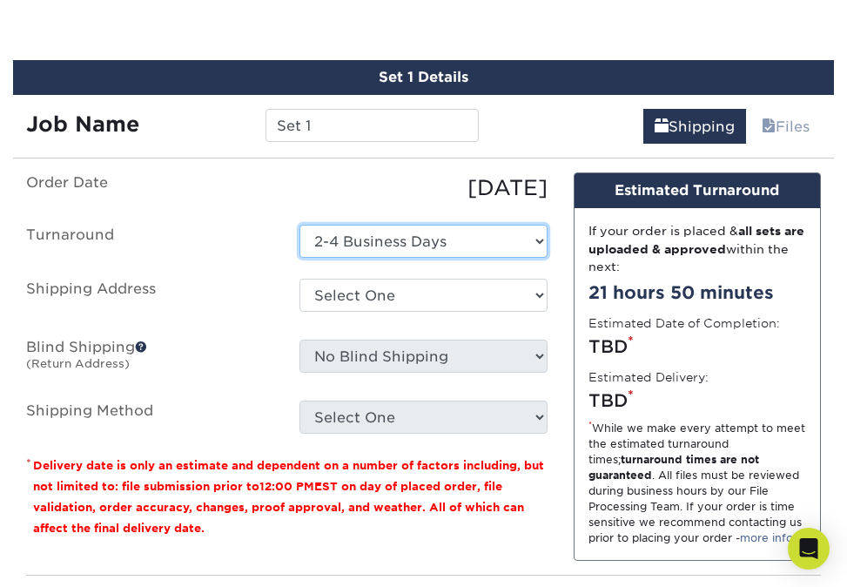
click at [537, 240] on select "Select One 2-4 Business Days" at bounding box center [422, 241] width 247 height 33
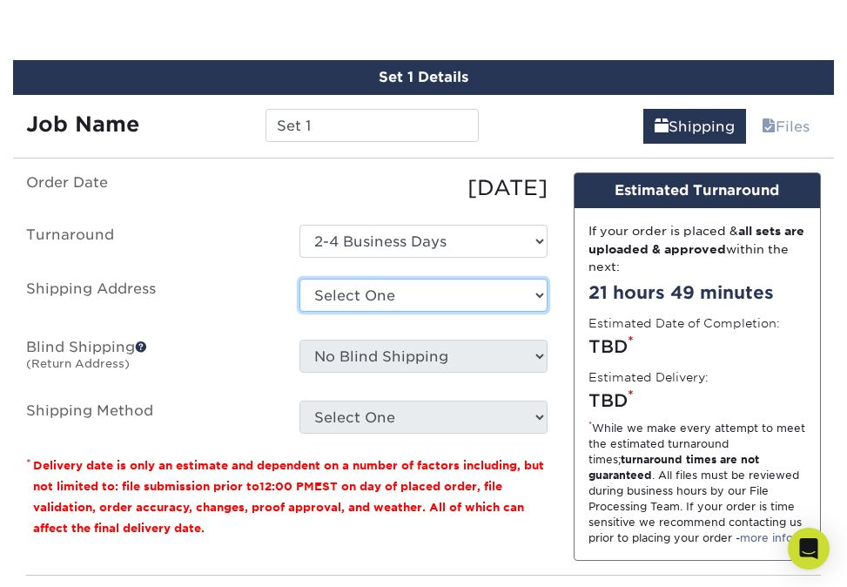
click at [541, 293] on select "Select One Jamie + Add New Address - Login" at bounding box center [422, 295] width 247 height 33
select select "285726"
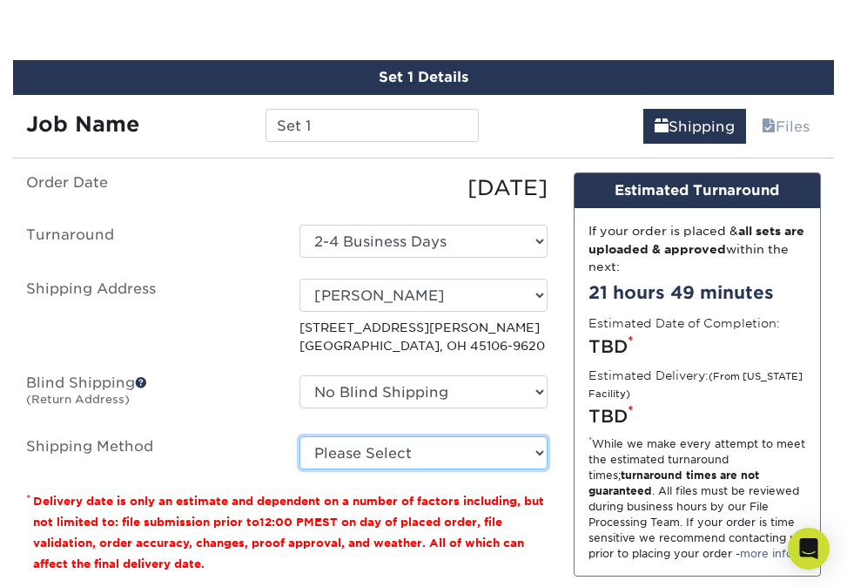
click at [539, 449] on select "Please Select Ground Shipping (+$41.82) 3 Day Shipping Service (+$49.84) 2 Day …" at bounding box center [422, 452] width 247 height 33
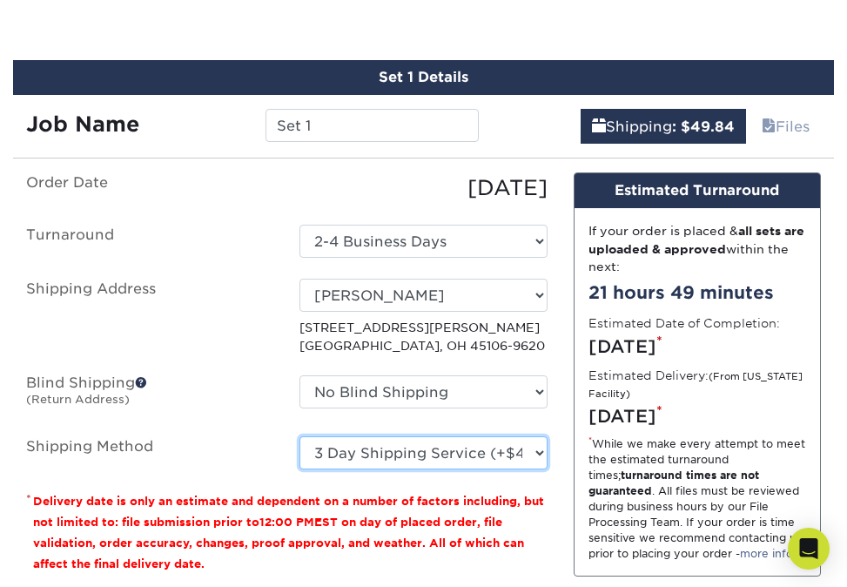
click at [539, 448] on select "Please Select Ground Shipping (+$41.82) 3 Day Shipping Service (+$49.84) 2 Day …" at bounding box center [422, 452] width 247 height 33
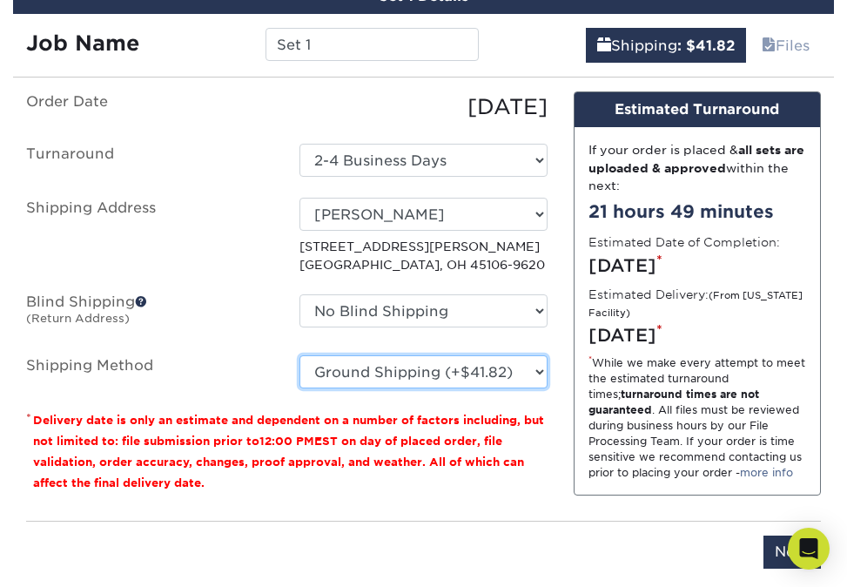
scroll to position [1036, 0]
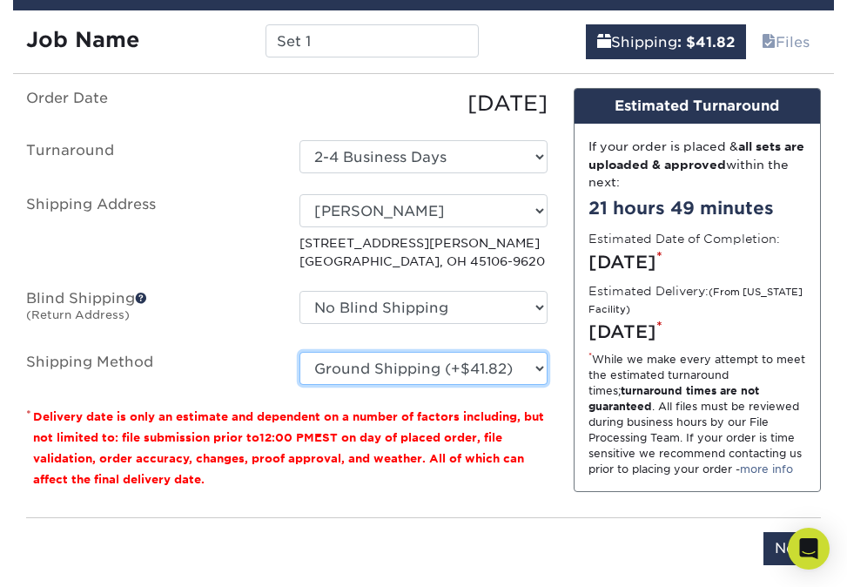
click at [542, 368] on select "Please Select Ground Shipping (+$41.82) 3 Day Shipping Service (+$49.84) 2 Day …" at bounding box center [422, 368] width 247 height 33
click at [536, 369] on select "Please Select Ground Shipping (+$41.82) 3 Day Shipping Service (+$49.84) 2 Day …" at bounding box center [422, 368] width 247 height 33
select select "03"
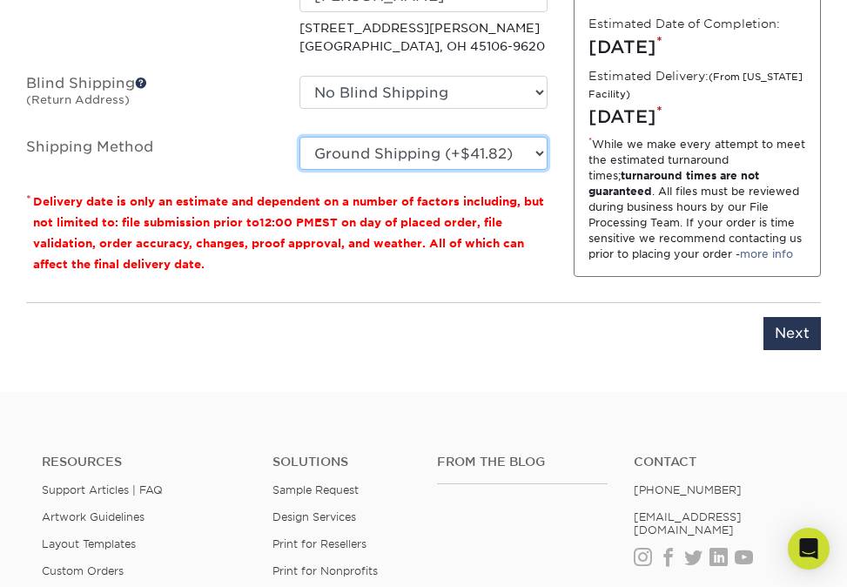
scroll to position [1204, 0]
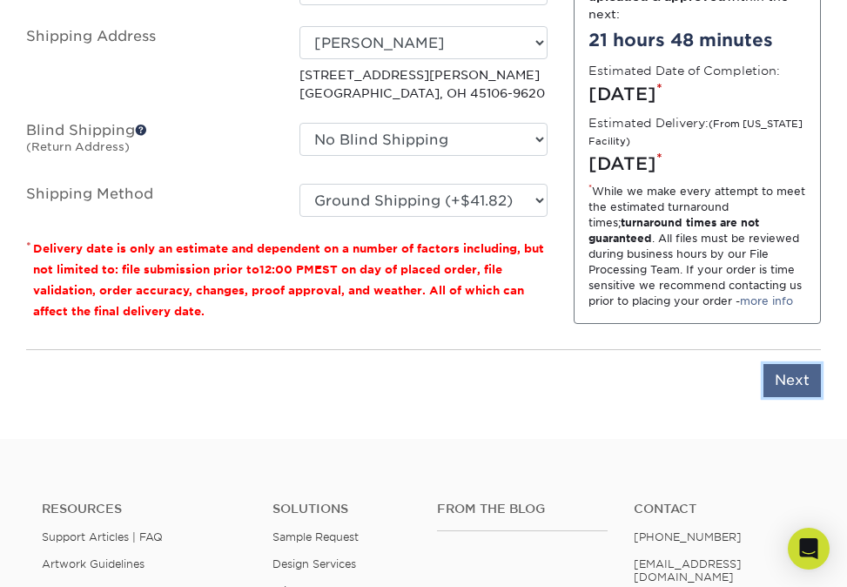
click at [790, 375] on input "Next" at bounding box center [792, 380] width 57 height 33
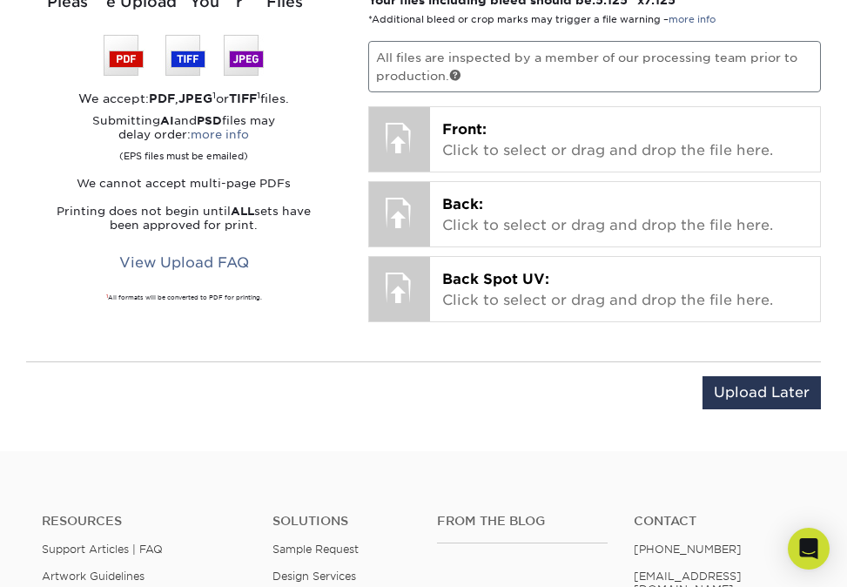
scroll to position [1131, 0]
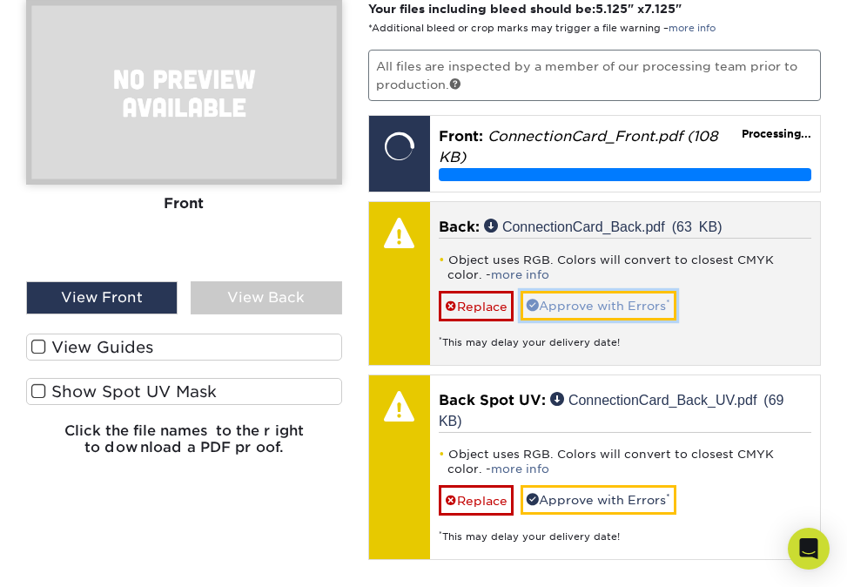
click at [648, 307] on link "Approve with Errors *" at bounding box center [599, 306] width 156 height 30
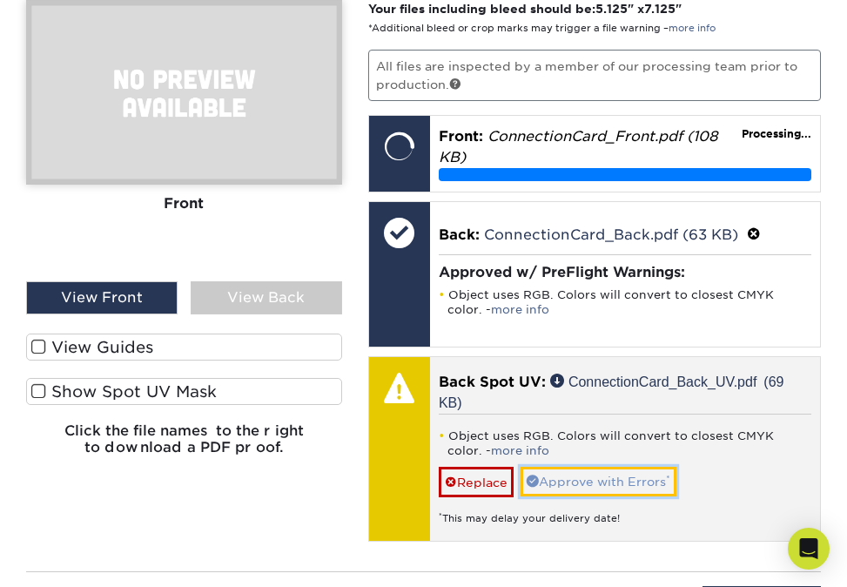
click at [631, 475] on link "Approve with Errors *" at bounding box center [599, 482] width 156 height 30
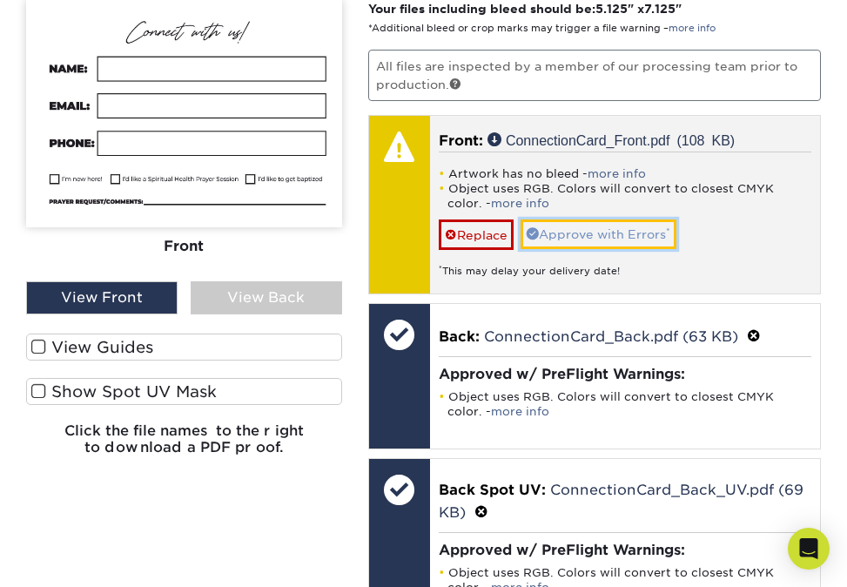
click at [612, 234] on link "Approve with Errors *" at bounding box center [599, 234] width 156 height 30
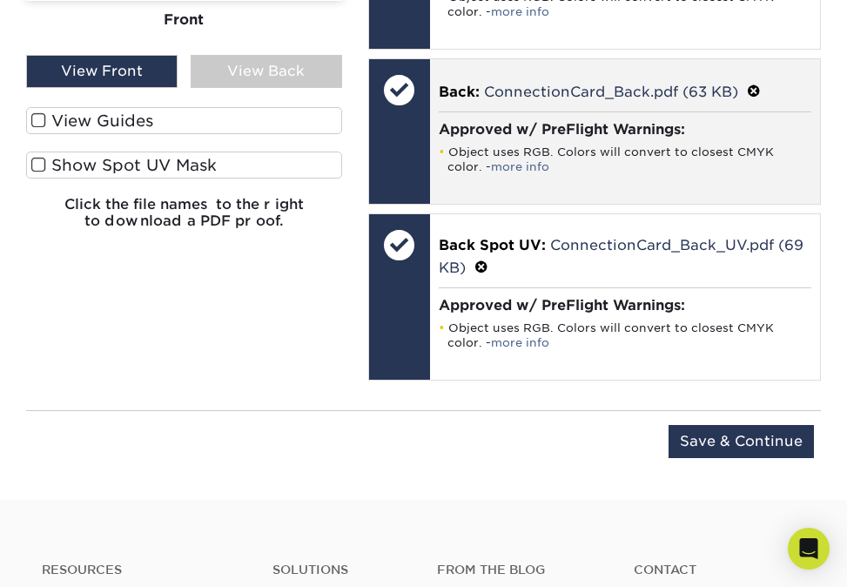
scroll to position [1371, 0]
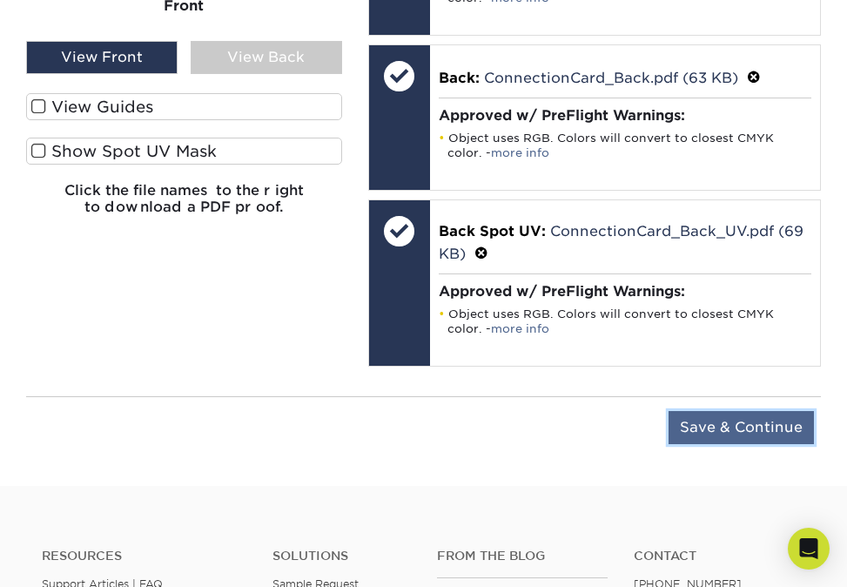
click at [717, 418] on input "Save & Continue" at bounding box center [741, 427] width 145 height 33
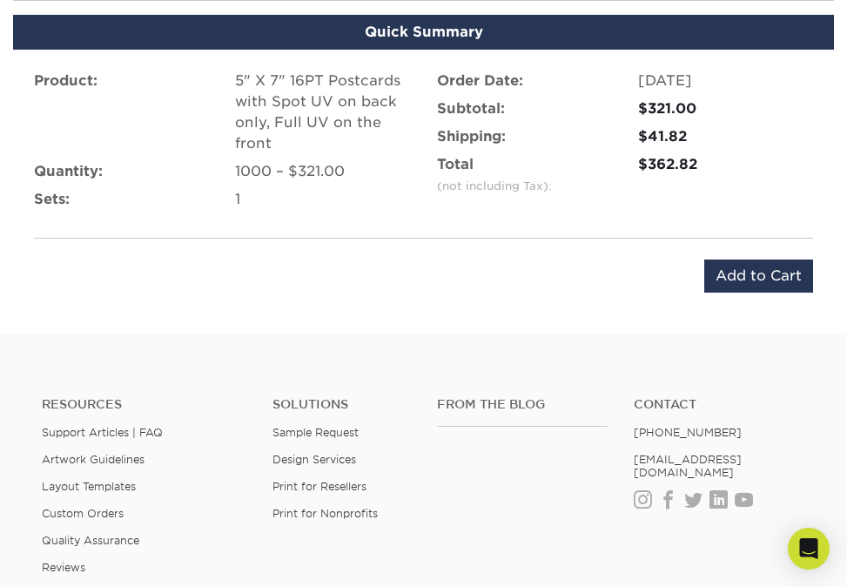
scroll to position [1107, 0]
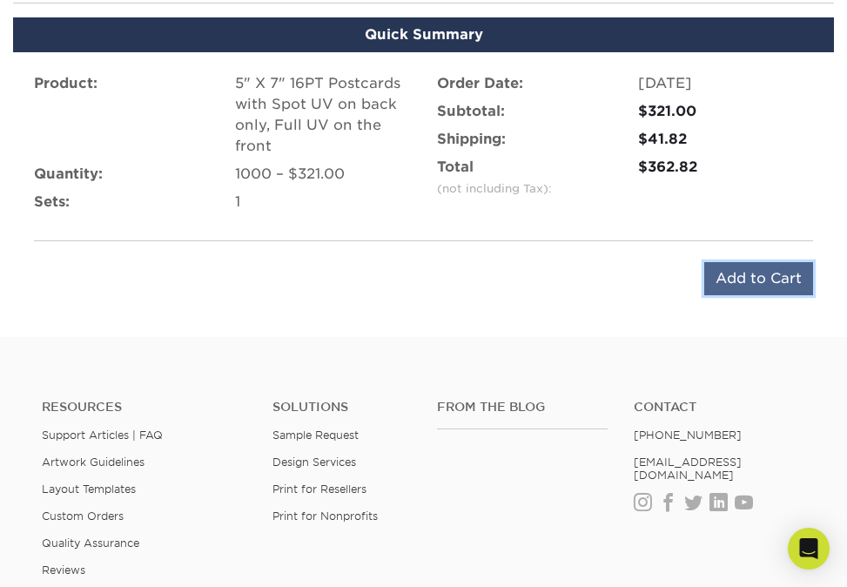
click at [737, 291] on input "Add to Cart" at bounding box center [758, 278] width 109 height 33
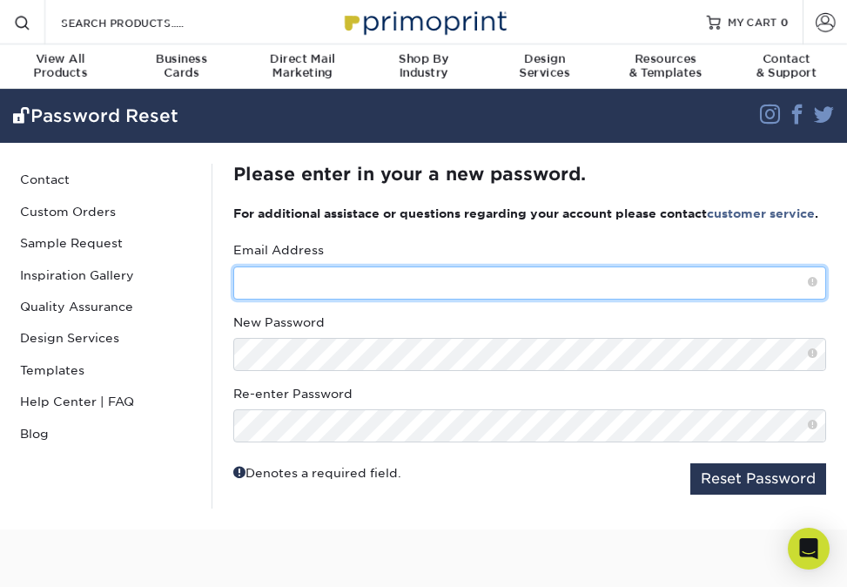
click at [521, 299] on input "text" at bounding box center [529, 282] width 593 height 33
type input "[PERSON_NAME][EMAIL_ADDRESS][DOMAIN_NAME]"
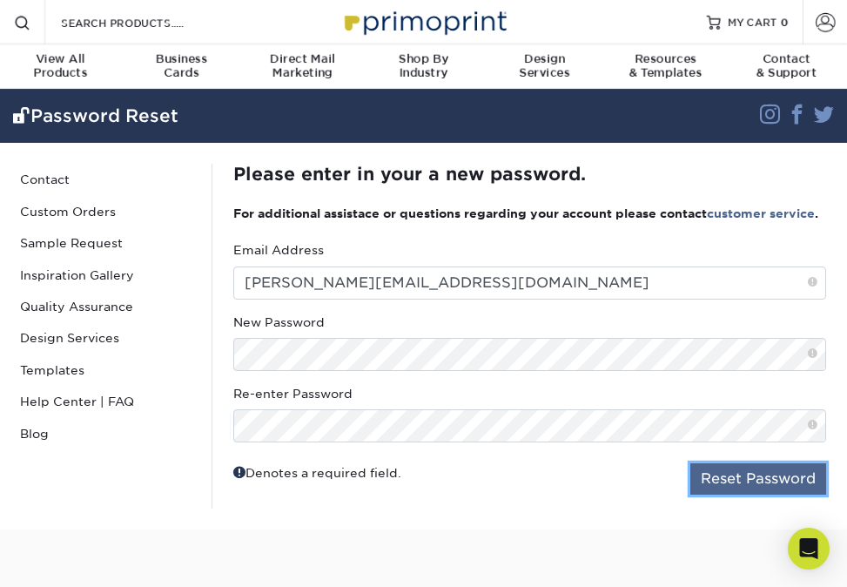
click at [705, 488] on button "Reset Password" at bounding box center [758, 478] width 136 height 31
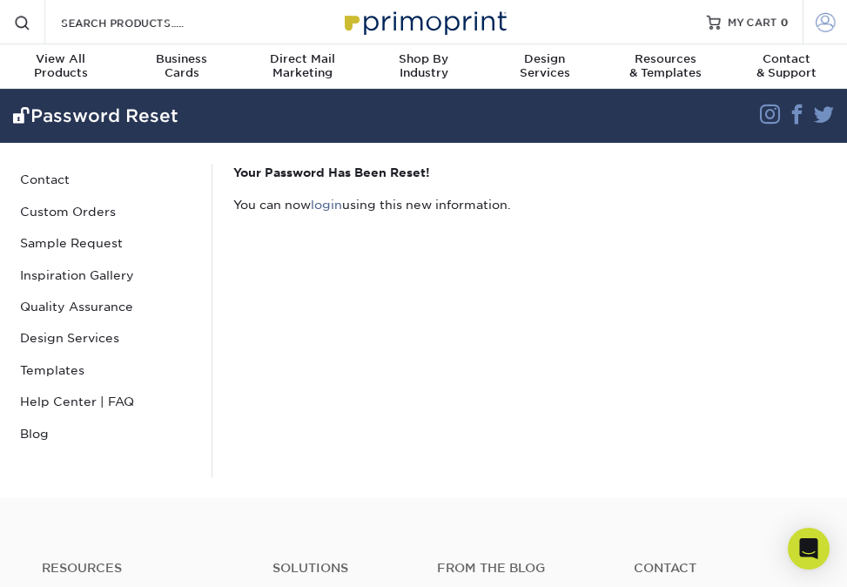
type input "[PERSON_NAME][EMAIL_ADDRESS][DOMAIN_NAME]"
click at [829, 25] on span at bounding box center [825, 21] width 19 height 19
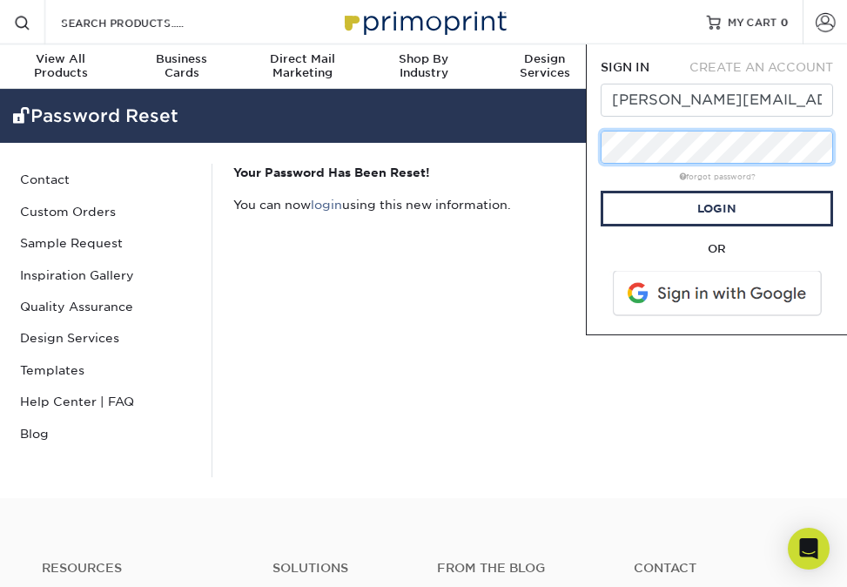
click at [561, 143] on div "Resources Menu Search Products Account SIGN IN CREATE AN ACCOUNT [PERSON_NAME][…" at bounding box center [423, 249] width 847 height 498
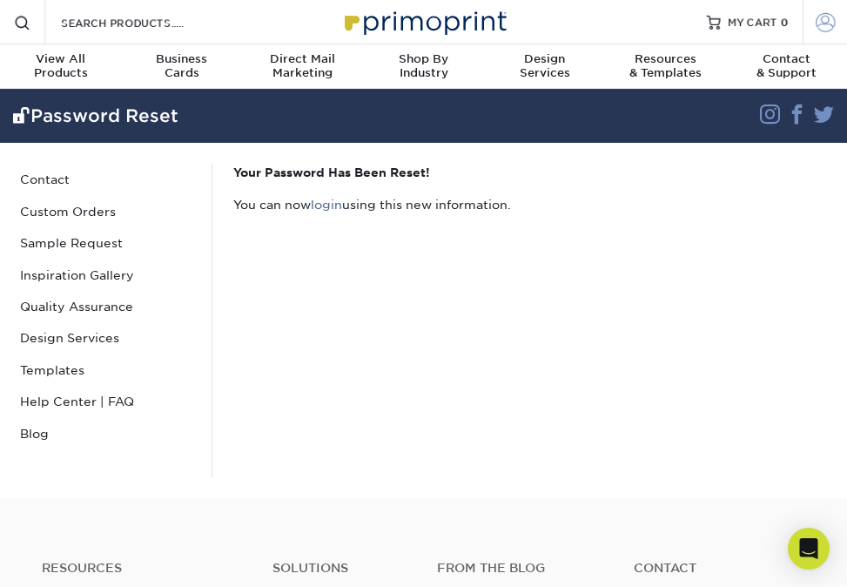
click at [831, 18] on span at bounding box center [825, 21] width 19 height 19
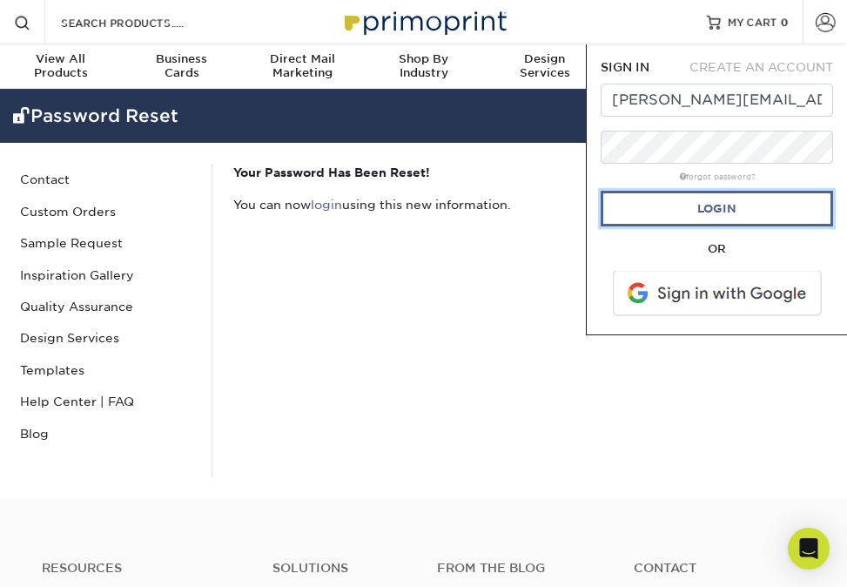
click at [757, 207] on link "Login" at bounding box center [717, 209] width 232 height 36
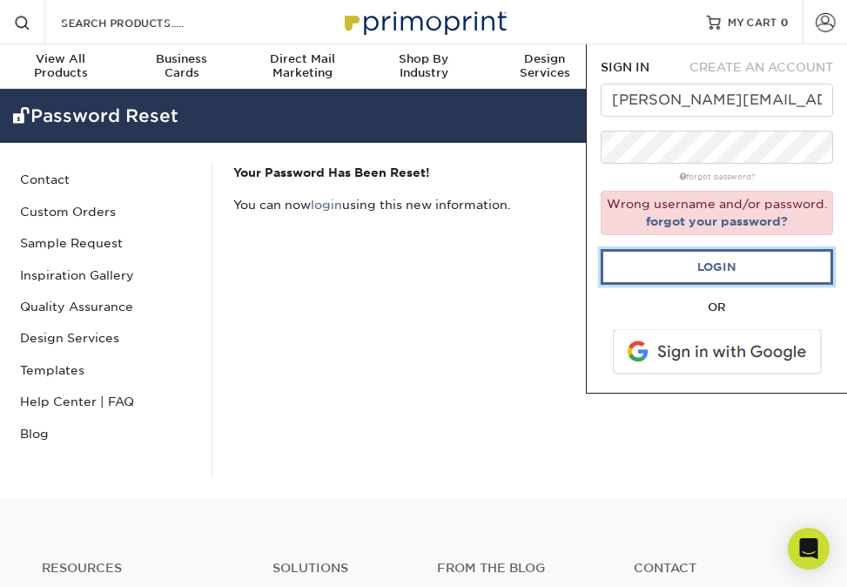
click at [779, 266] on link "Login" at bounding box center [717, 267] width 232 height 36
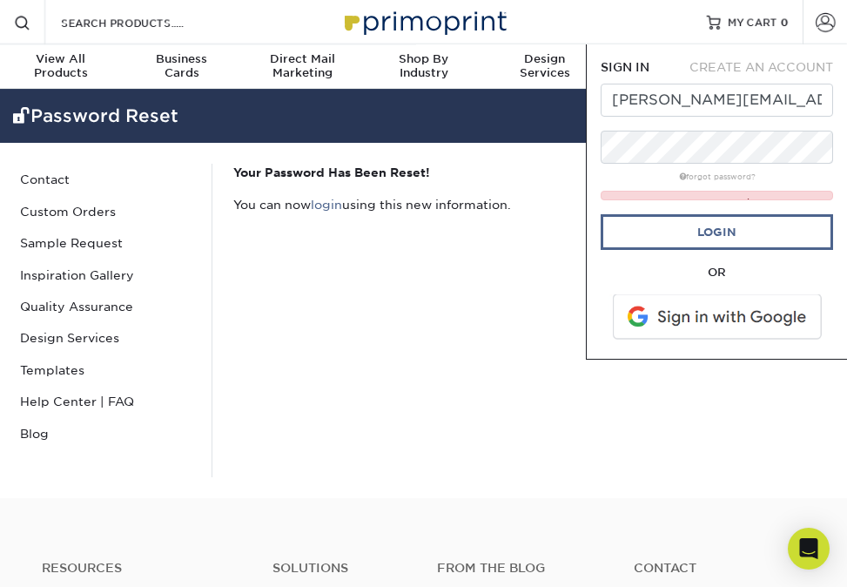
click at [779, 266] on form "SIGN IN CREATE AN ACCOUNT [PERSON_NAME][EMAIL_ADDRESS][DOMAIN_NAME] forgot pass…" at bounding box center [717, 201] width 232 height 286
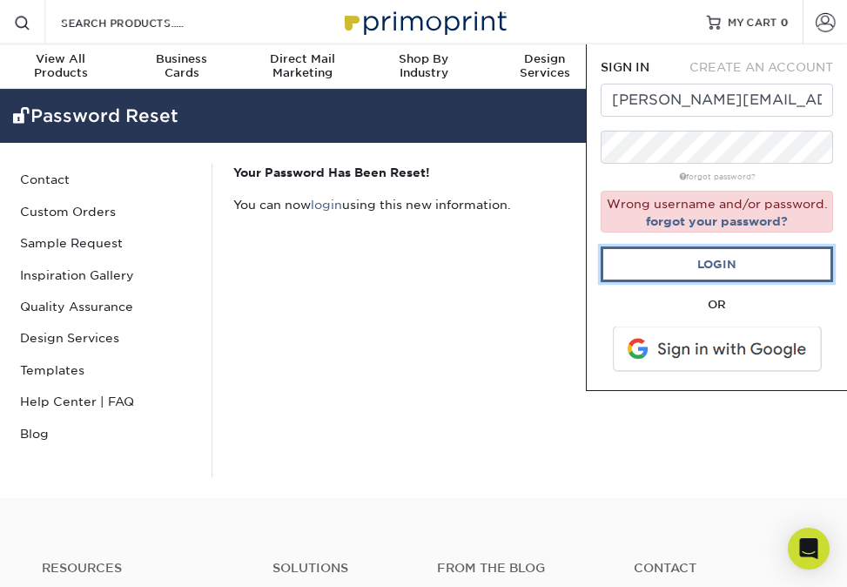
click at [779, 266] on link "Login" at bounding box center [717, 264] width 232 height 36
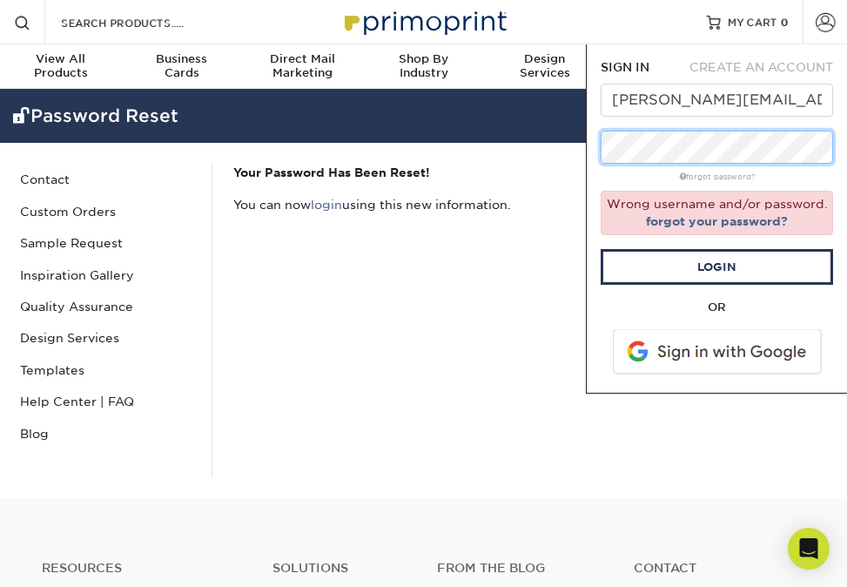
click at [572, 124] on div "Resources Menu Search Products Account SIGN IN CREATE AN ACCOUNT [PERSON_NAME][…" at bounding box center [423, 249] width 847 height 498
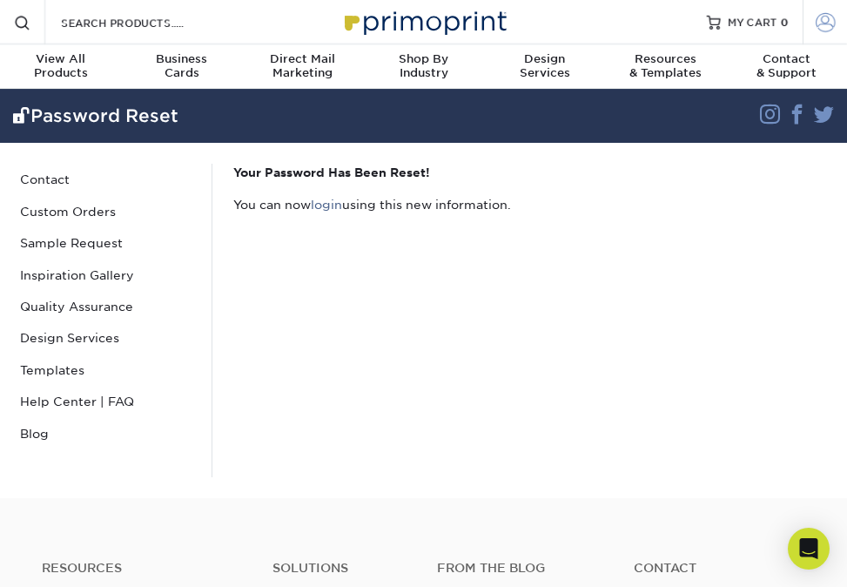
click at [820, 23] on span at bounding box center [825, 21] width 19 height 19
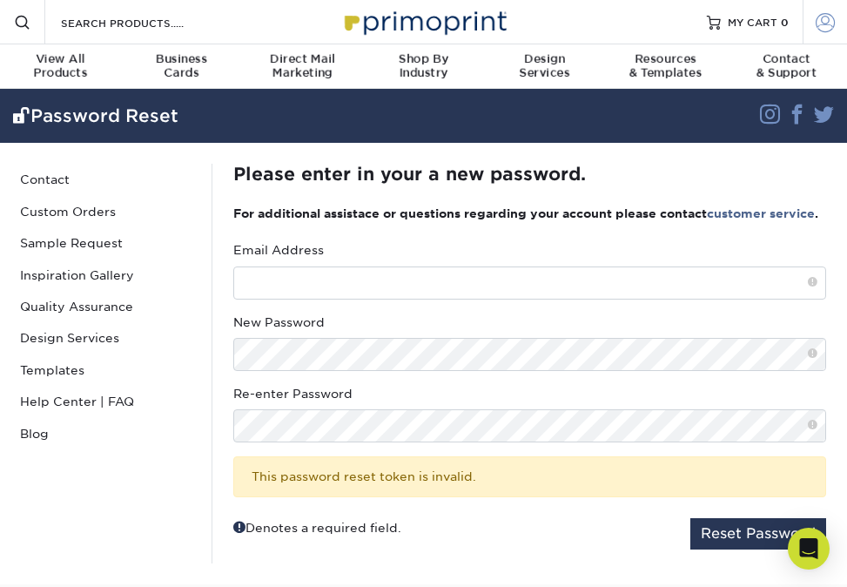
type input "[PERSON_NAME][EMAIL_ADDRESS][DOMAIN_NAME]"
click at [832, 21] on span at bounding box center [825, 21] width 19 height 19
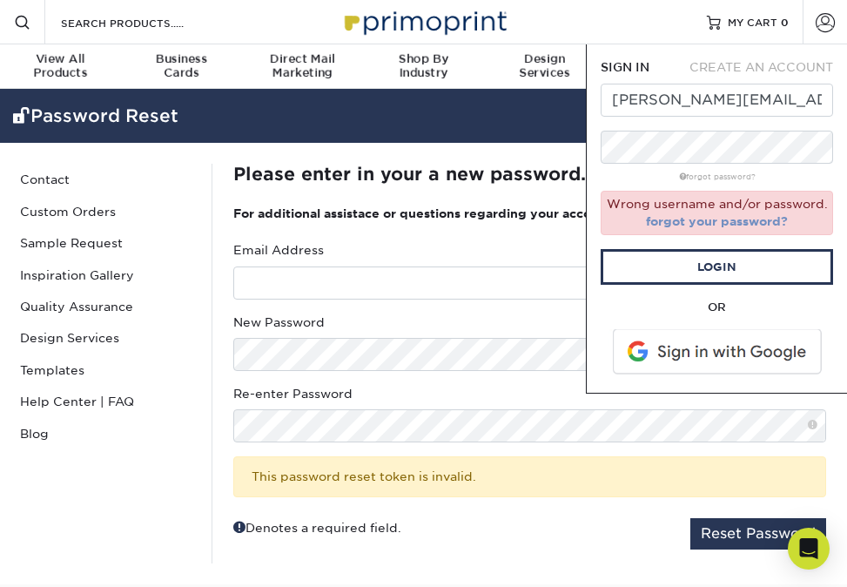
click at [715, 219] on link "forgot your password?" at bounding box center [717, 221] width 142 height 14
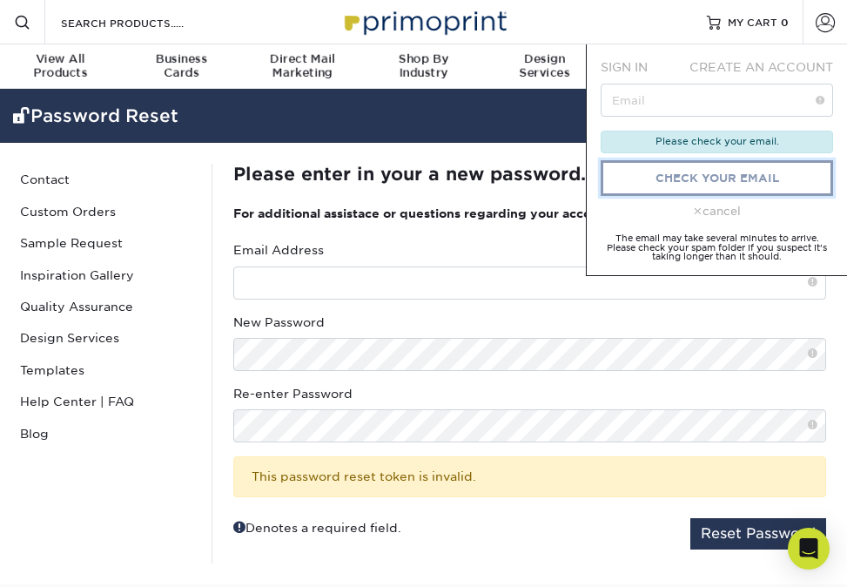
click at [706, 176] on link "check your email" at bounding box center [717, 178] width 232 height 36
click at [691, 173] on link "check your email" at bounding box center [717, 178] width 232 height 36
click at [652, 103] on input "text" at bounding box center [717, 100] width 232 height 33
type input "[PERSON_NAME][EMAIL_ADDRESS][DOMAIN_NAME]"
click at [688, 180] on link "check your email" at bounding box center [717, 178] width 232 height 36
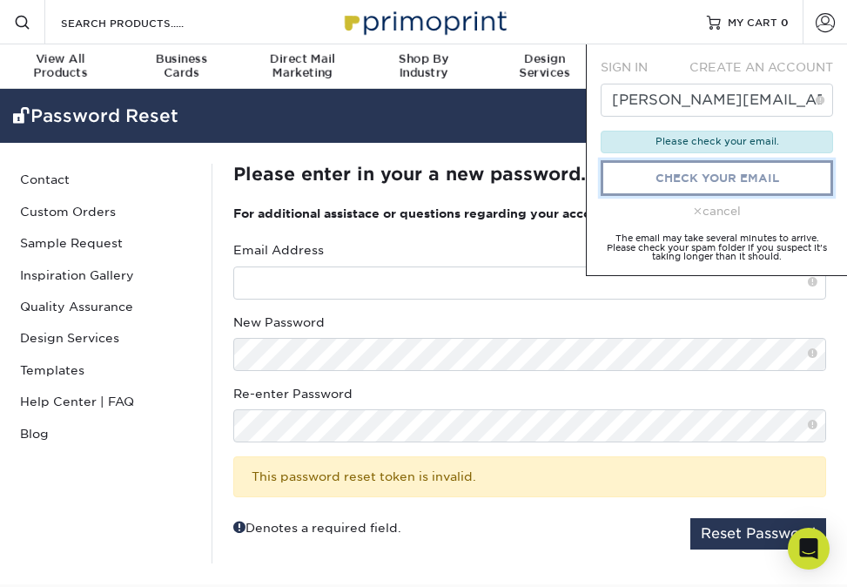
click at [688, 180] on link "check your email" at bounding box center [717, 178] width 232 height 36
click at [703, 211] on div "cancel" at bounding box center [717, 211] width 232 height 17
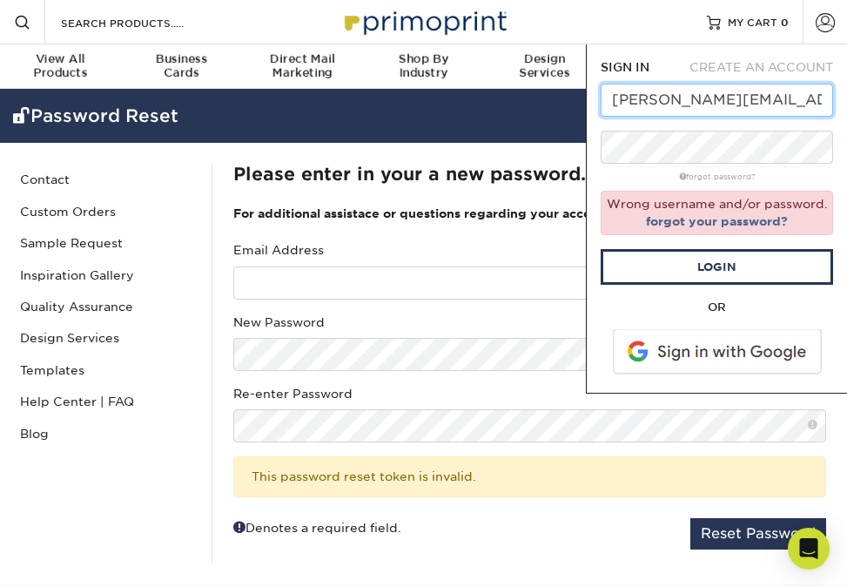
drag, startPoint x: 811, startPoint y: 104, endPoint x: 597, endPoint y: 85, distance: 215.0
click at [596, 85] on div "SIGN IN CREATE AN ACCOUNT jamie@freepeople.church forgot password? Wrong userna…" at bounding box center [716, 218] width 261 height 349
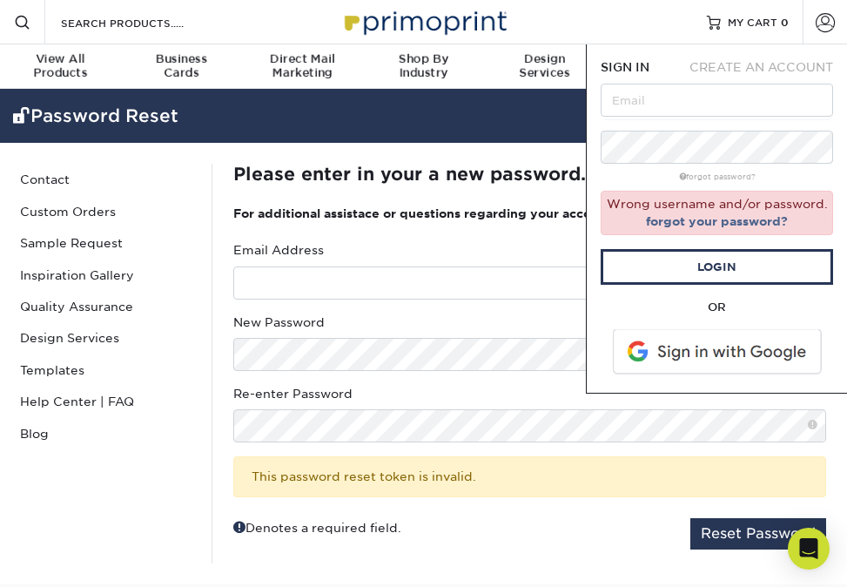
click at [609, 63] on span "SIGN IN" at bounding box center [625, 67] width 49 height 14
click at [636, 102] on input "text" at bounding box center [717, 100] width 232 height 33
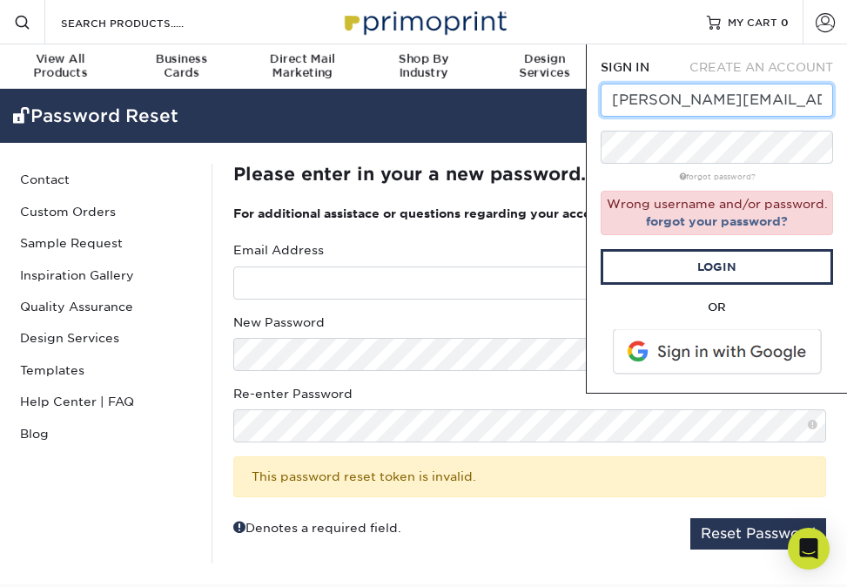
click at [617, 105] on input "Jamie@freepeople.church" at bounding box center [717, 100] width 232 height 33
type input "[PERSON_NAME][EMAIL_ADDRESS][DOMAIN_NAME]"
click at [628, 172] on div "forgot password?" at bounding box center [717, 175] width 232 height 17
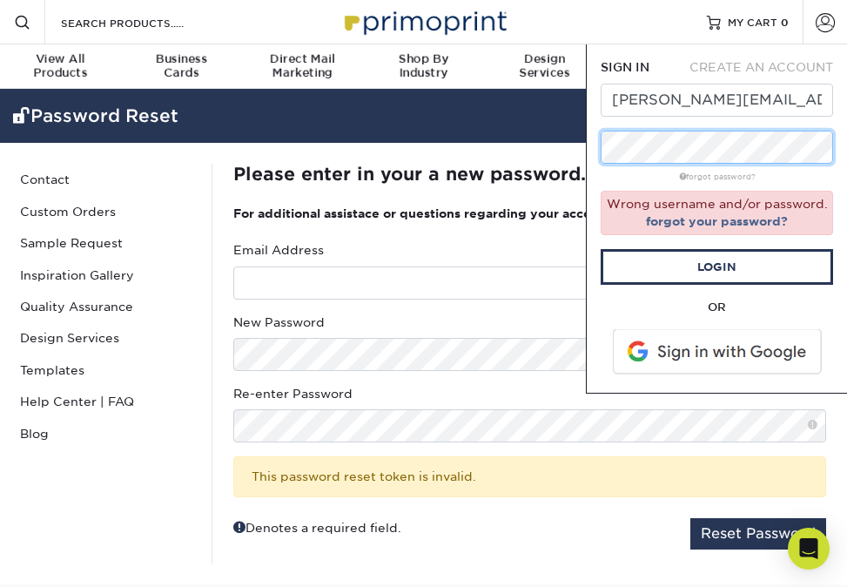
click at [564, 145] on div "Resources Menu Search Products Account SIGN IN CREATE AN ACCOUNT jamie@freepeop…" at bounding box center [423, 292] width 847 height 584
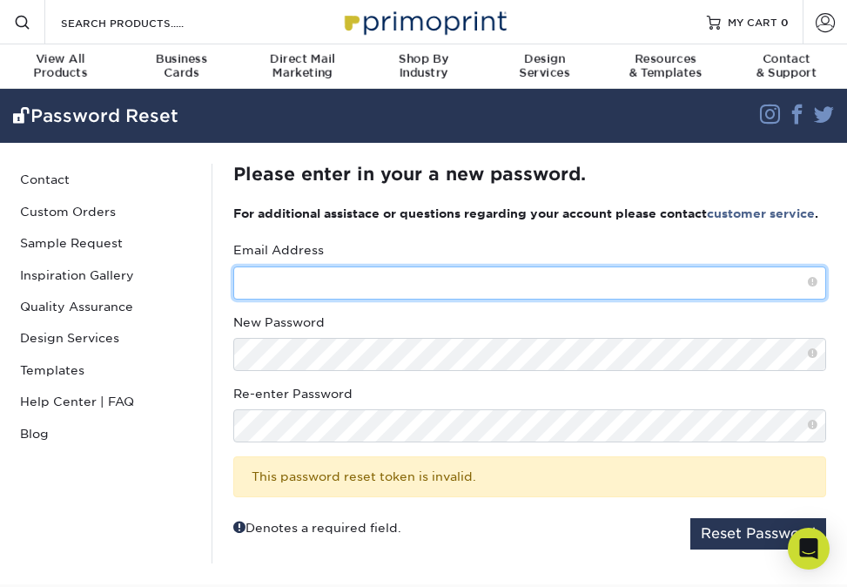
click at [438, 299] on input "text" at bounding box center [529, 282] width 593 height 33
type input "[PERSON_NAME][EMAIL_ADDRESS][DOMAIN_NAME]"
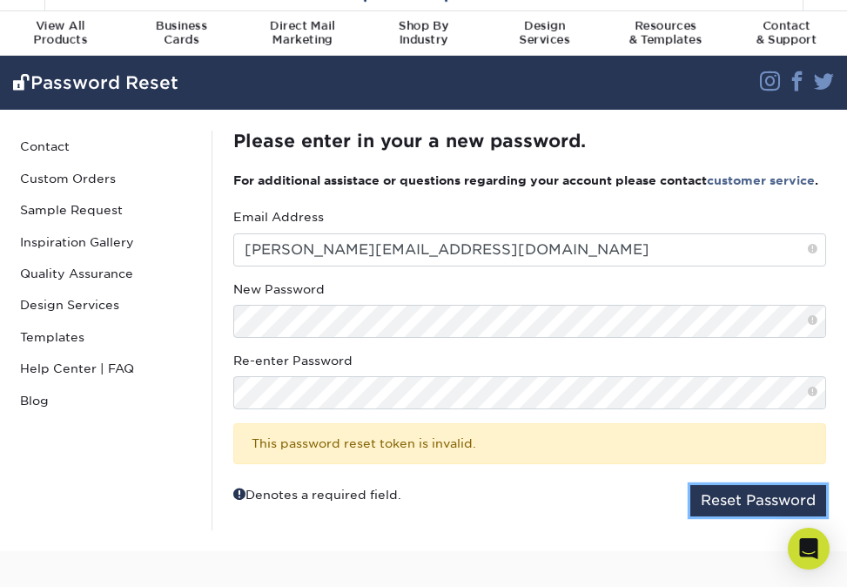
scroll to position [37, 0]
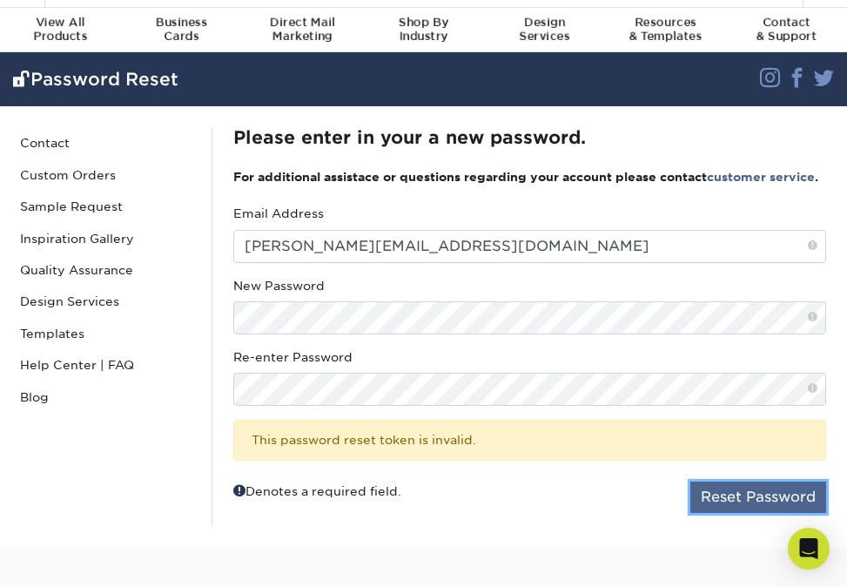
click at [750, 513] on button "Reset Password" at bounding box center [758, 496] width 136 height 31
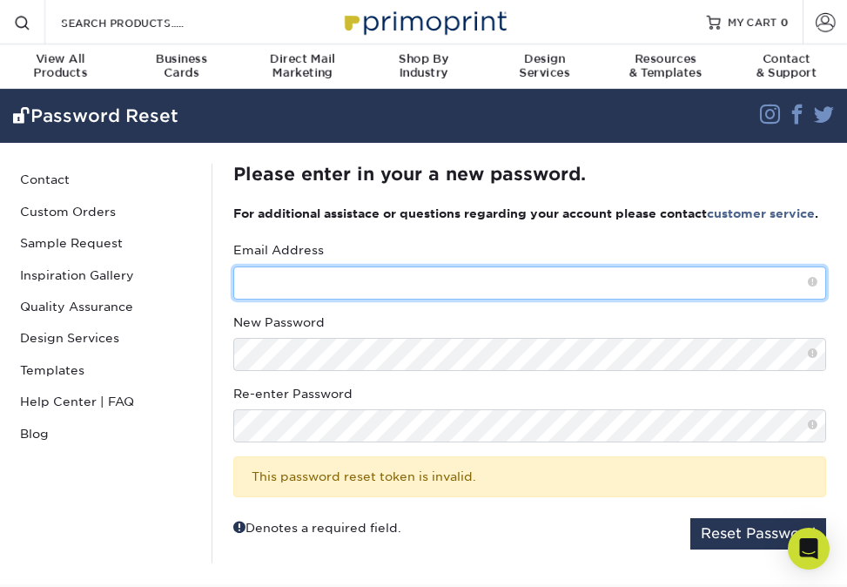
click at [438, 299] on input "text" at bounding box center [529, 282] width 593 height 33
type input "[PERSON_NAME][EMAIL_ADDRESS][DOMAIN_NAME]"
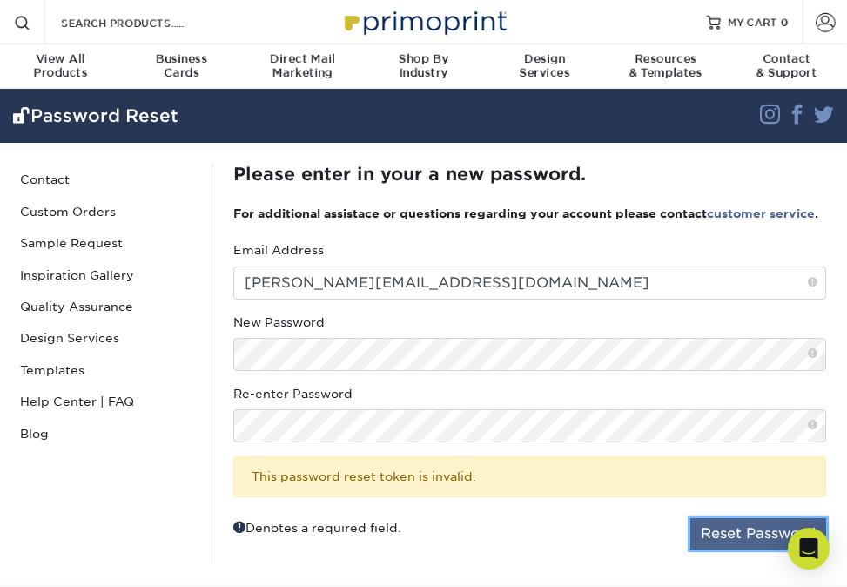
click at [719, 540] on button "Reset Password" at bounding box center [758, 533] width 136 height 31
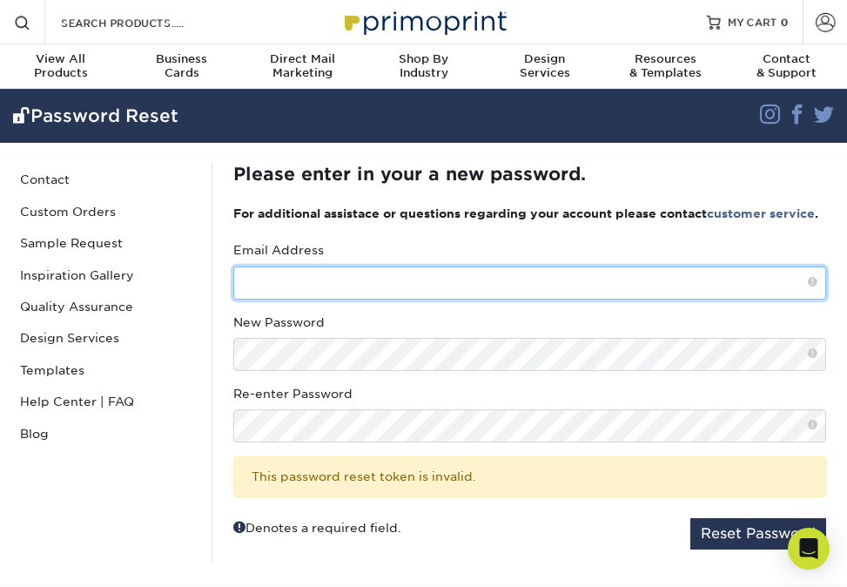
click at [485, 283] on input "text" at bounding box center [529, 282] width 593 height 33
type input "jamie@freepeople.church"
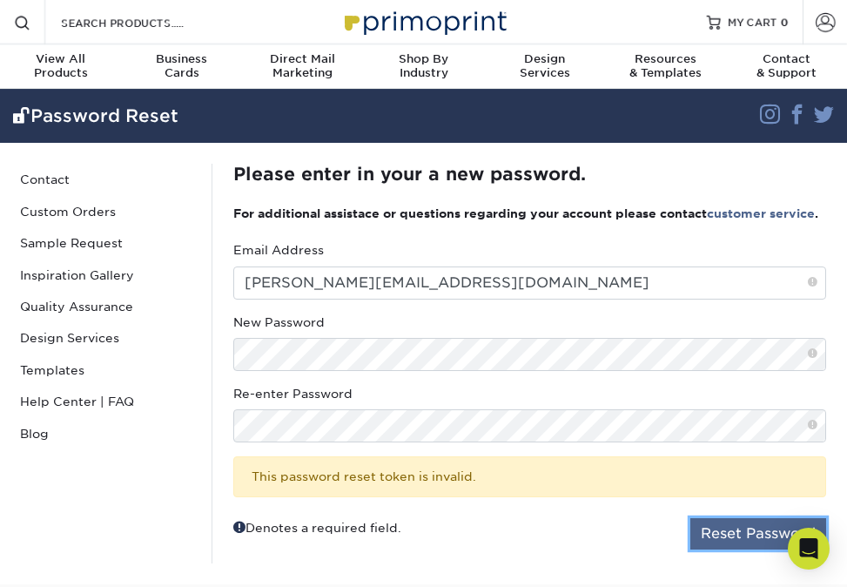
click at [723, 545] on button "Reset Password" at bounding box center [758, 533] width 136 height 31
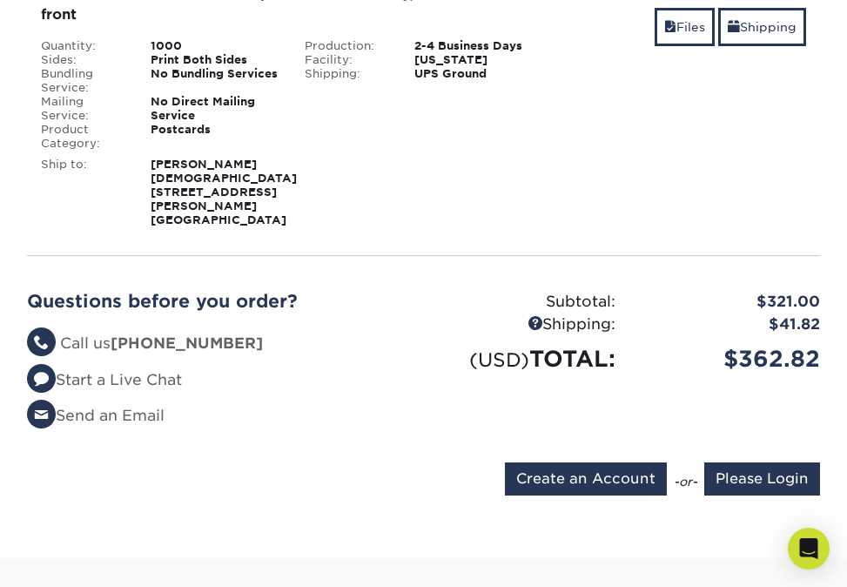
scroll to position [313, 0]
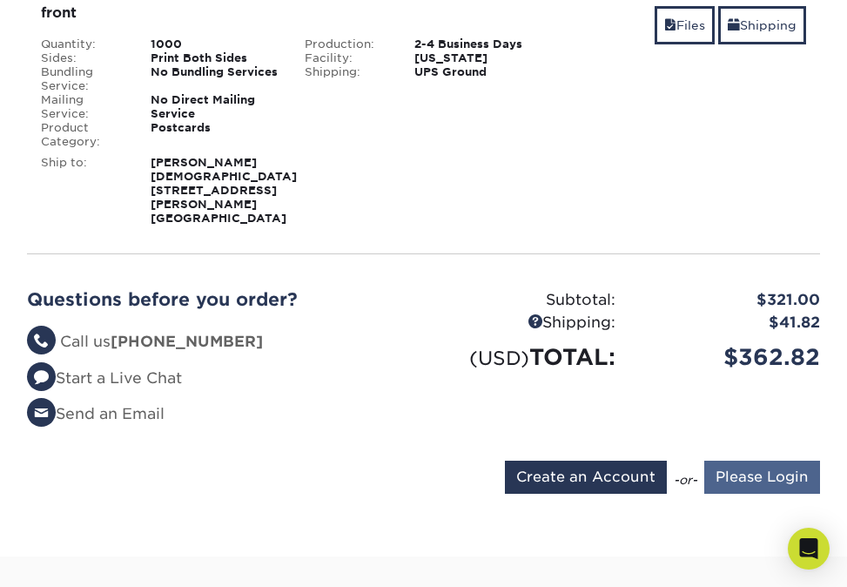
type input "[PERSON_NAME][EMAIL_ADDRESS][DOMAIN_NAME]"
click at [749, 461] on input "Please Login" at bounding box center [762, 477] width 116 height 33
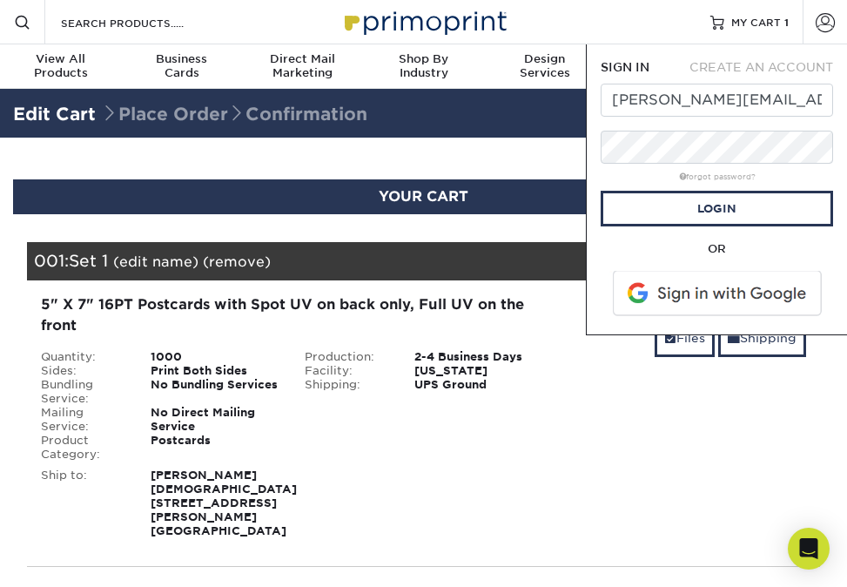
scroll to position [0, 0]
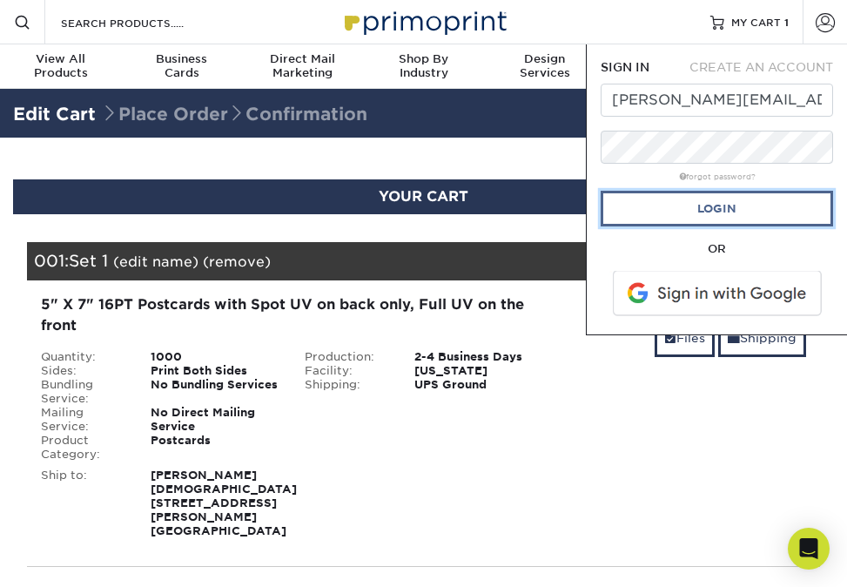
click at [750, 207] on link "Login" at bounding box center [717, 209] width 232 height 36
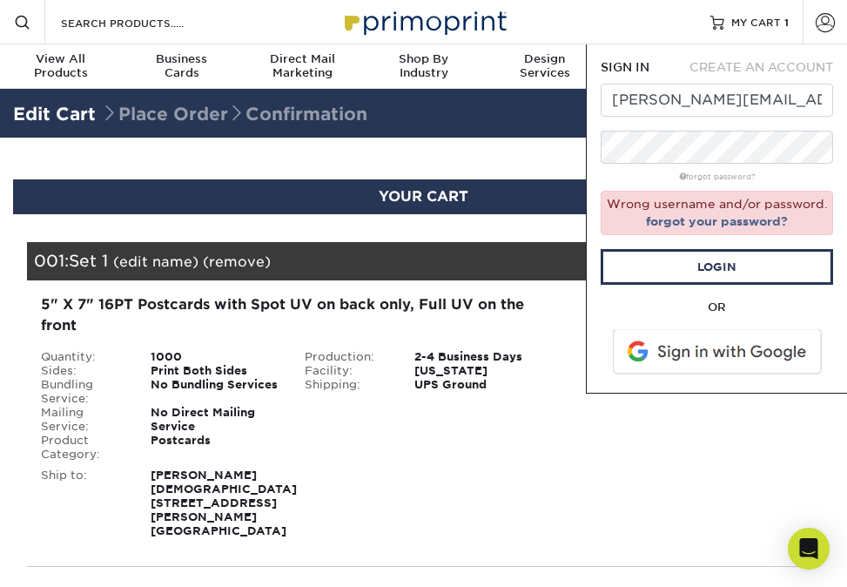
click at [710, 399] on div "Shipping: $41.82 Discount: - $0.00 Files Shipping" at bounding box center [687, 416] width 264 height 244
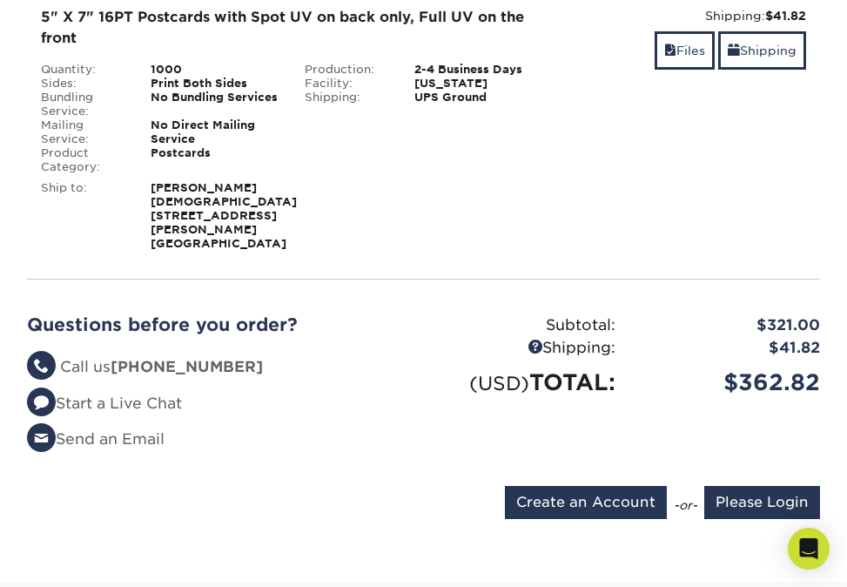
scroll to position [289, 0]
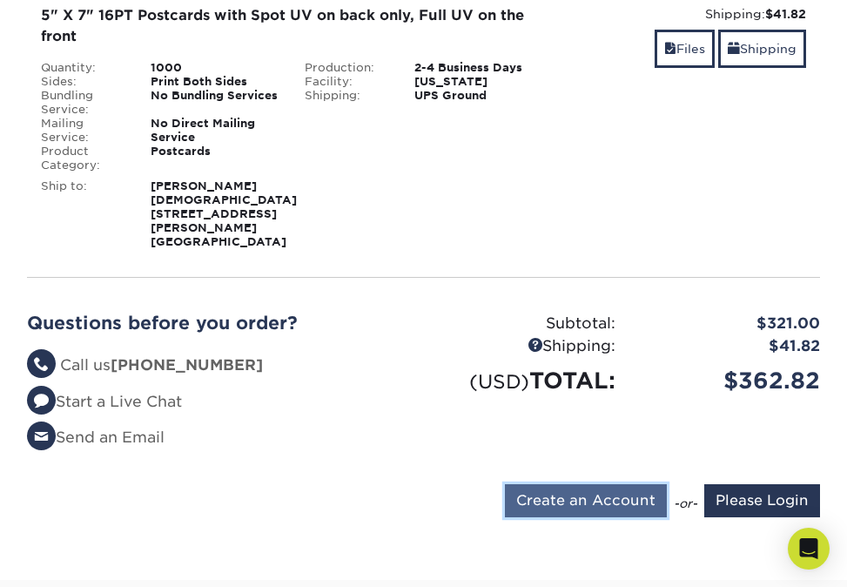
click at [638, 485] on input "Create an Account" at bounding box center [586, 500] width 162 height 33
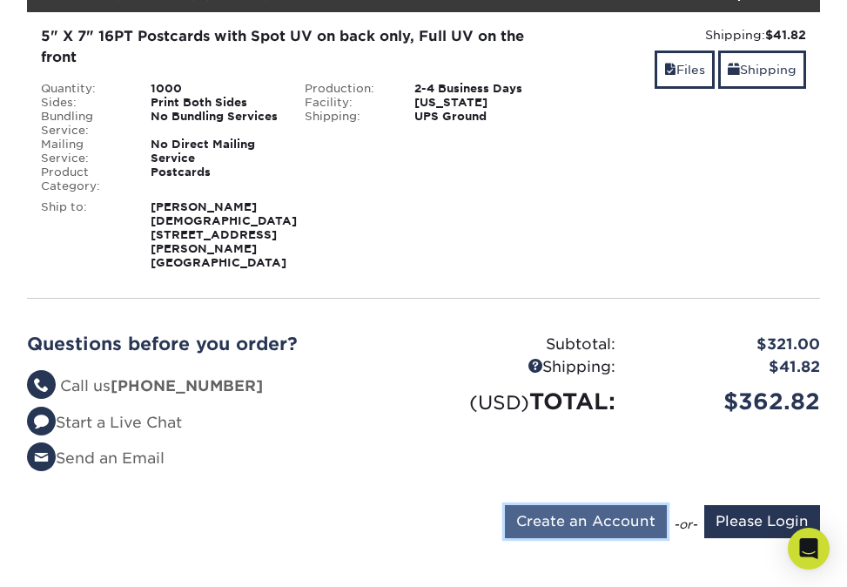
type input "jamie@freepeople.church"
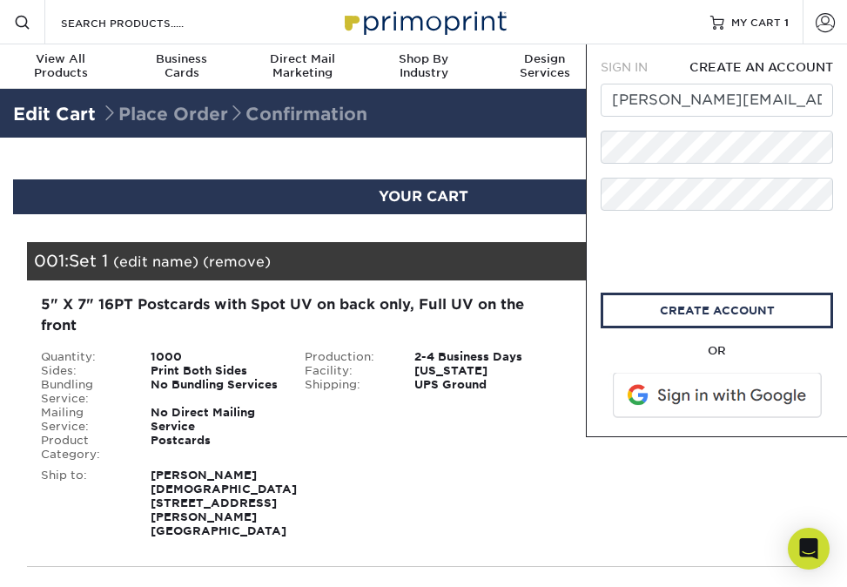
scroll to position [0, 0]
click at [717, 401] on span at bounding box center [719, 395] width 222 height 45
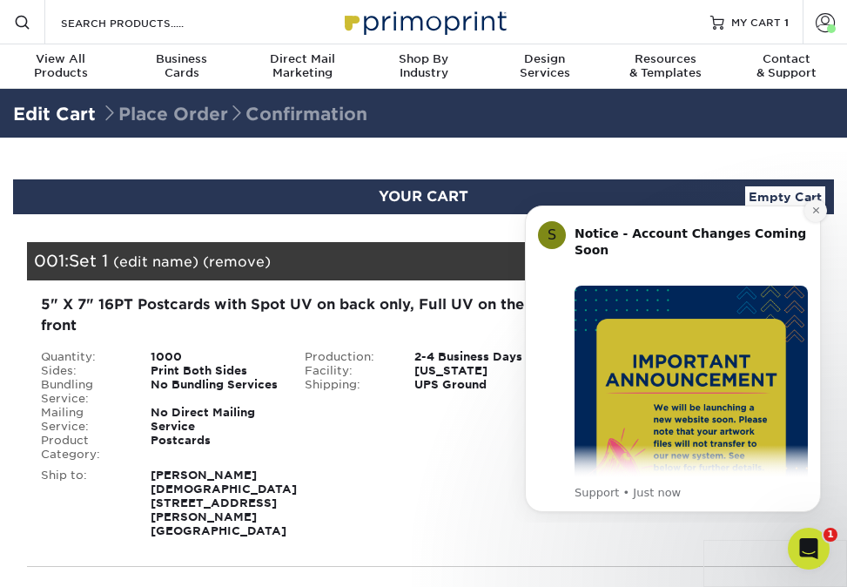
click at [813, 213] on icon "Dismiss notification" at bounding box center [816, 210] width 10 height 10
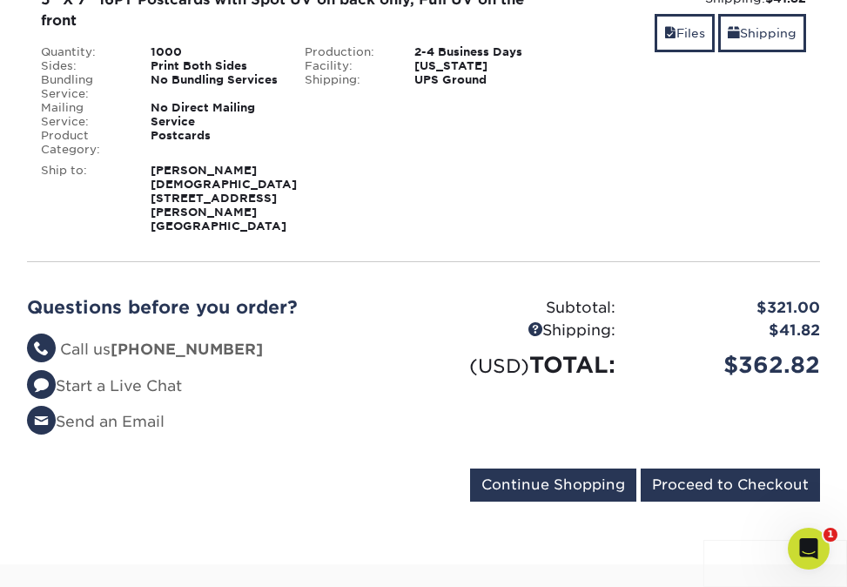
scroll to position [324, 0]
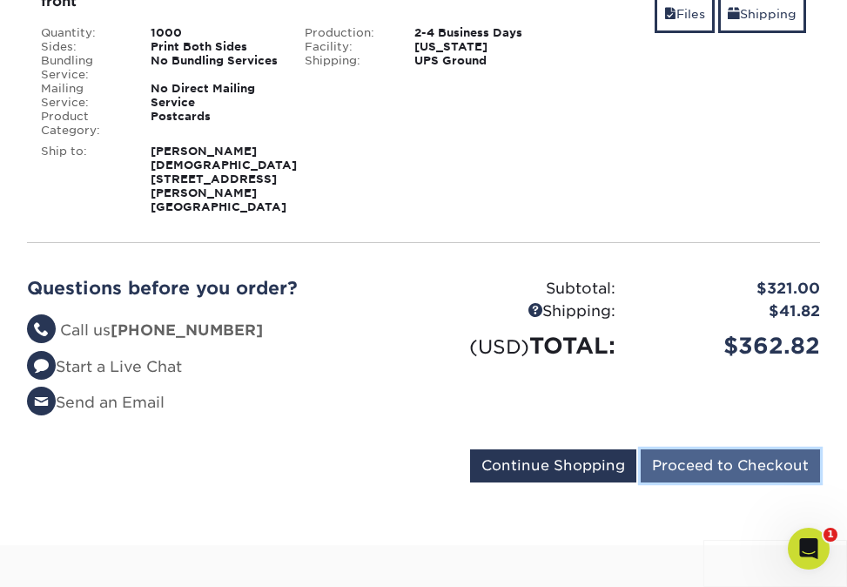
click at [746, 449] on input "Proceed to Checkout" at bounding box center [730, 465] width 179 height 33
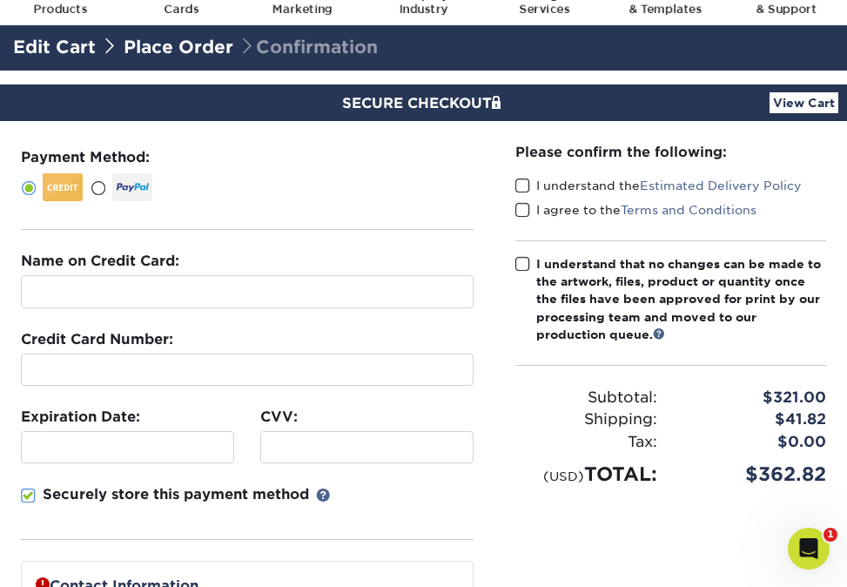
scroll to position [69, 0]
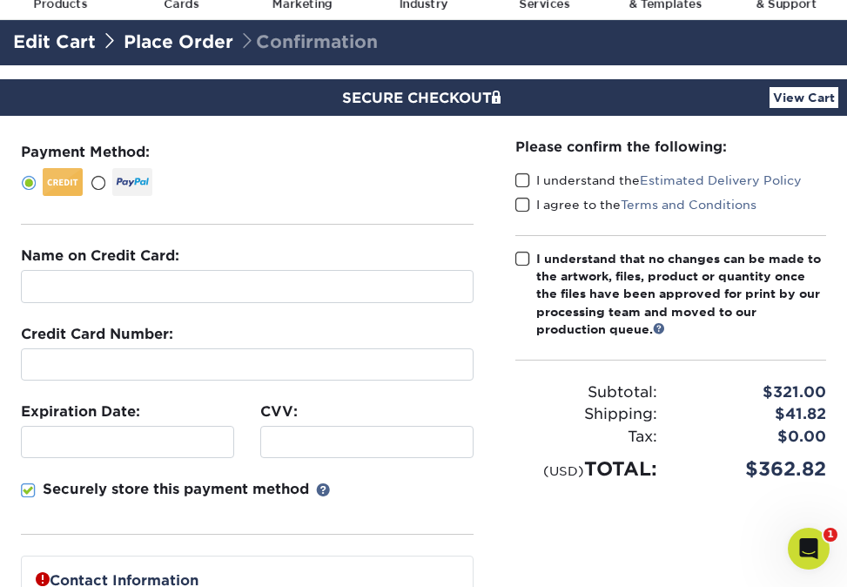
click at [524, 178] on span at bounding box center [522, 180] width 15 height 17
click at [0, 0] on input "I understand the Estimated Delivery Policy" at bounding box center [0, 0] width 0 height 0
click at [526, 205] on span at bounding box center [522, 205] width 15 height 17
click at [0, 0] on input "I agree to the Terms and Conditions" at bounding box center [0, 0] width 0 height 0
click at [521, 255] on span at bounding box center [522, 259] width 15 height 17
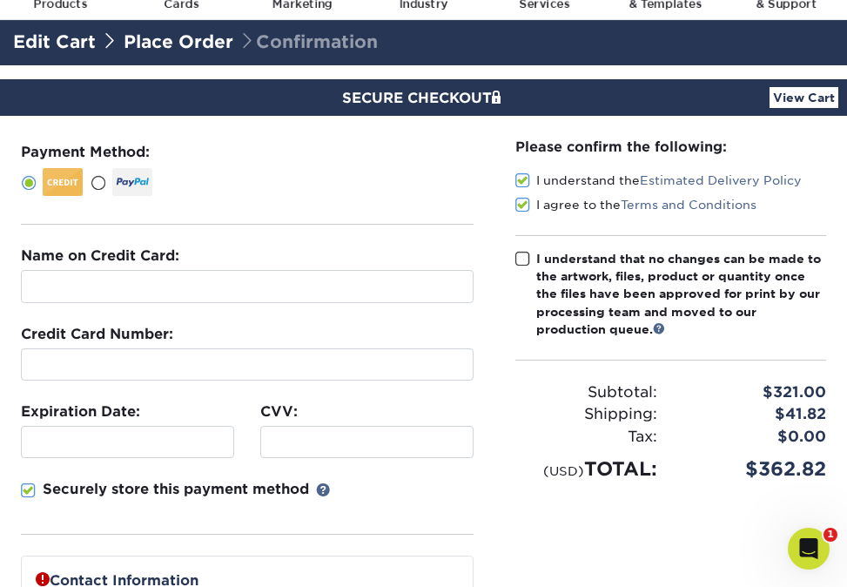
click at [0, 0] on input "I understand that no changes can be made to the artwork, files, product or quan…" at bounding box center [0, 0] width 0 height 0
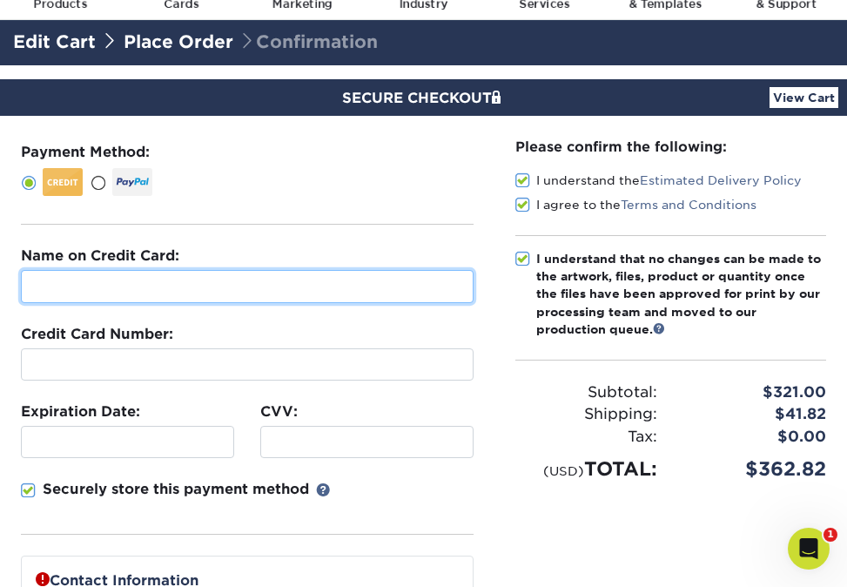
click at [338, 280] on input "text" at bounding box center [247, 286] width 453 height 33
type input "[PERSON_NAME]"
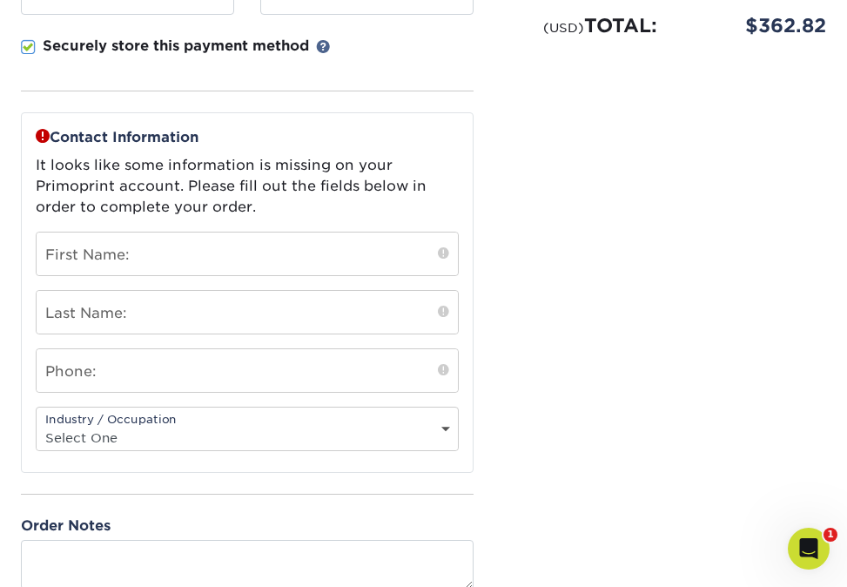
scroll to position [507, 0]
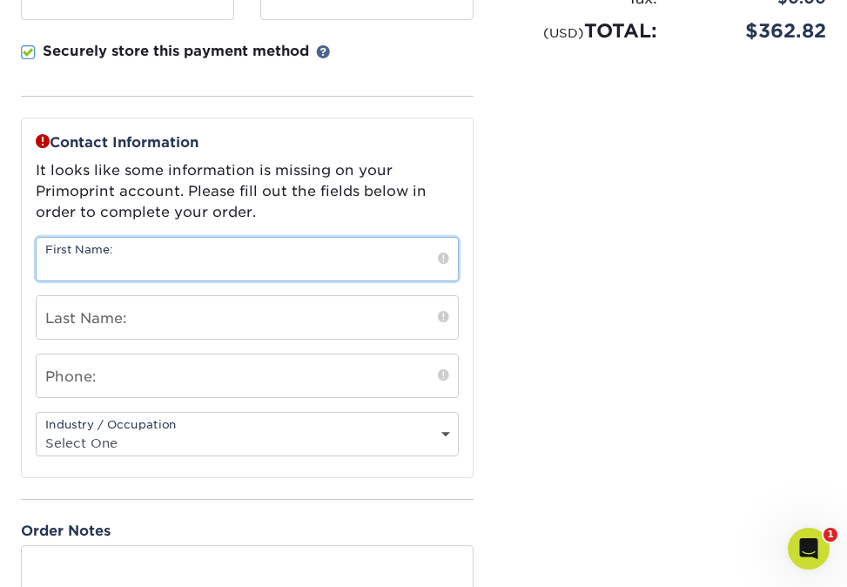
click at [340, 249] on input "text" at bounding box center [247, 259] width 421 height 43
type input "[PERSON_NAME]"
type input "Warren"
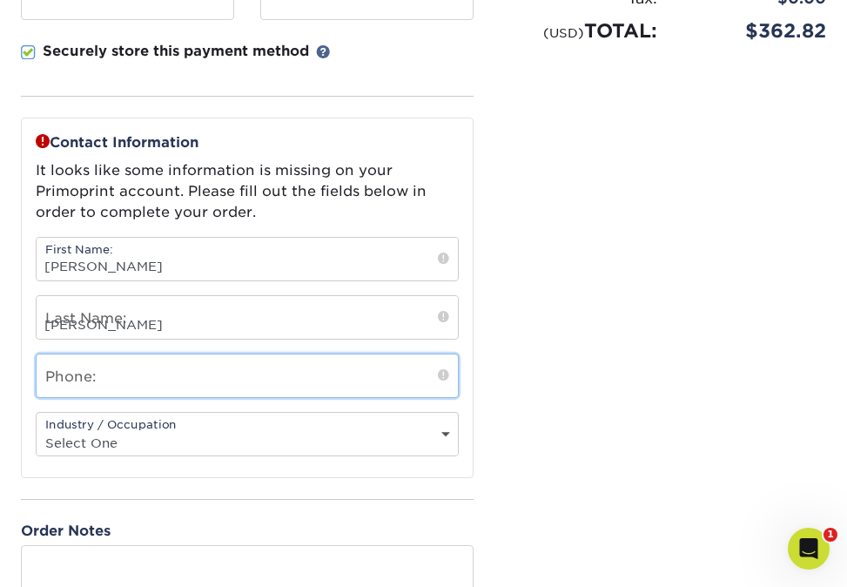
type input "9377792733"
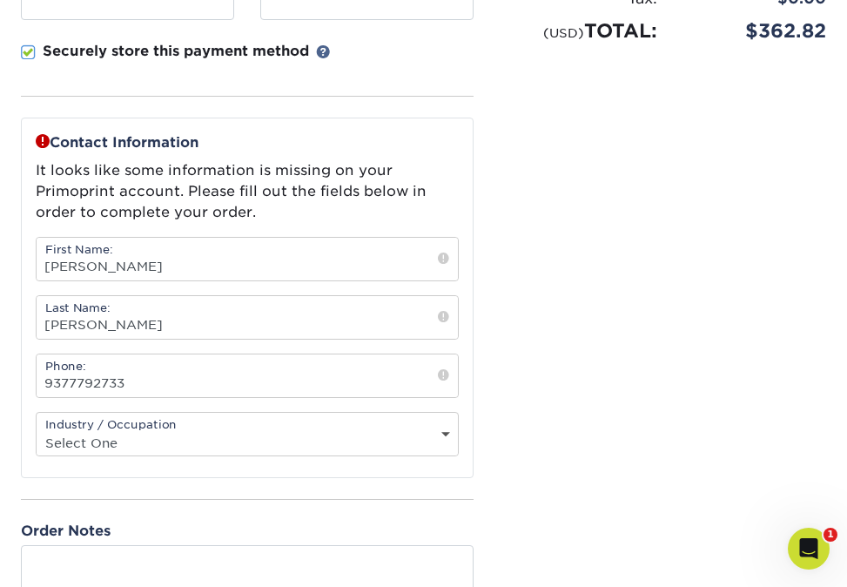
click at [448, 430] on select "Select One Administrative Executive Human Resources Construction Education Ente…" at bounding box center [247, 442] width 421 height 25
select select "20"
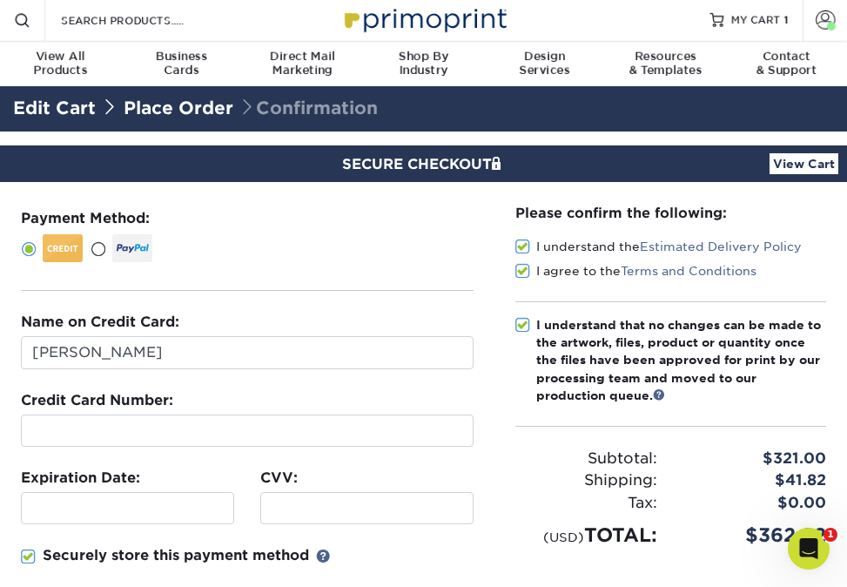
scroll to position [0, 0]
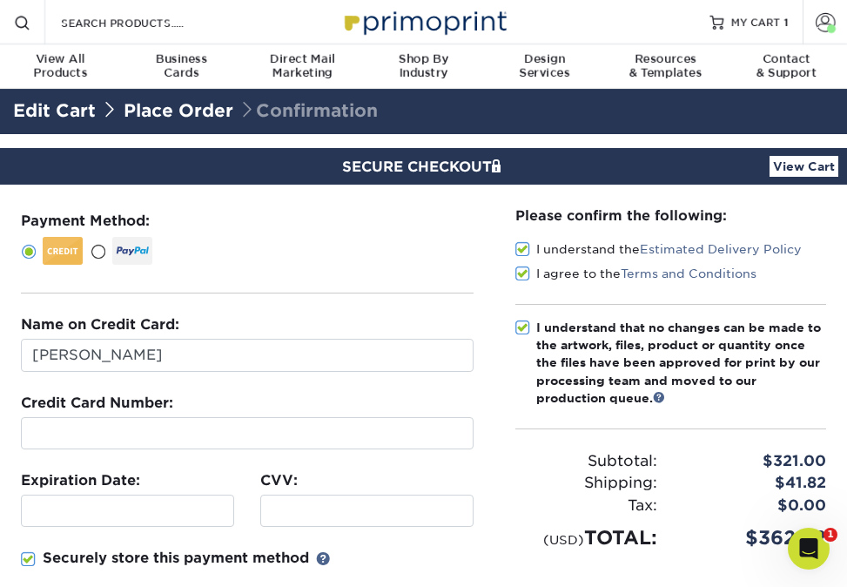
click at [793, 167] on link "View Cart" at bounding box center [804, 166] width 69 height 21
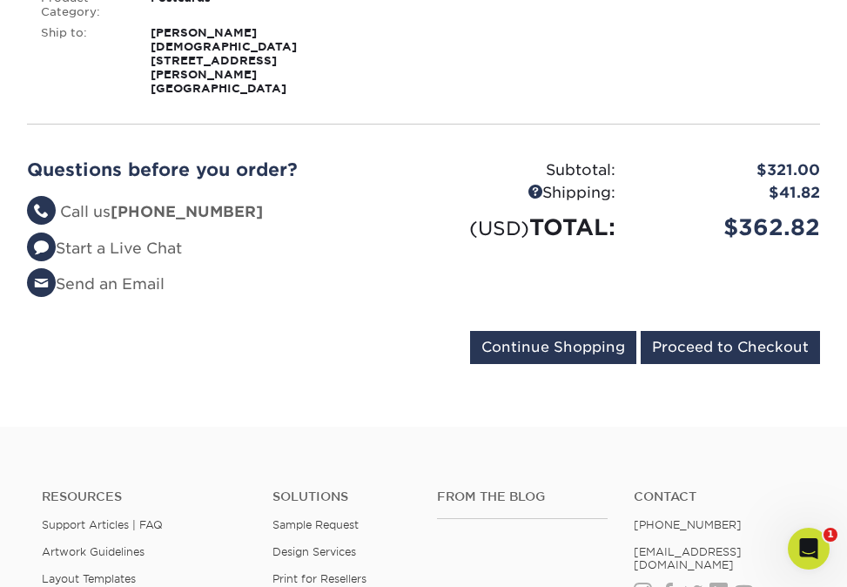
scroll to position [445, 0]
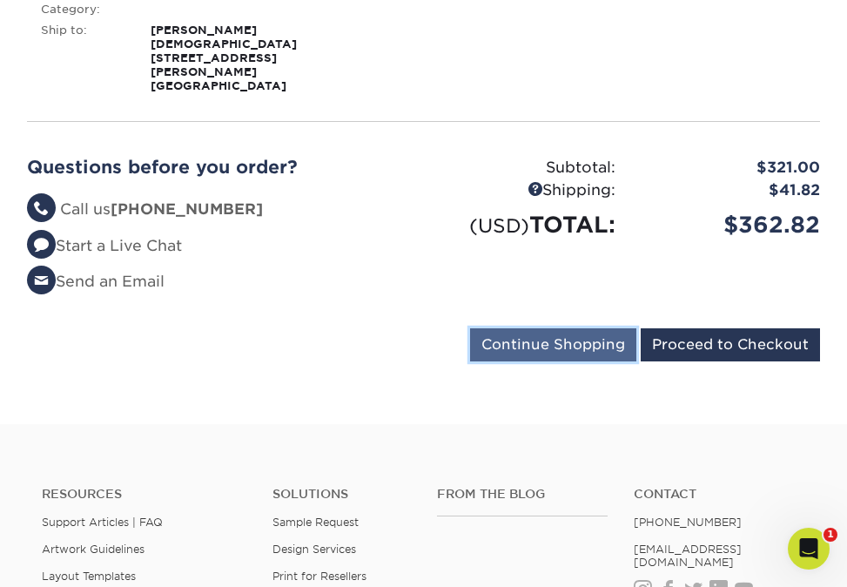
click at [582, 328] on input "Continue Shopping" at bounding box center [553, 344] width 166 height 33
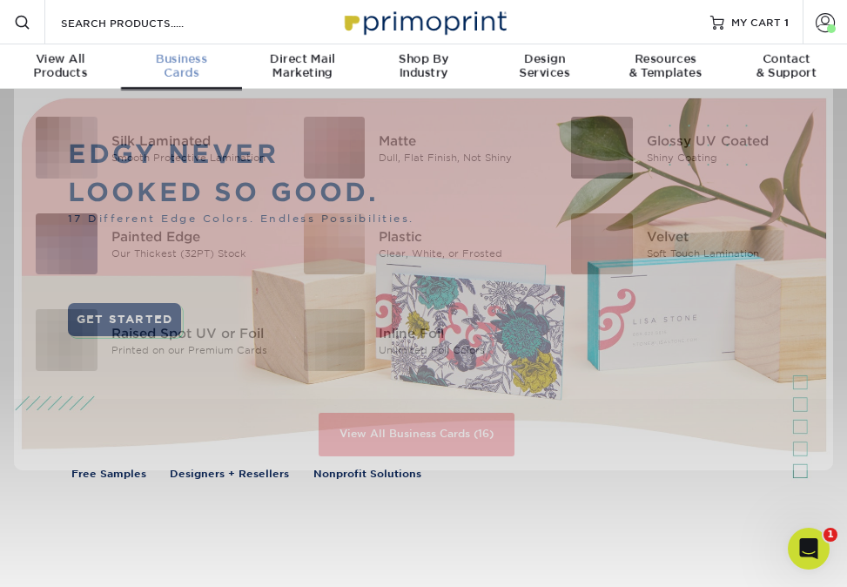
click at [192, 72] on div "Business Cards" at bounding box center [181, 66] width 121 height 28
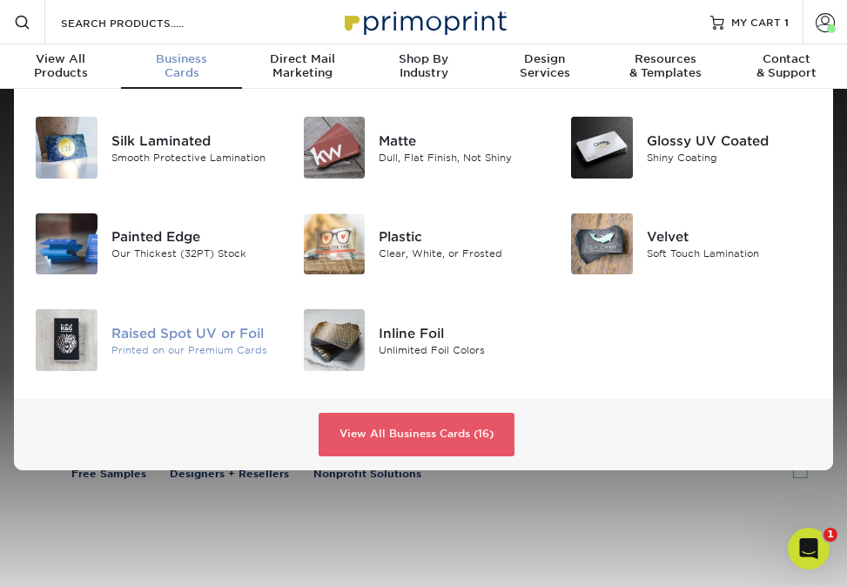
click at [238, 343] on div "Printed on our Premium Cards" at bounding box center [193, 350] width 165 height 15
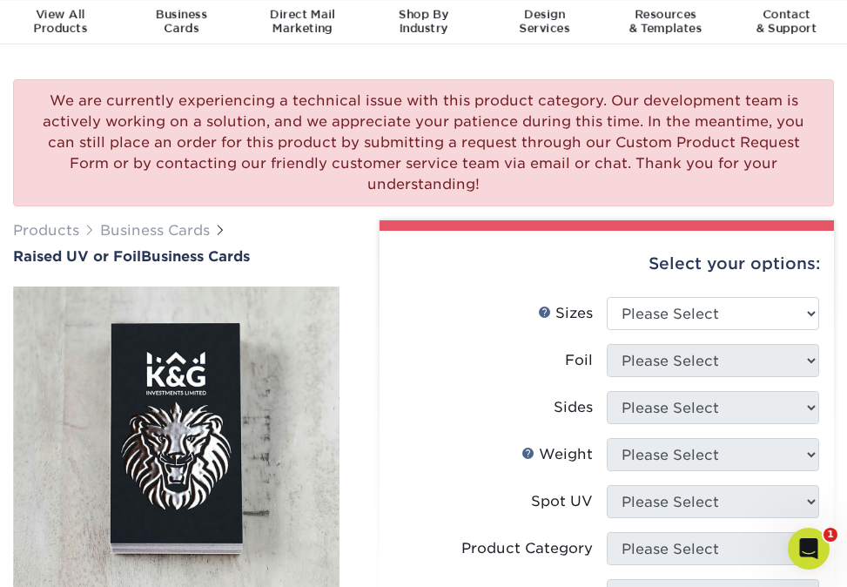
scroll to position [47, 0]
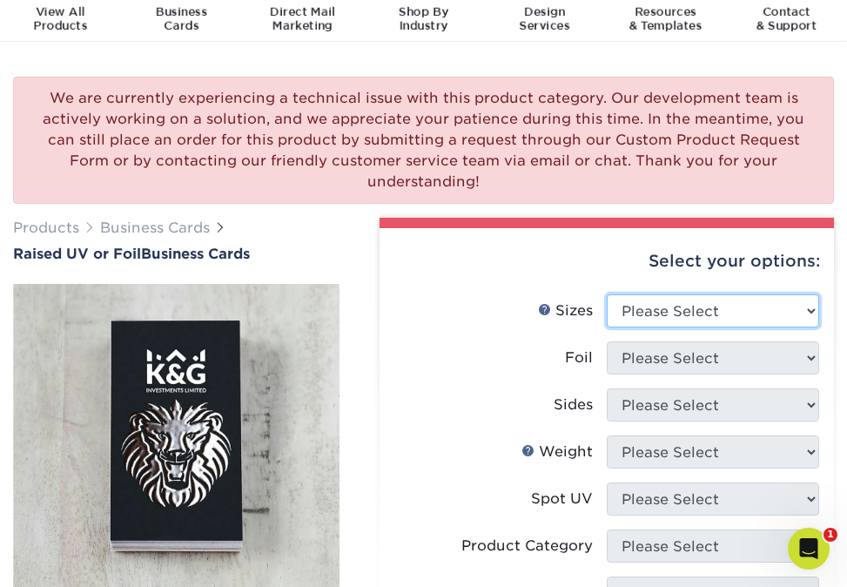
click at [811, 294] on select "Please Select 2" x 3.5" - Standard" at bounding box center [713, 310] width 212 height 33
select select "2.00x3.50"
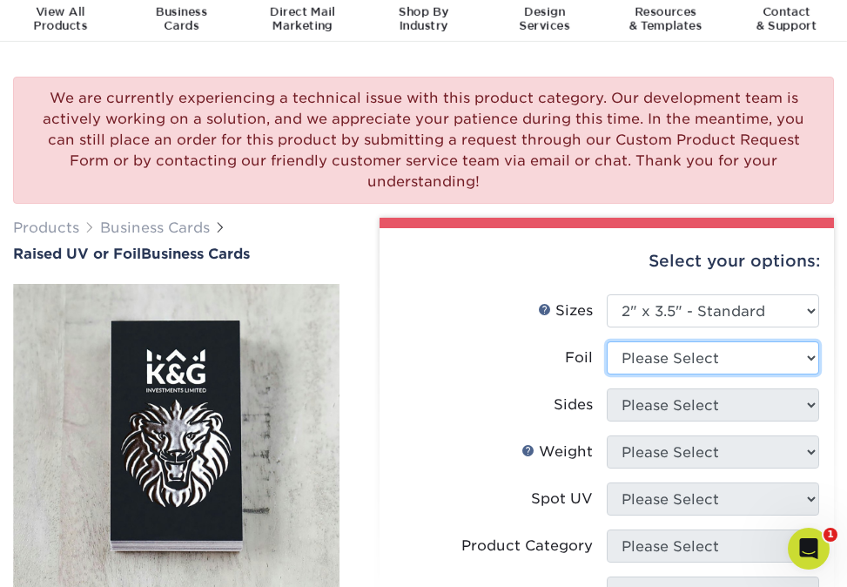
click at [811, 341] on select "Please Select No Yes" at bounding box center [713, 357] width 212 height 33
select select "0"
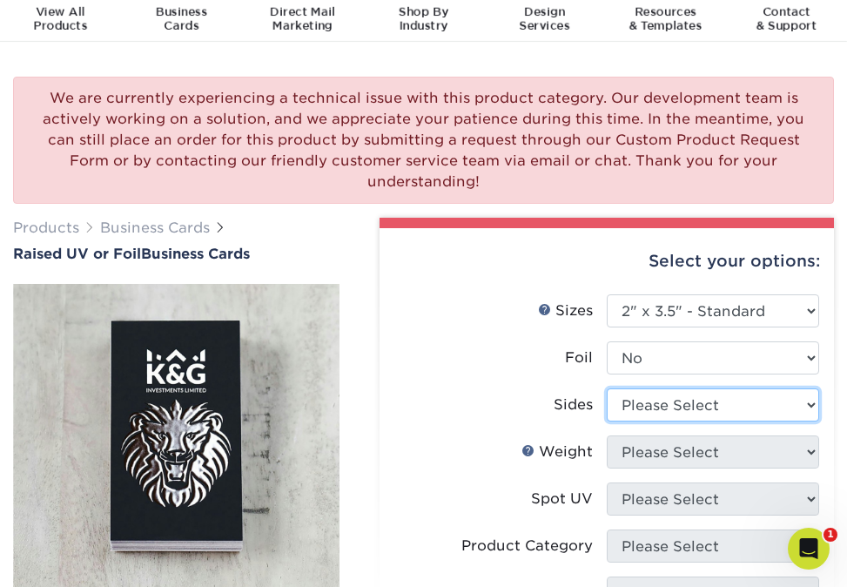
click at [813, 388] on select "Please Select Print Both Sides Print Front Only" at bounding box center [713, 404] width 212 height 33
select select "13abbda7-1d64-4f25-8bb2-c179b224825d"
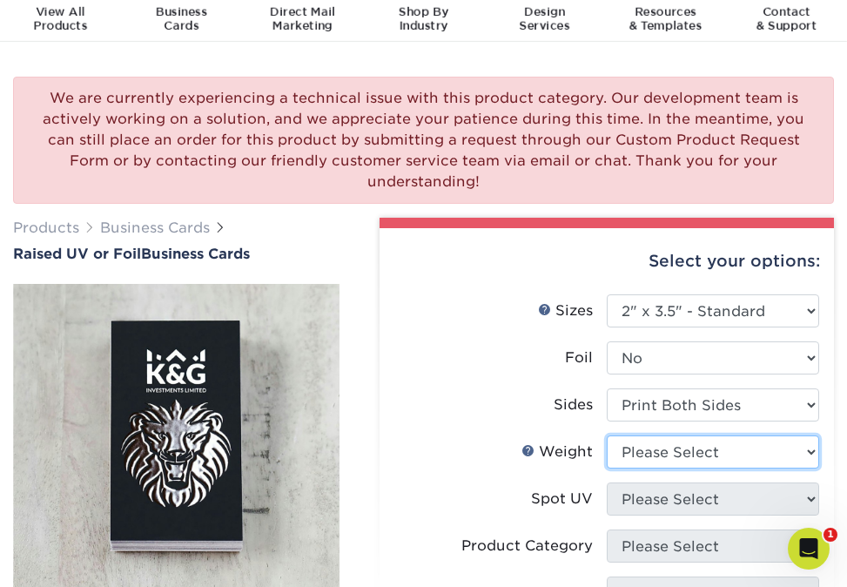
click at [812, 435] on select "Please Select 16PT" at bounding box center [713, 451] width 212 height 33
select select "16PT"
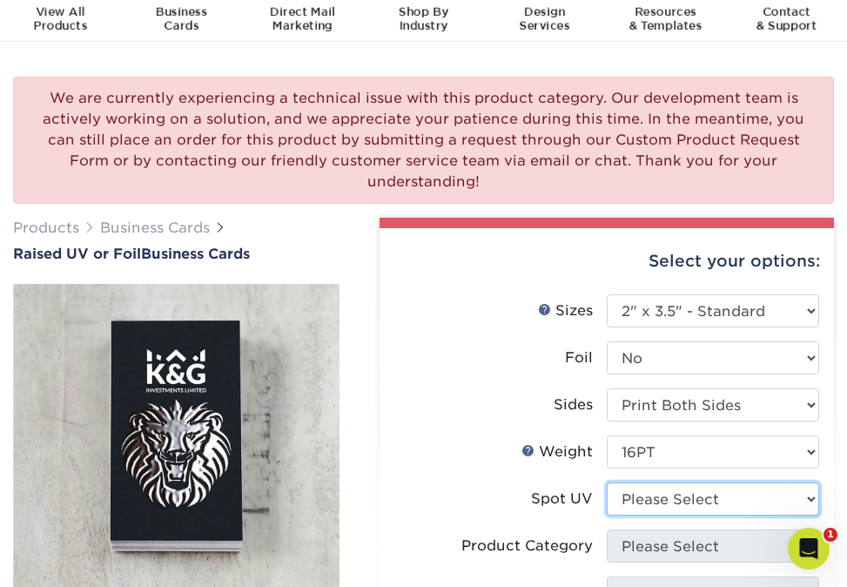
click at [810, 482] on select "Please Select No Spot UV Front Only" at bounding box center [713, 498] width 212 height 33
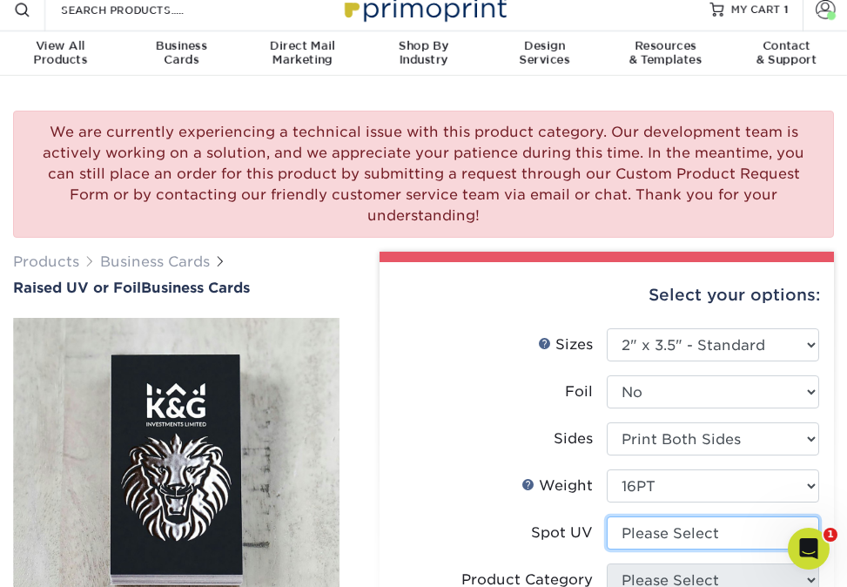
scroll to position [0, 0]
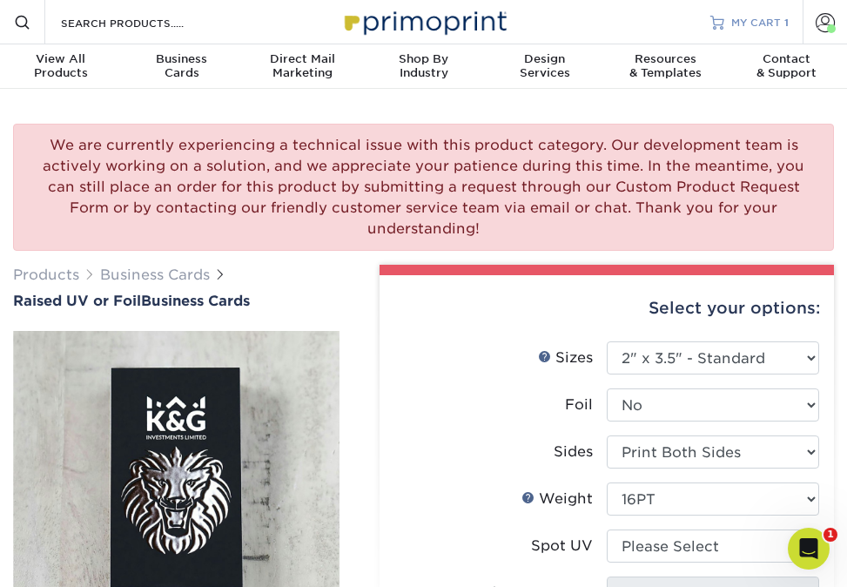
click at [766, 24] on span "MY CART" at bounding box center [756, 22] width 50 height 15
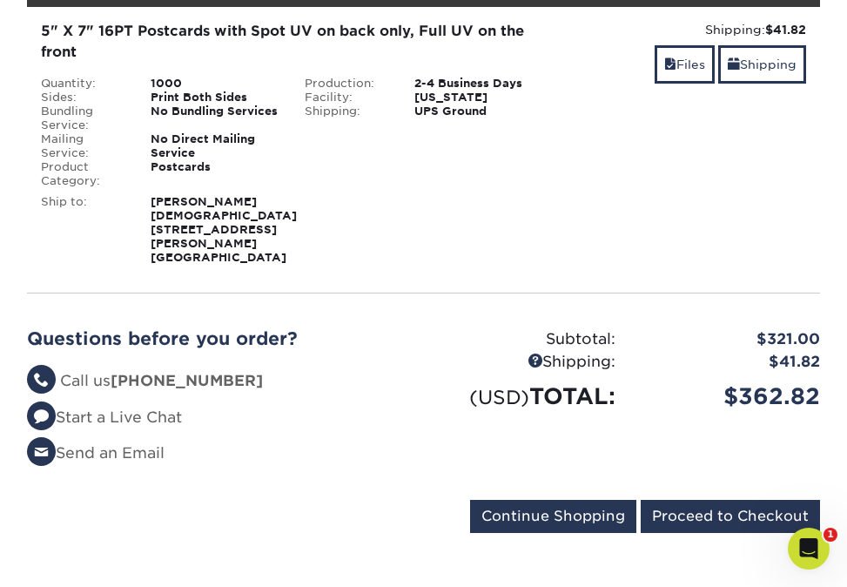
scroll to position [274, 0]
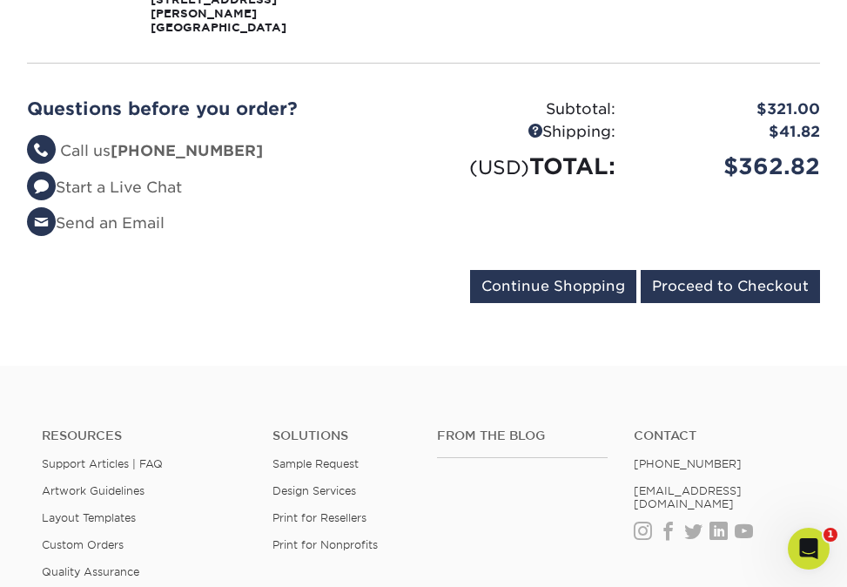
scroll to position [508, 0]
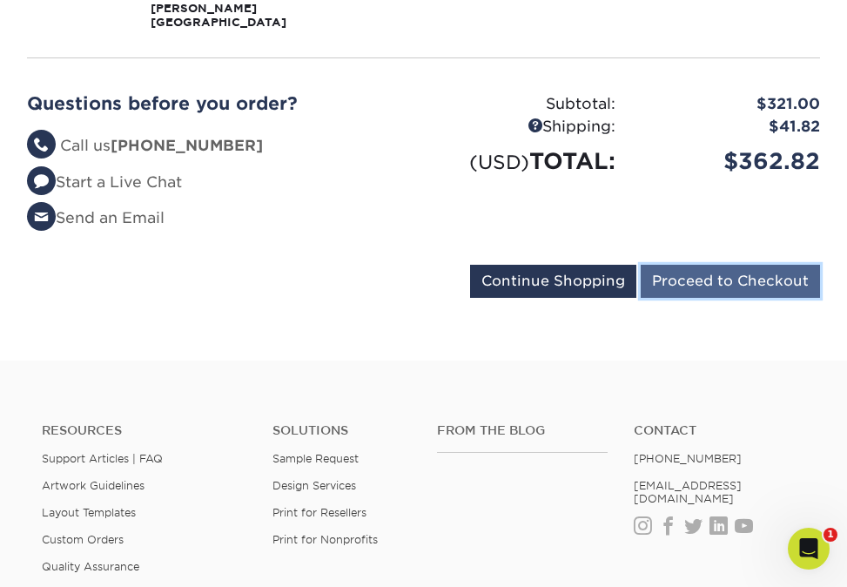
click at [692, 275] on input "Proceed to Checkout" at bounding box center [730, 281] width 179 height 33
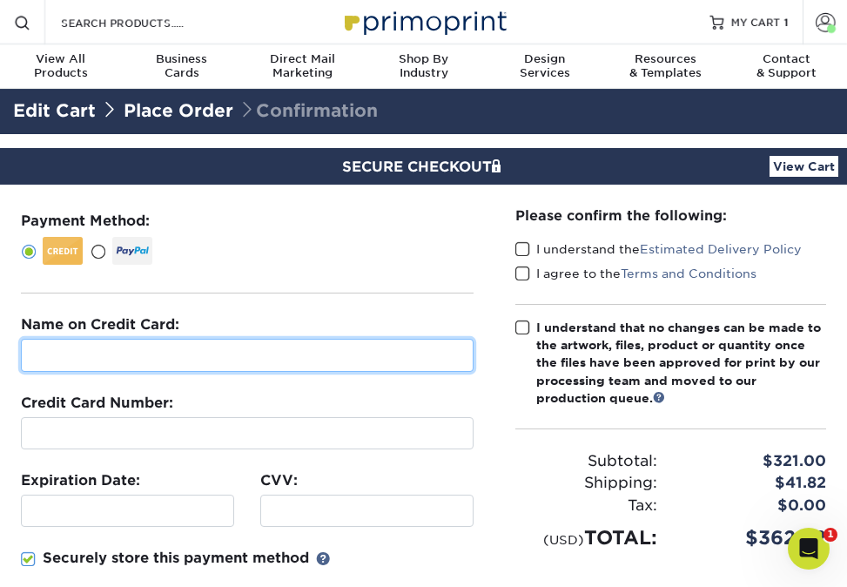
click at [286, 353] on input "text" at bounding box center [247, 355] width 453 height 33
type input "[PERSON_NAME]"
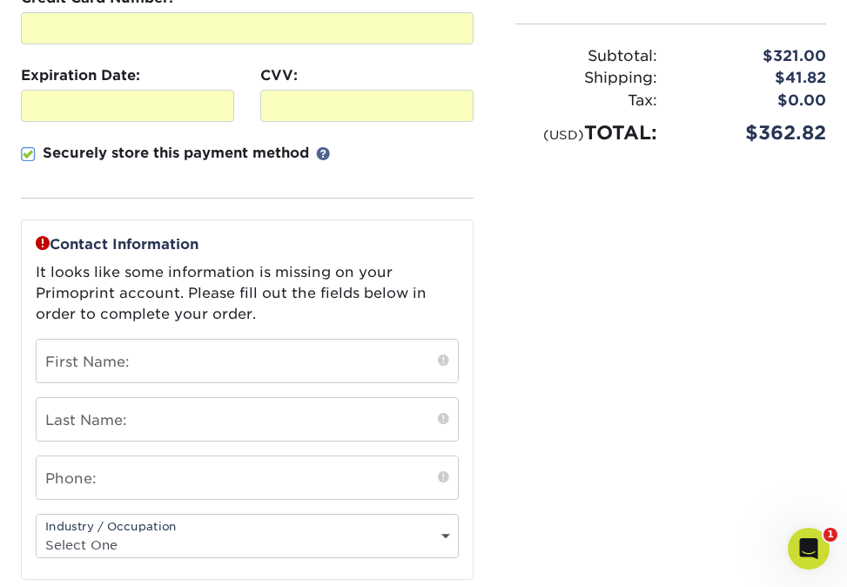
scroll to position [420, 0]
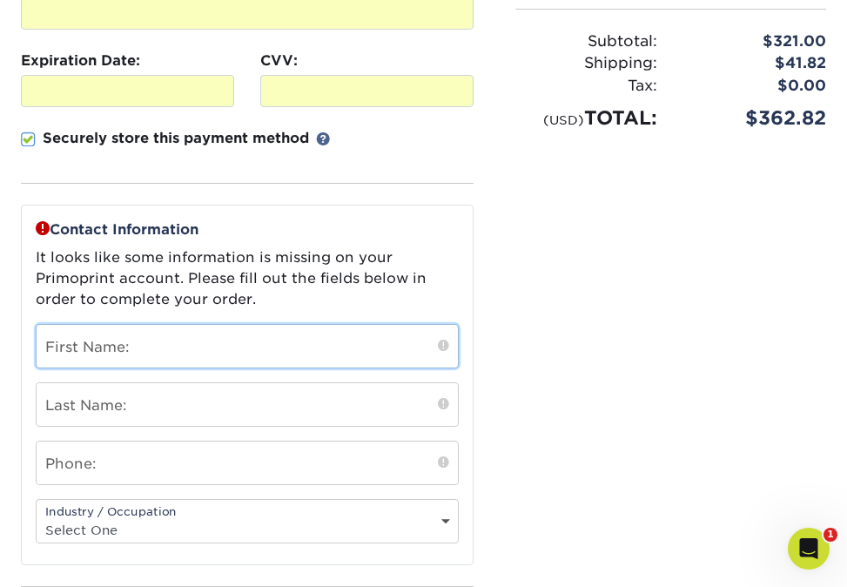
click at [306, 351] on input "text" at bounding box center [247, 346] width 421 height 43
type input "[PERSON_NAME]"
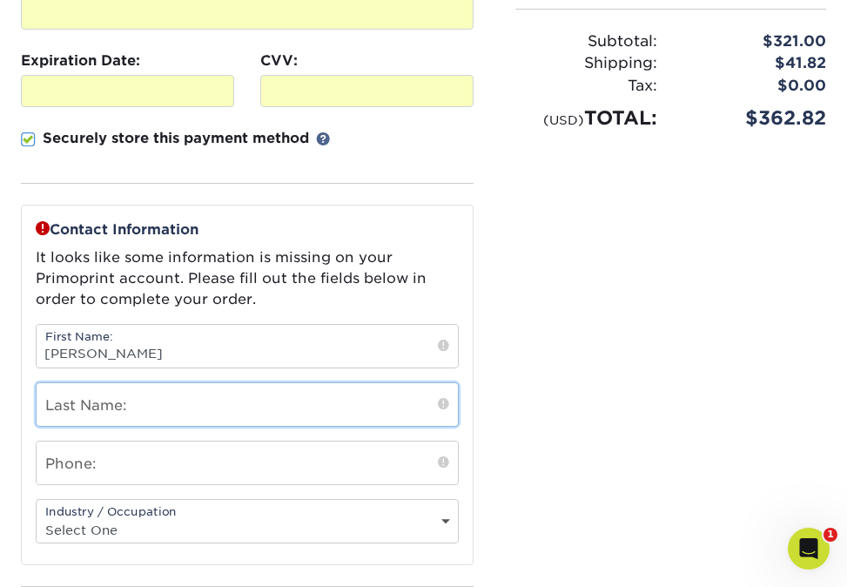
type input "[PERSON_NAME]"
type input "9377792733"
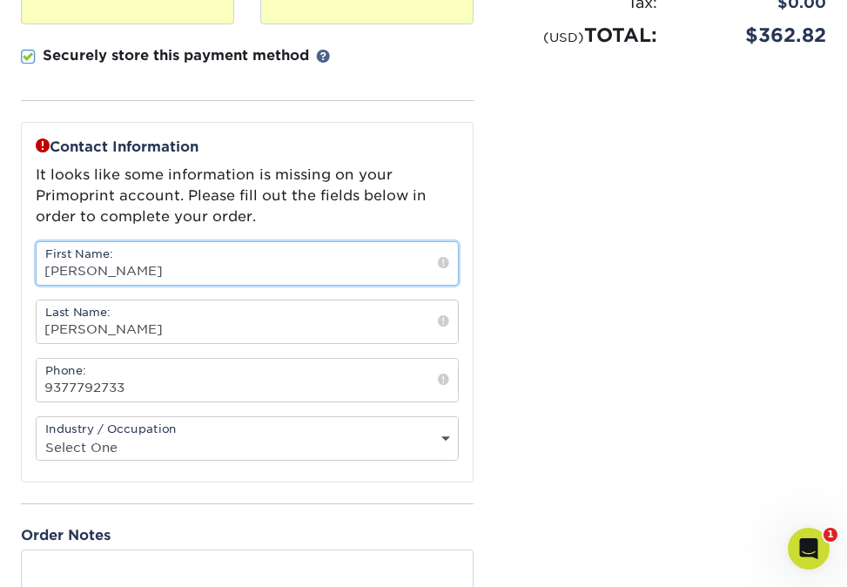
scroll to position [504, 0]
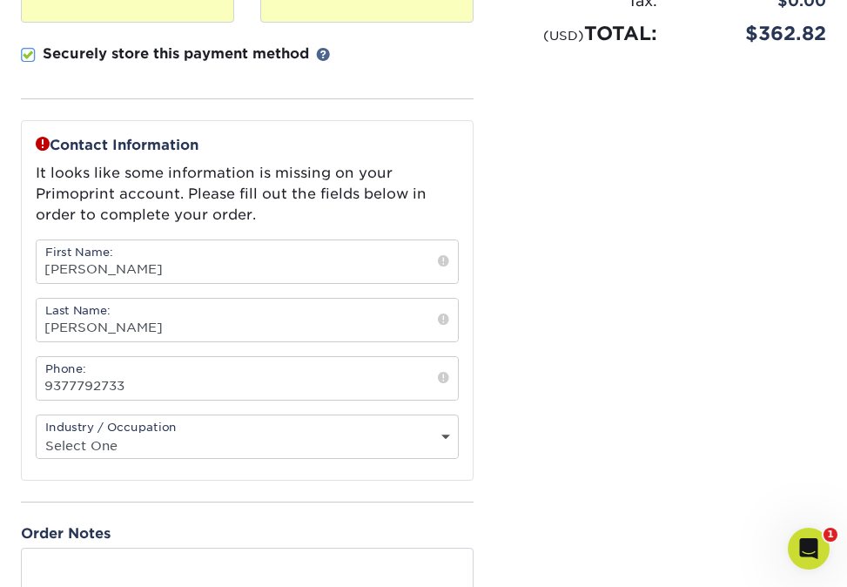
click at [387, 429] on div "Industry / Occupation Select One Administrative Executive Human Resources Const…" at bounding box center [247, 436] width 423 height 44
click at [442, 434] on select "Select One Administrative Executive Human Resources Construction Education Ente…" at bounding box center [247, 445] width 421 height 25
select select "20"
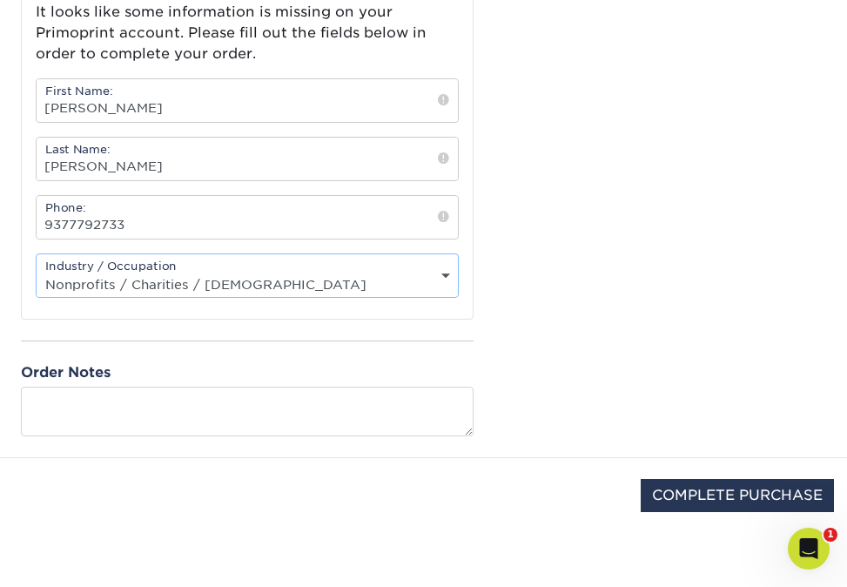
scroll to position [669, 0]
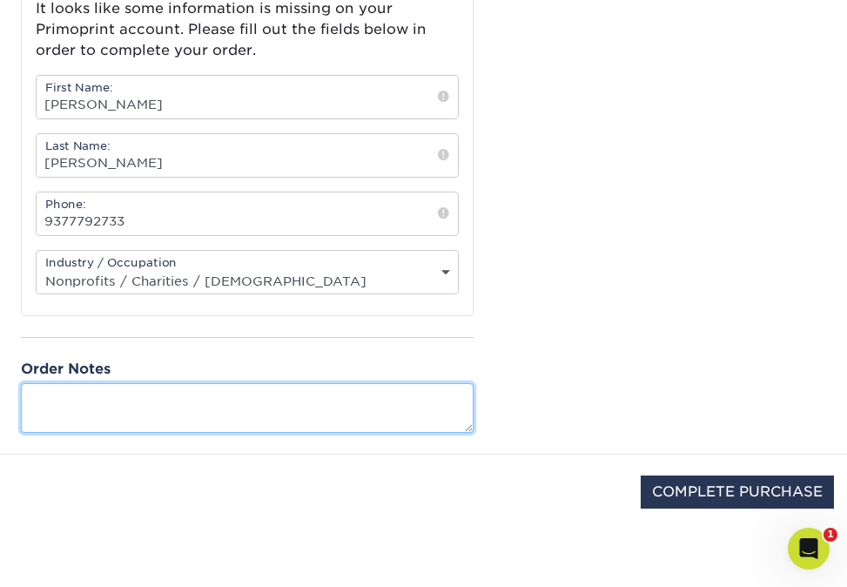
click at [284, 402] on textarea at bounding box center [247, 408] width 453 height 50
click at [123, 395] on textarea "Do a good job! Excited to try you guys out." at bounding box center [247, 408] width 453 height 50
click at [410, 394] on textarea "Do a good job :)! Excited to try you guys out." at bounding box center [247, 408] width 453 height 50
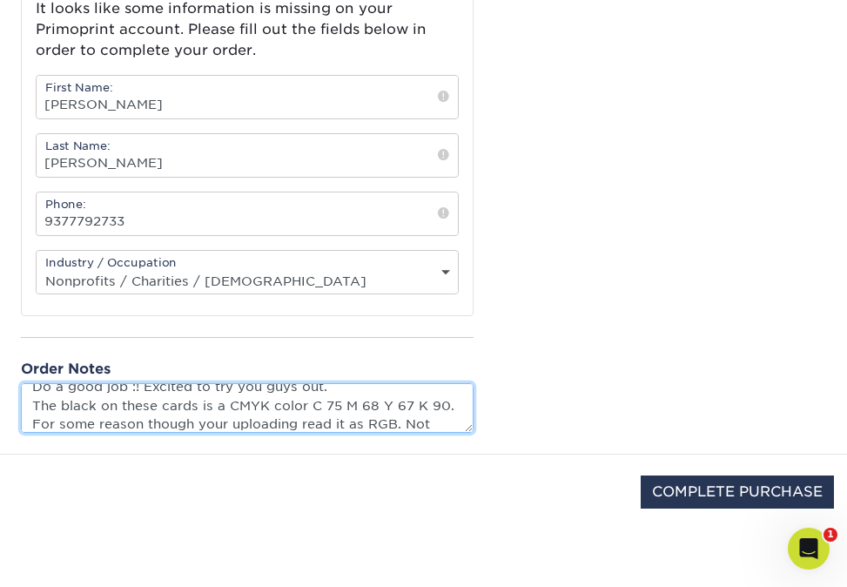
scroll to position [30, 0]
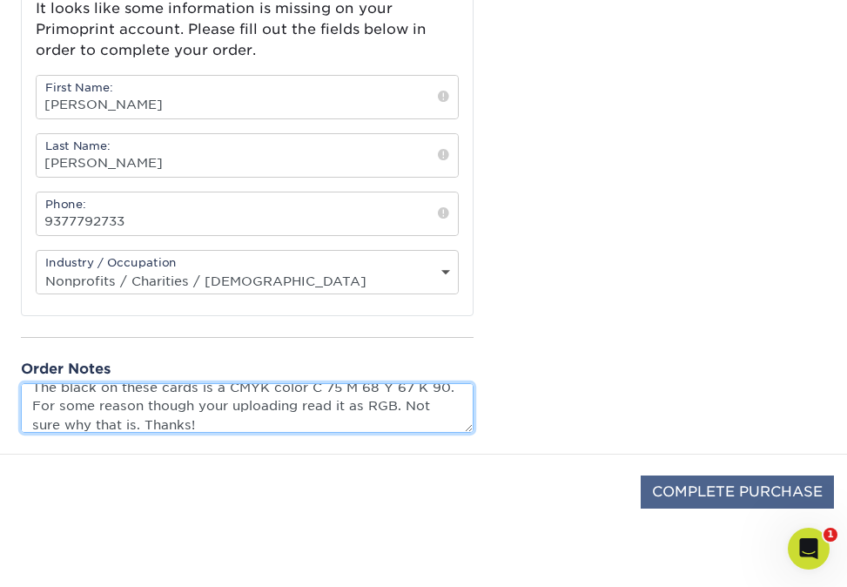
type textarea "Do a good job :! Excited to try you guys out. The black on these cards is a CMY…"
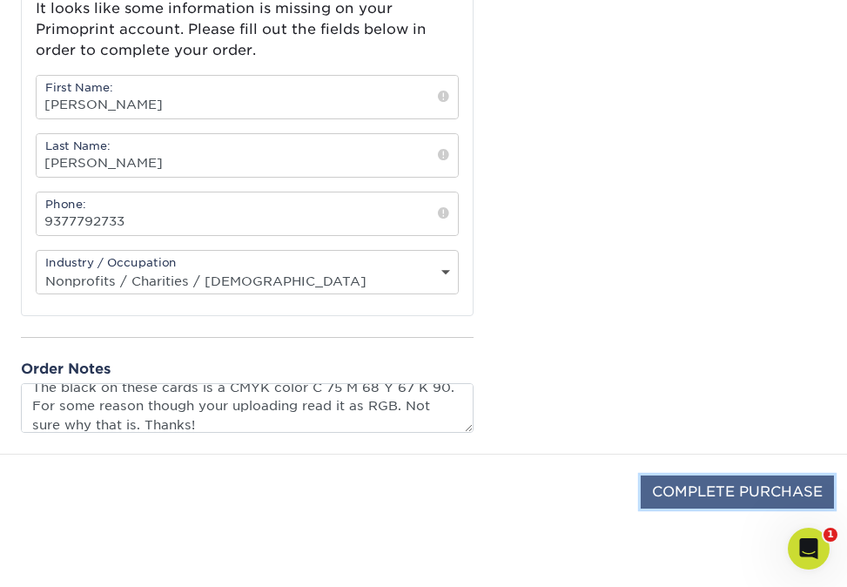
click at [760, 493] on input "COMPLETE PURCHASE" at bounding box center [737, 491] width 193 height 33
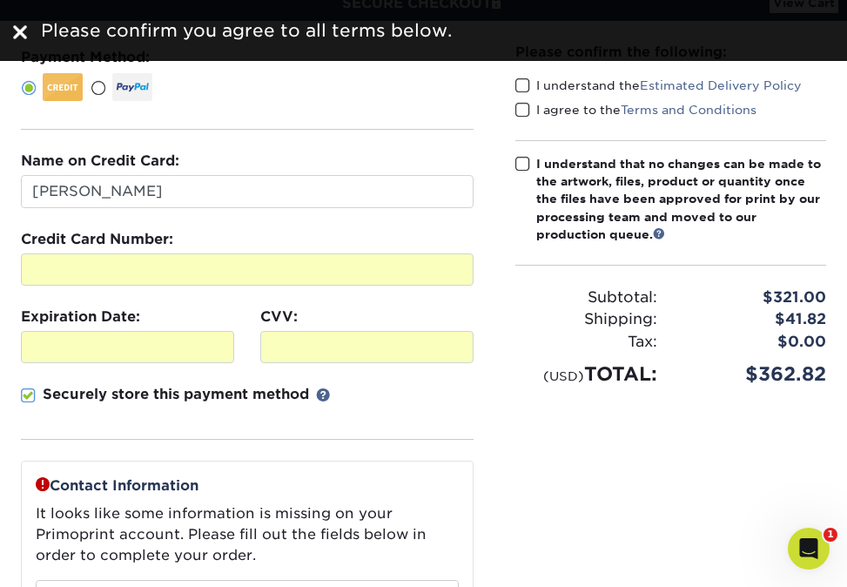
scroll to position [111, 0]
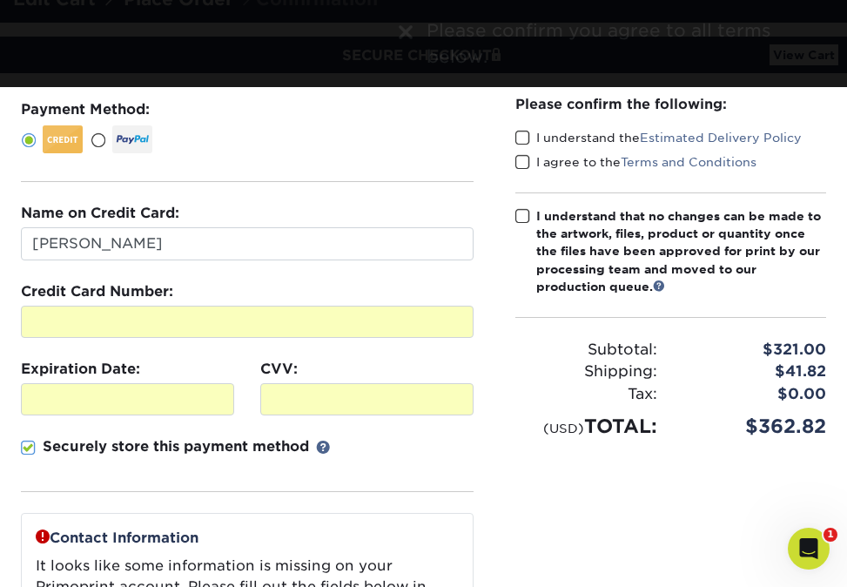
click at [525, 215] on span at bounding box center [522, 216] width 15 height 17
click at [0, 0] on input "I understand that no changes can be made to the artwork, files, product or quan…" at bounding box center [0, 0] width 0 height 0
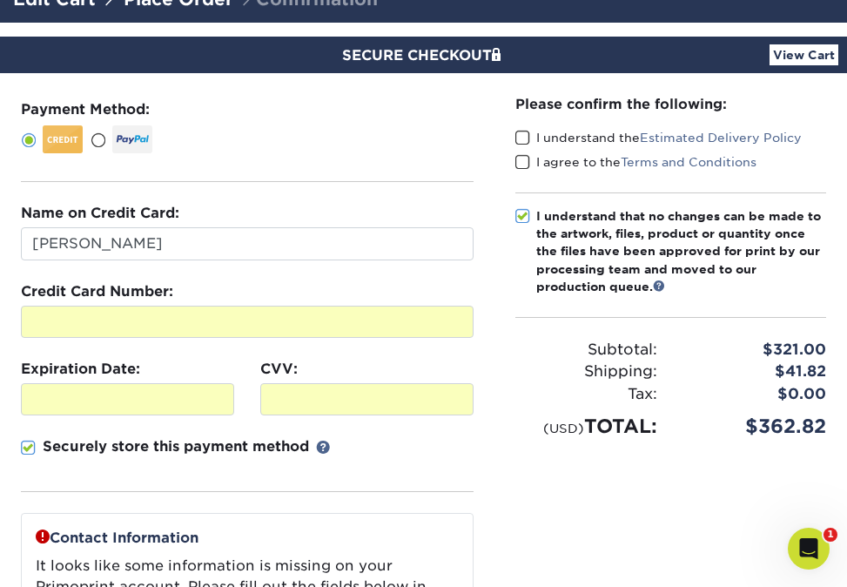
click at [521, 159] on span at bounding box center [522, 162] width 15 height 17
click at [0, 0] on input "I agree to the Terms and Conditions" at bounding box center [0, 0] width 0 height 0
click at [522, 135] on span at bounding box center [522, 138] width 15 height 17
click at [0, 0] on input "I understand the Estimated Delivery Policy" at bounding box center [0, 0] width 0 height 0
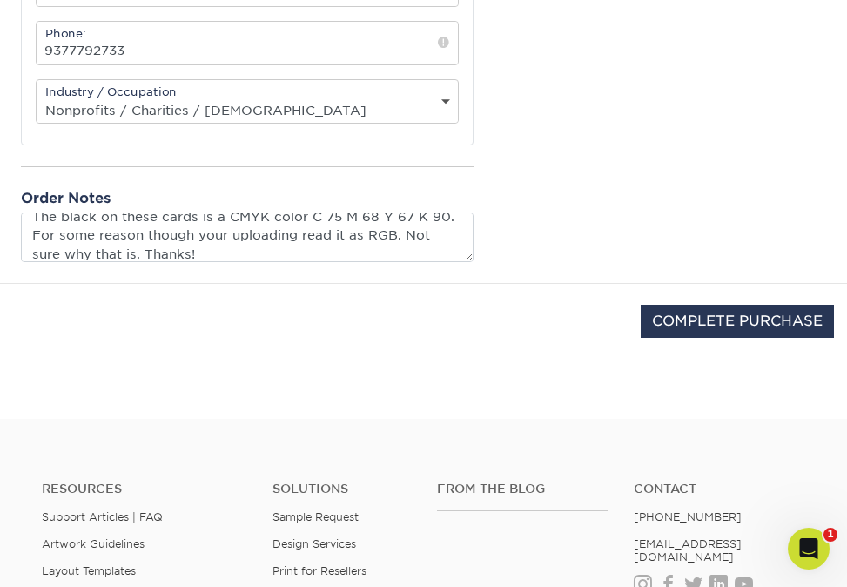
scroll to position [874, 0]
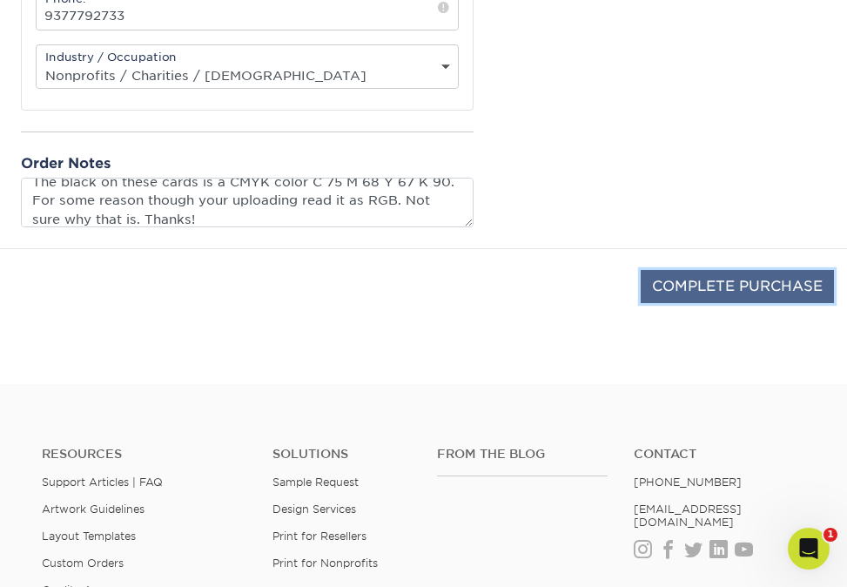
click at [710, 290] on input "COMPLETE PURCHASE" at bounding box center [737, 286] width 193 height 33
type input "PROCESSING, PLEASE WAIT..."
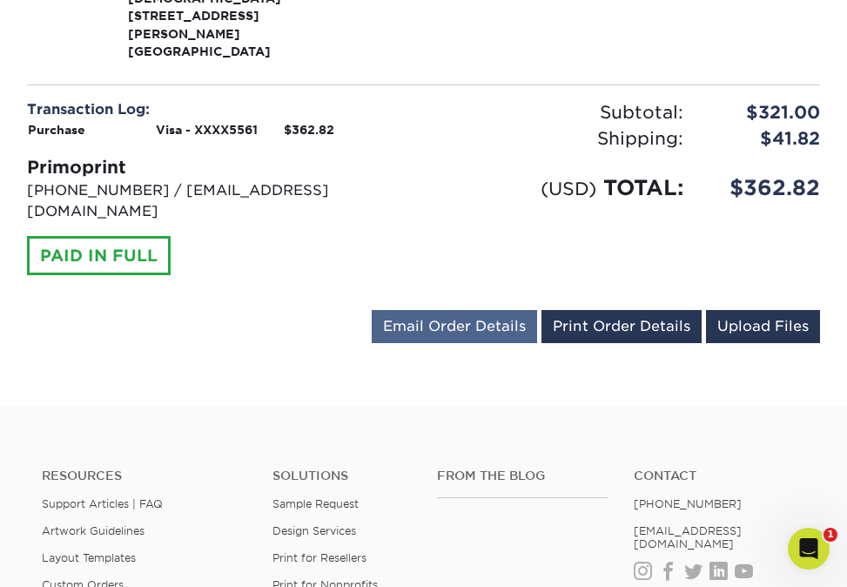
scroll to position [774, 0]
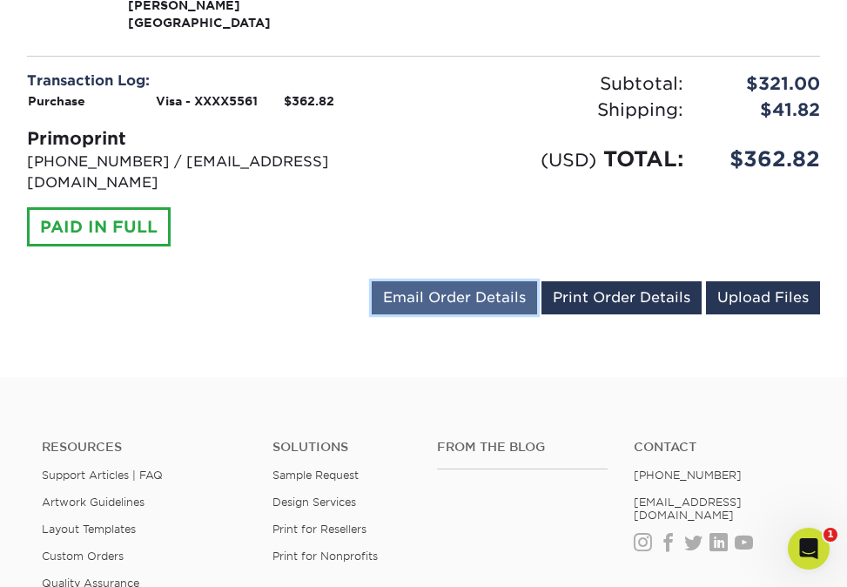
click at [486, 281] on link "Email Order Details" at bounding box center [454, 297] width 165 height 33
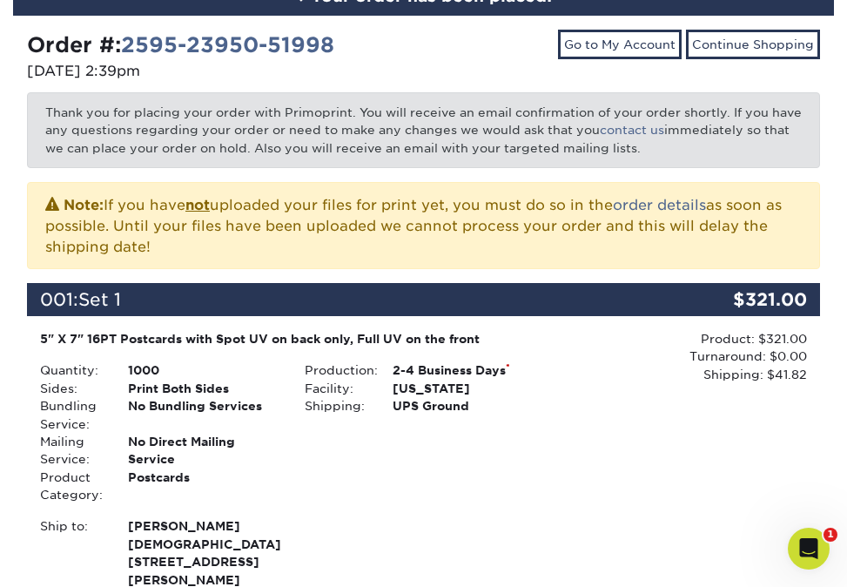
scroll to position [200, 0]
